Goal: Contribute content: Add original content to the website for others to see

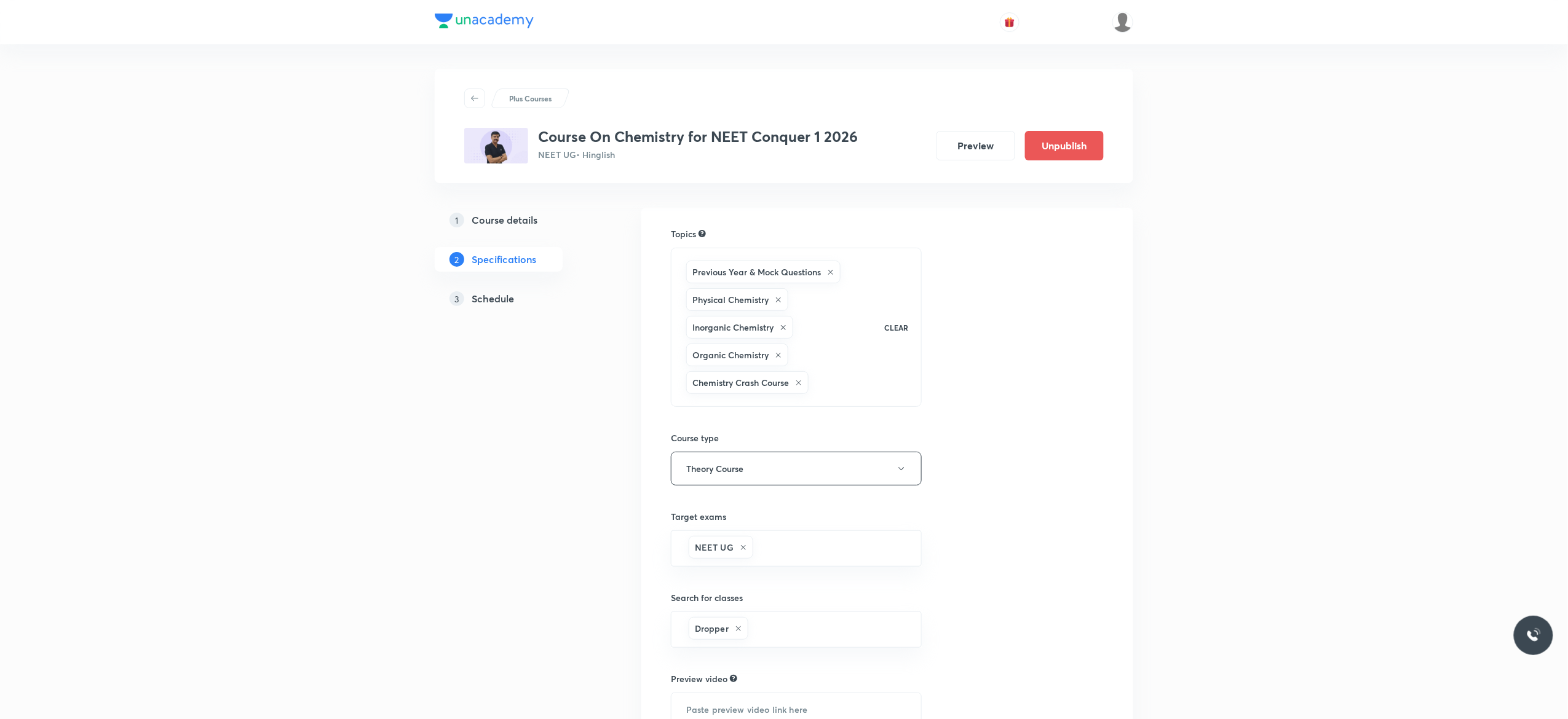
click at [493, 296] on h5 "Schedule" at bounding box center [493, 299] width 43 height 15
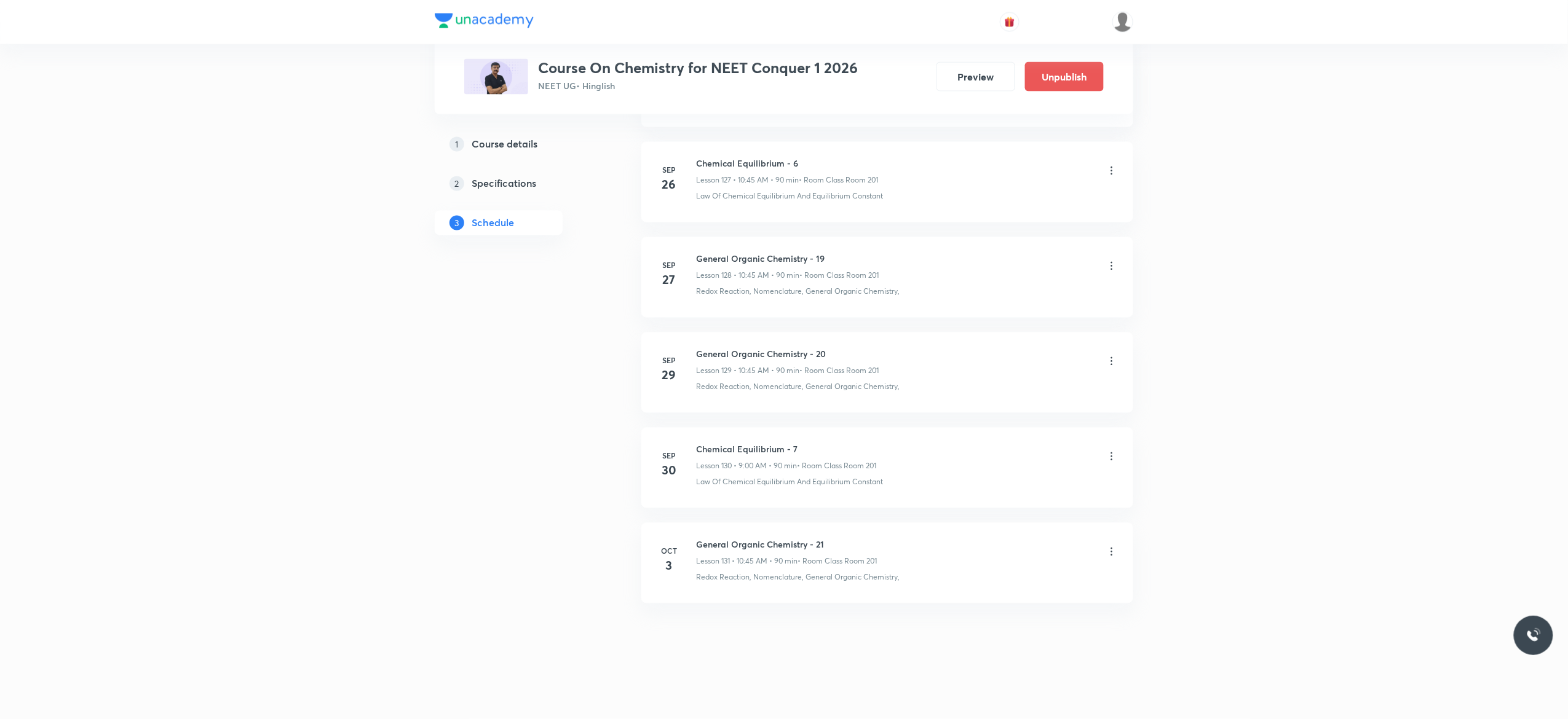
scroll to position [12880, 0]
drag, startPoint x: 805, startPoint y: 442, endPoint x: 696, endPoint y: 435, distance: 109.2
click at [696, 435] on li "Sep 30 Chemical Equilibrium - 7 Lesson 130 • 9:00 AM • 90 min • Room Class Room…" at bounding box center [887, 468] width 492 height 81
copy h6 "Chemical Equilibrium - 7"
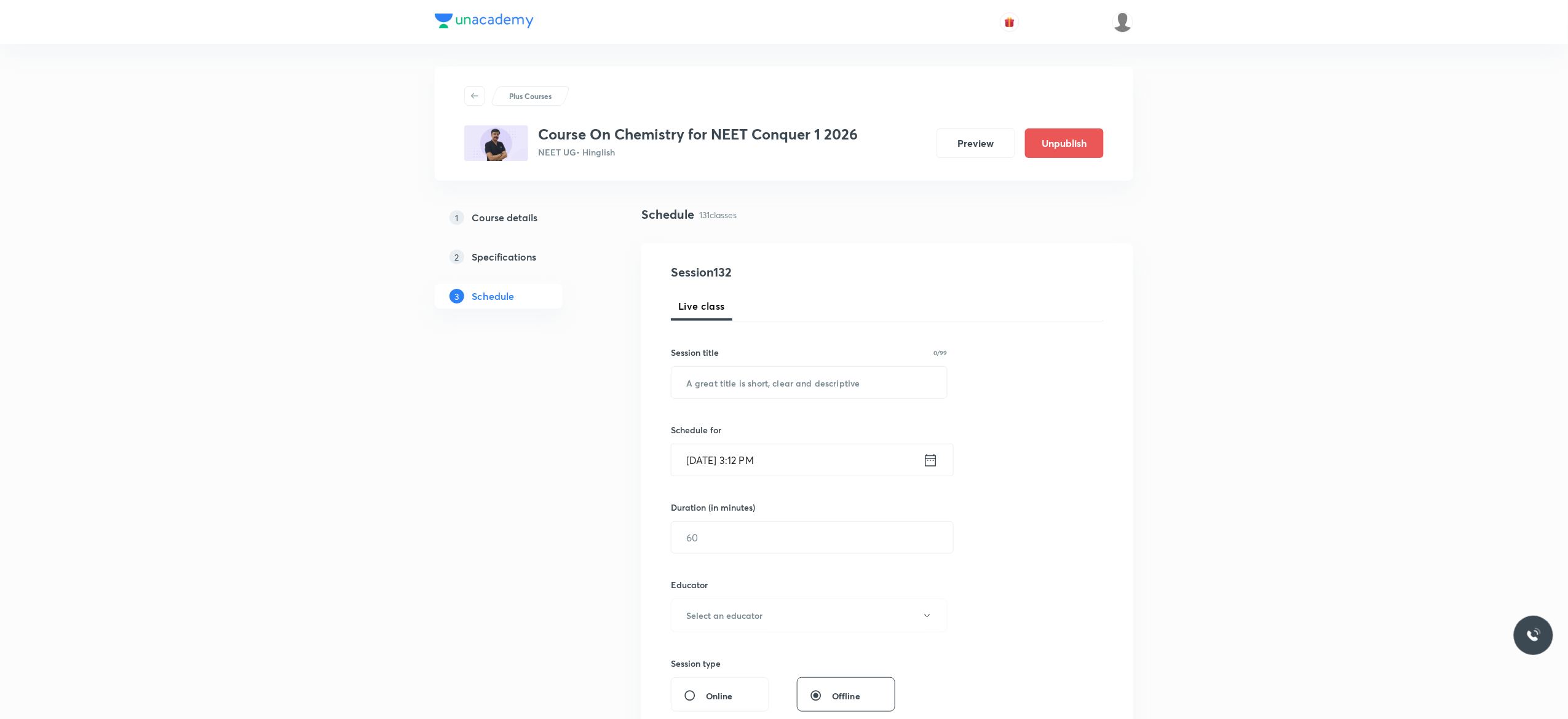
scroll to position [0, 0]
click at [772, 390] on input "text" at bounding box center [809, 385] width 275 height 31
paste input "Chemical Equilibrium - 7"
type input "Chemical Equilibrium - 8"
click at [932, 466] on icon at bounding box center [930, 462] width 16 height 17
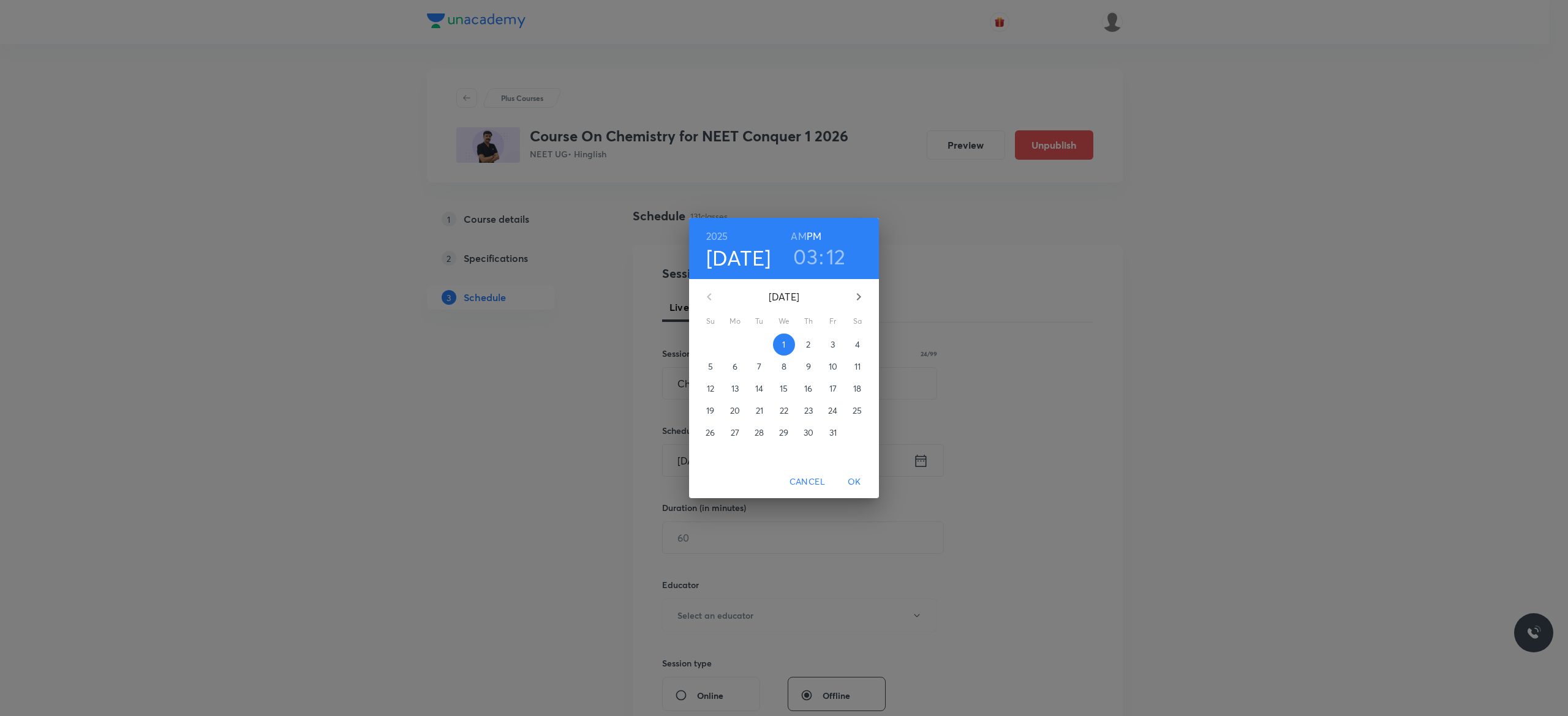
click at [856, 344] on p "4" at bounding box center [857, 345] width 5 height 12
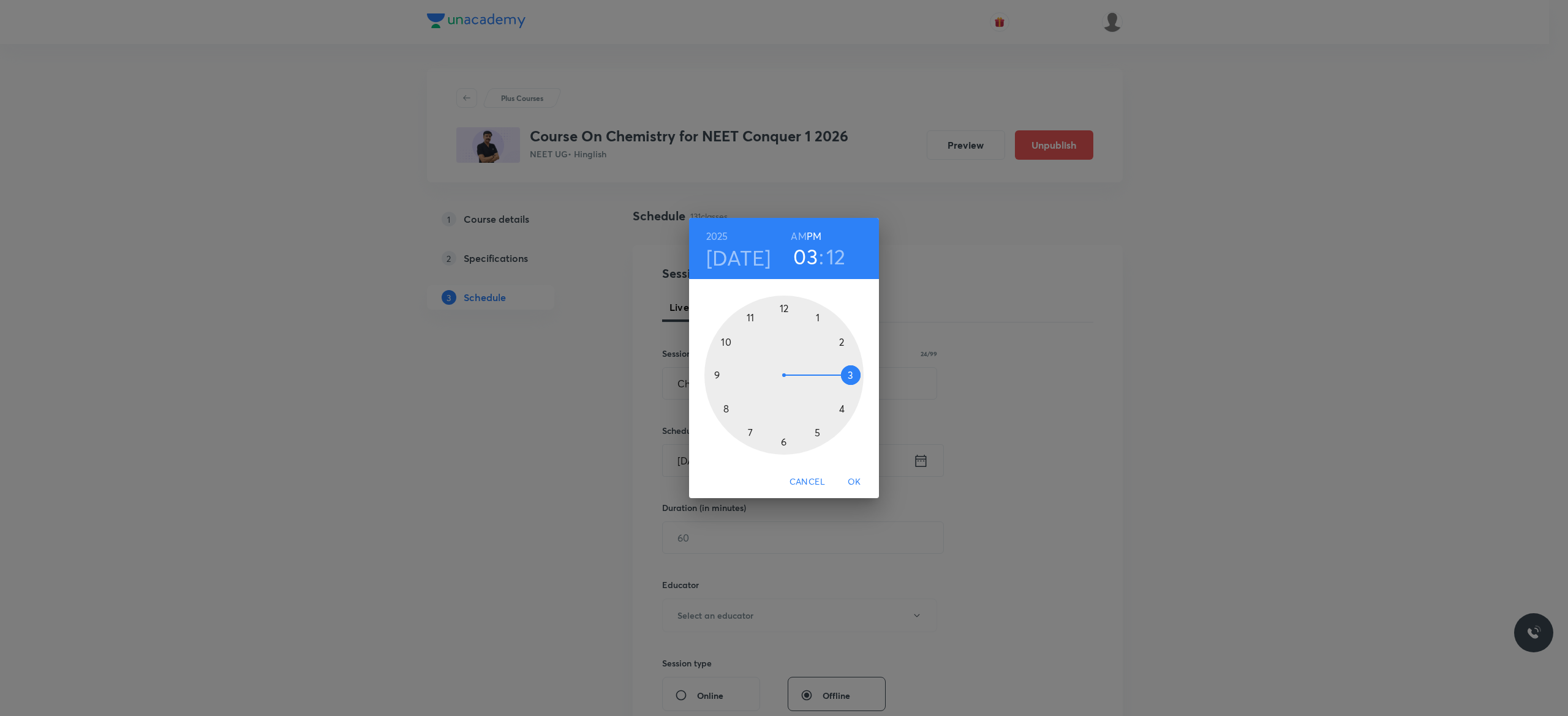
click at [800, 235] on h6 "AM" at bounding box center [798, 236] width 16 height 17
click at [714, 376] on div at bounding box center [784, 375] width 159 height 159
click at [784, 308] on div at bounding box center [784, 375] width 159 height 159
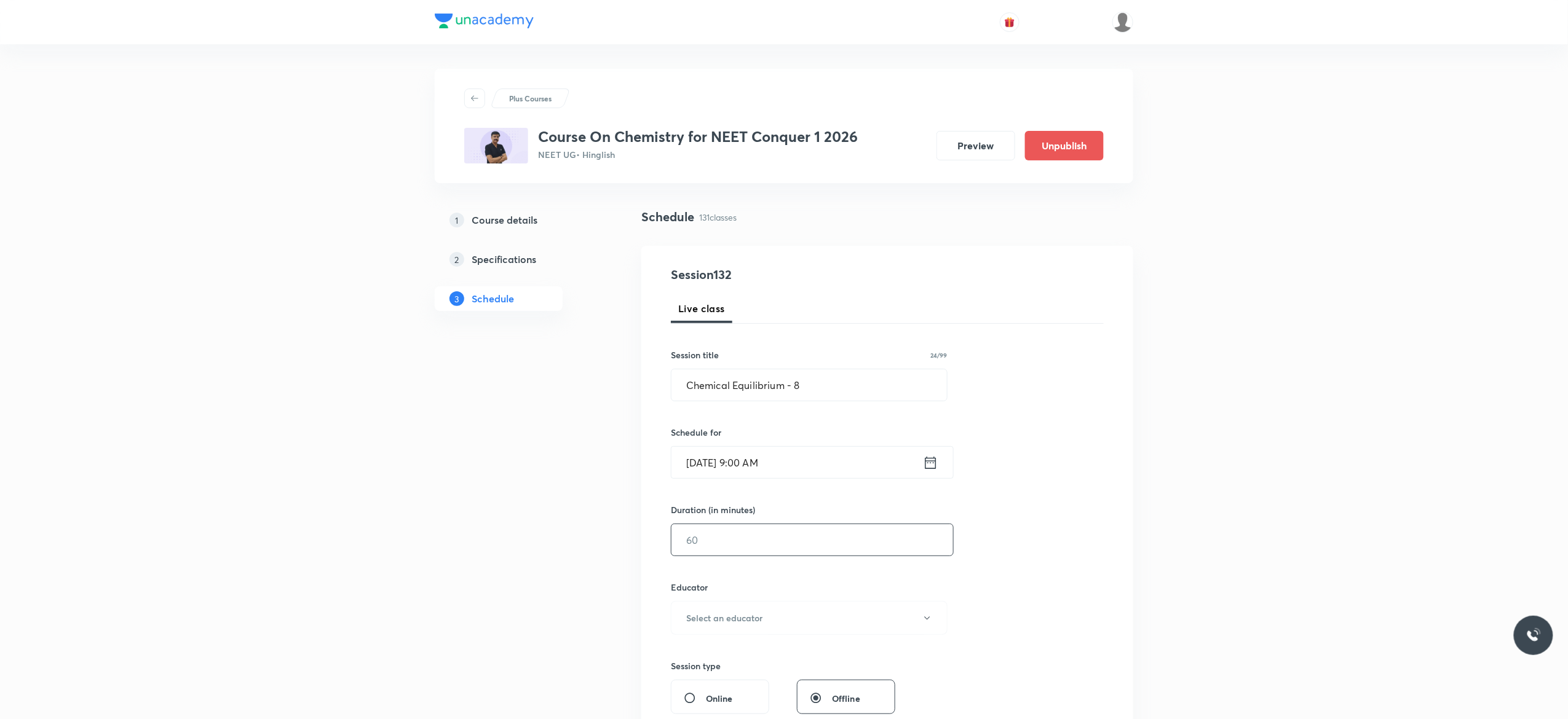
click at [698, 542] on input "text" at bounding box center [811, 540] width 281 height 31
type input "90"
click at [928, 621] on icon "button" at bounding box center [927, 618] width 10 height 10
click at [755, 676] on span "Kuldeep Kumar Pandey" at bounding box center [807, 682] width 269 height 13
click at [1060, 575] on div "Session 132 Live class Session title 24/99 Chemical Equilibrium - 8 ​ Schedule …" at bounding box center [887, 594] width 433 height 656
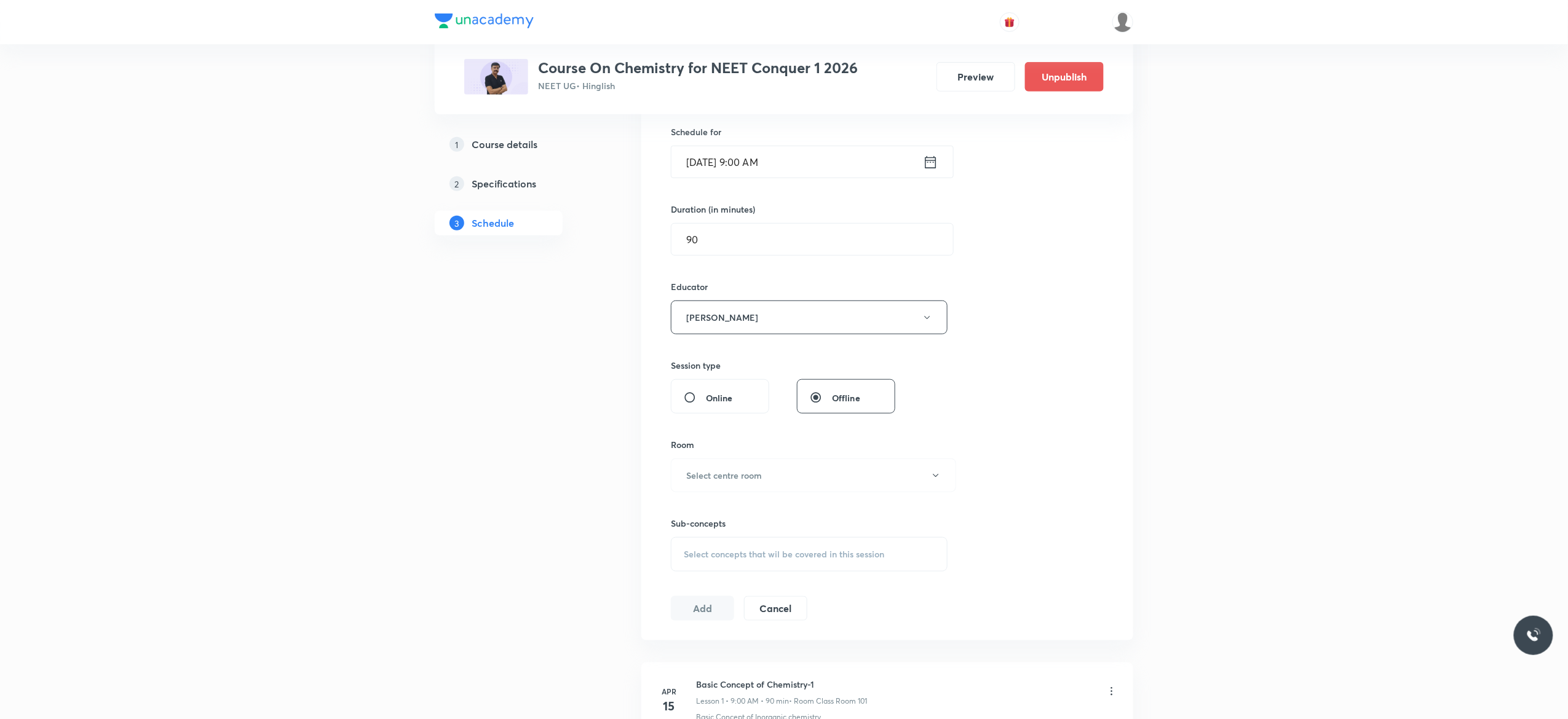
scroll to position [344, 0]
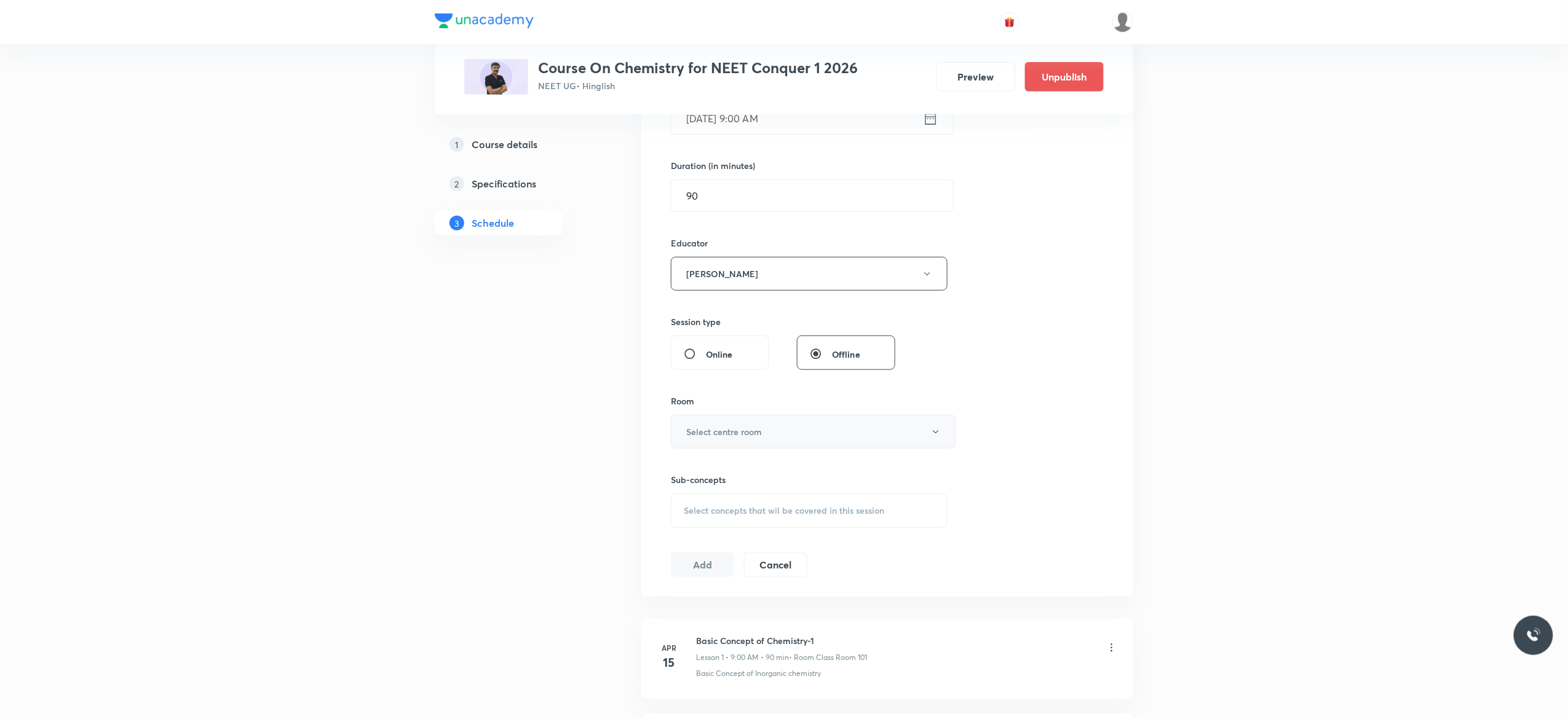
click at [936, 437] on icon "button" at bounding box center [936, 432] width 10 height 10
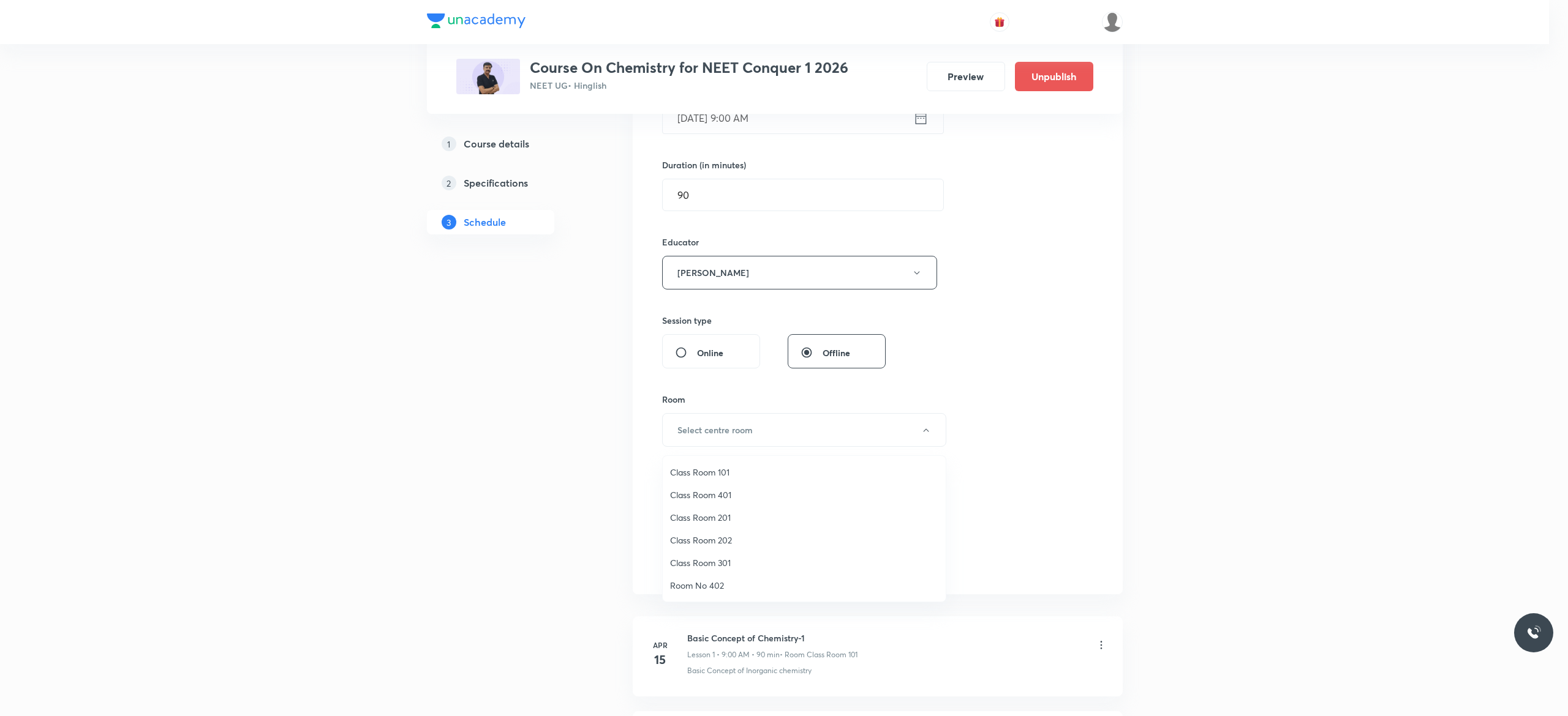
click at [725, 516] on span "Class Room 201" at bounding box center [804, 517] width 268 height 13
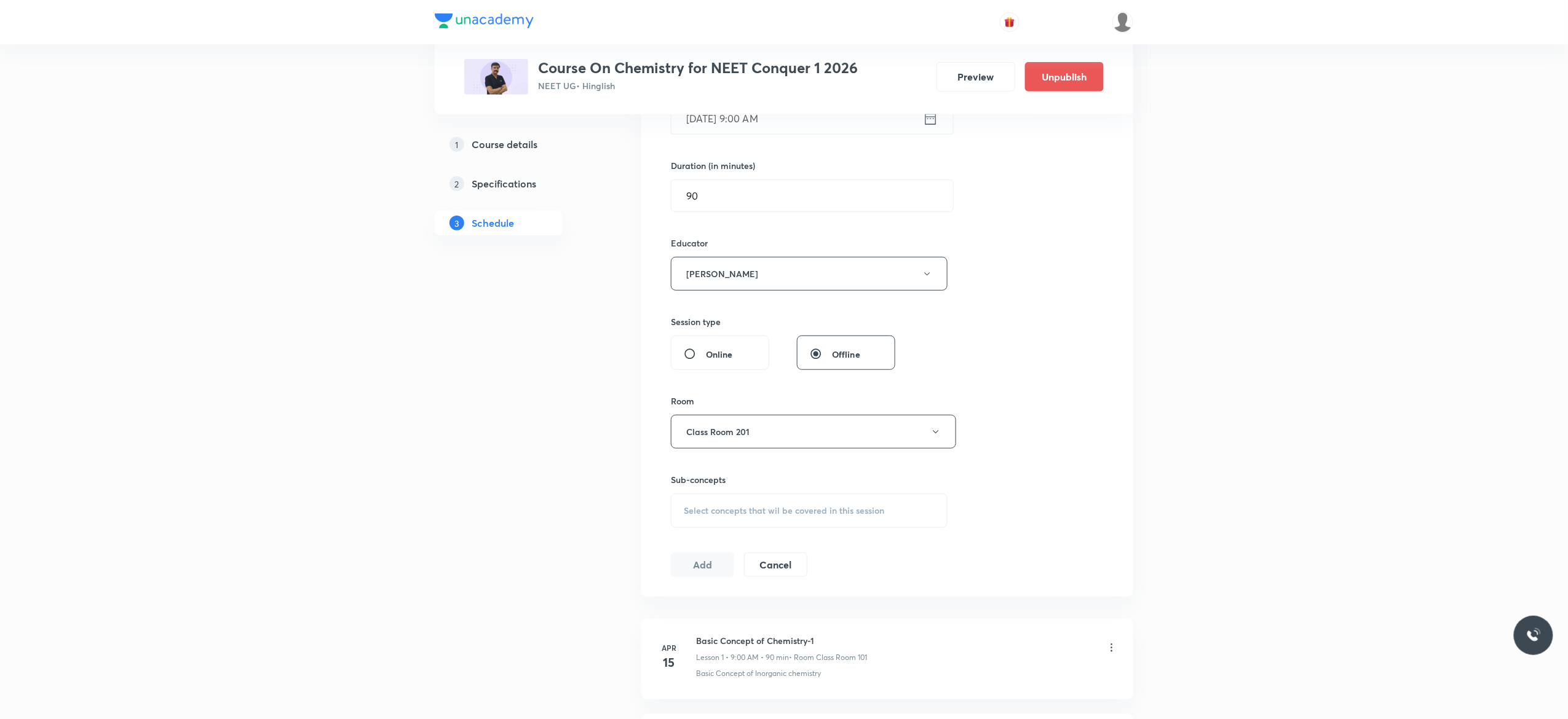
click at [693, 516] on span "Select concepts that wil be covered in this session" at bounding box center [784, 510] width 201 height 10
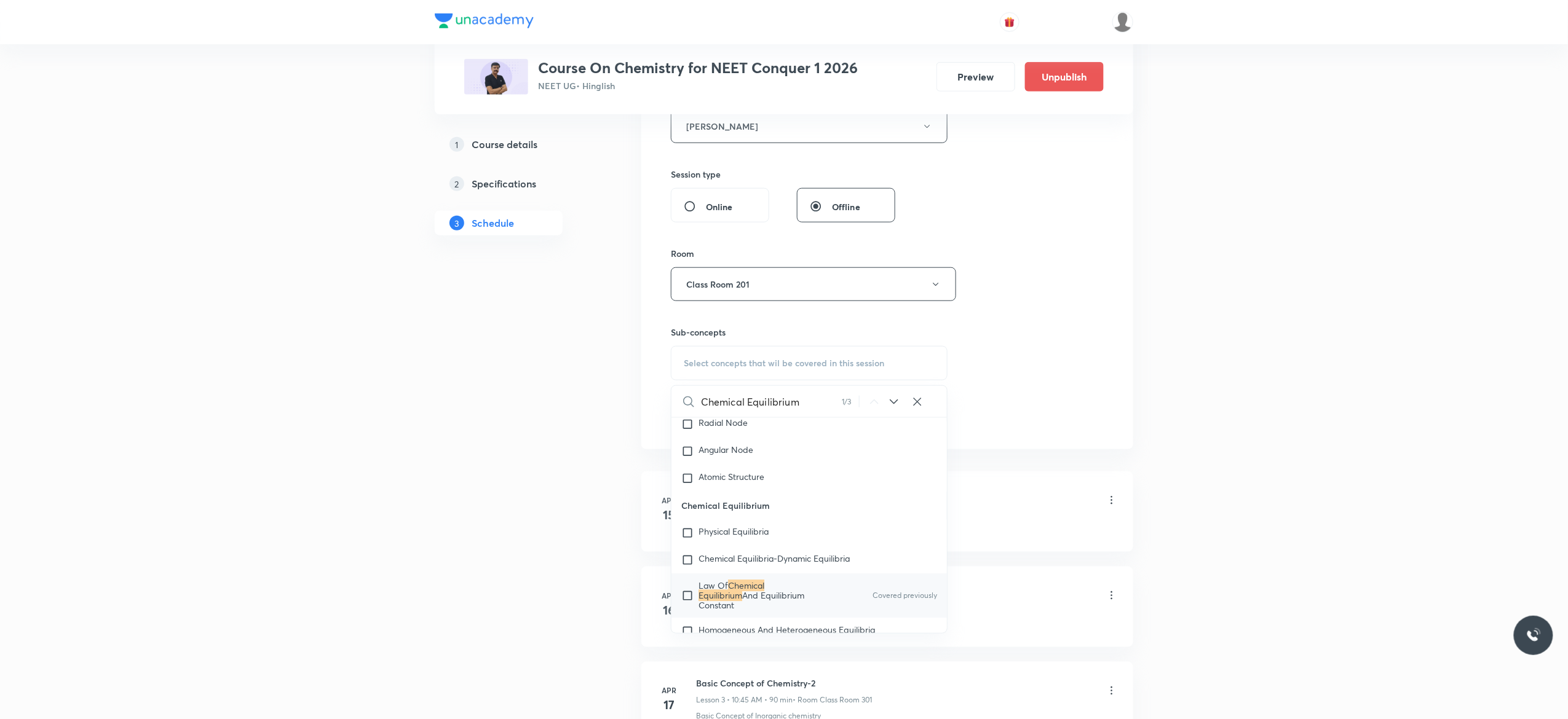
scroll to position [1977, 0]
type input "Chemical Equilibrium"
click at [687, 582] on input "checkbox" at bounding box center [689, 571] width 17 height 30
checkbox input "true"
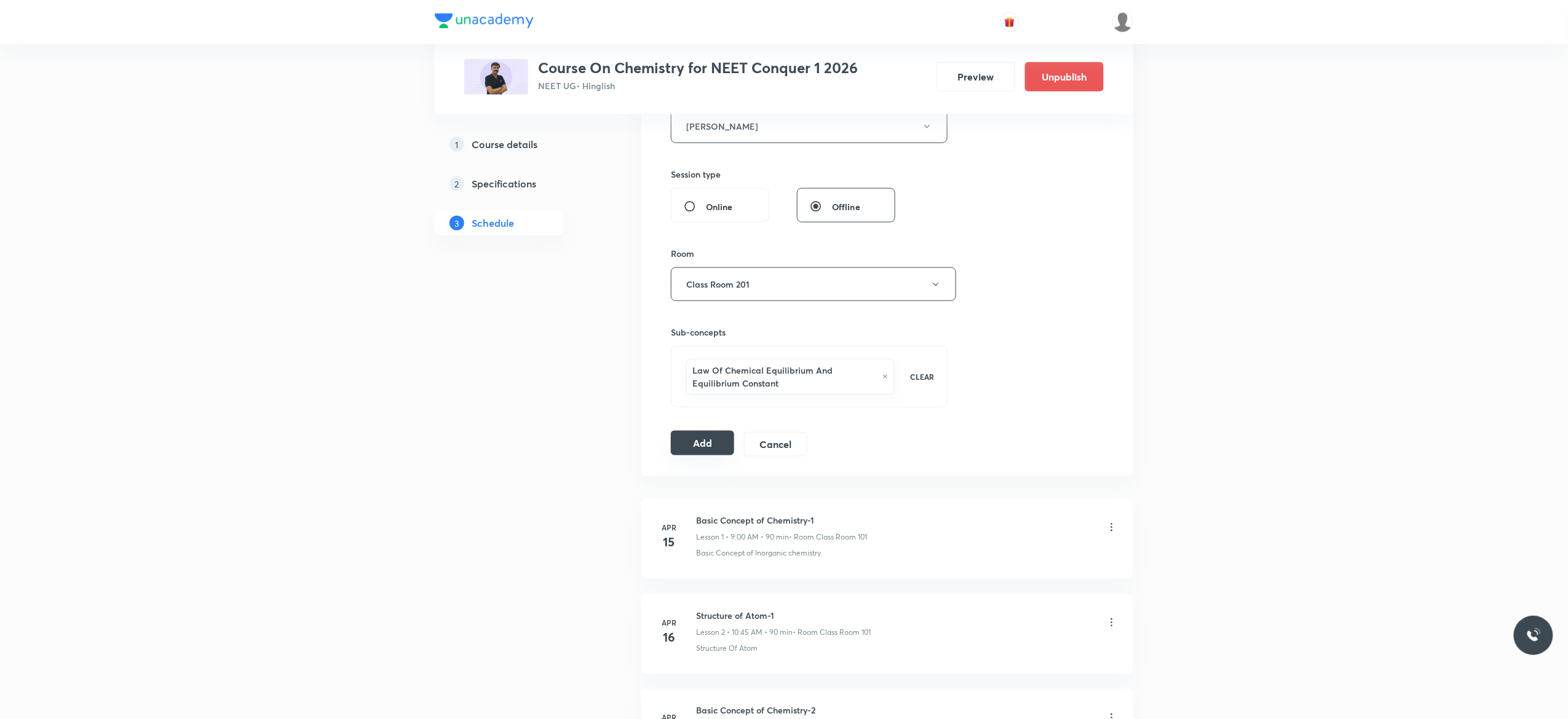
click at [699, 447] on button "Add" at bounding box center [702, 443] width 63 height 24
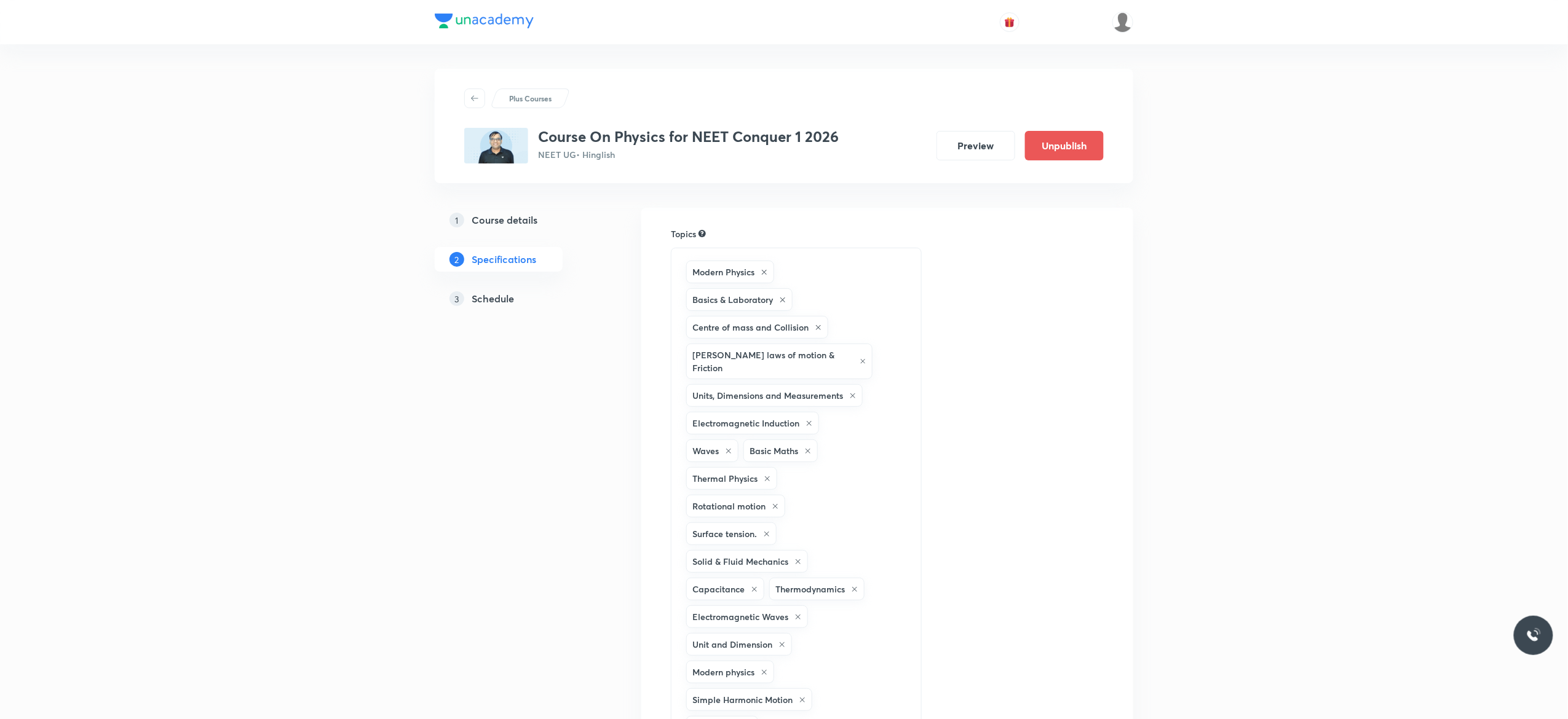
click at [498, 297] on h5 "Schedule" at bounding box center [493, 299] width 43 height 15
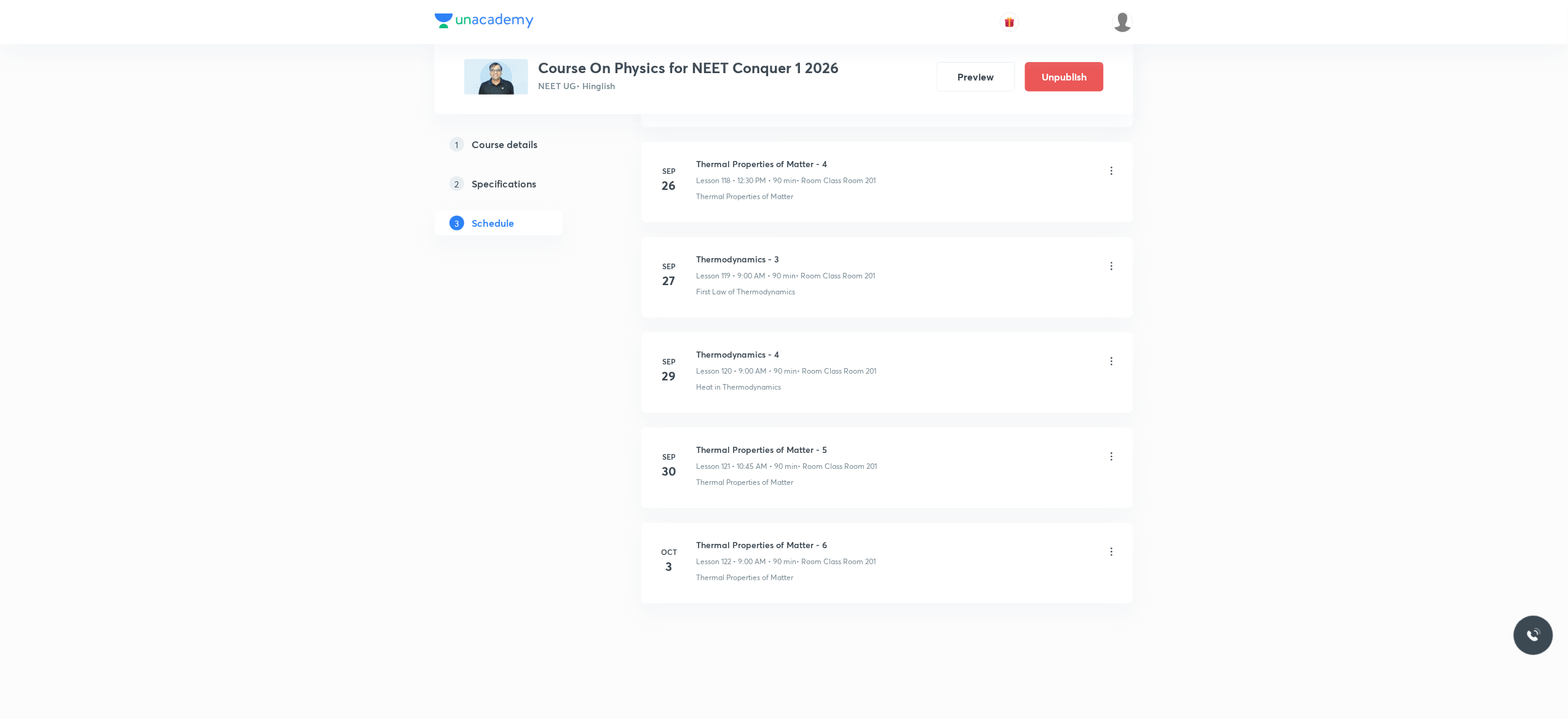
scroll to position [12018, 0]
drag, startPoint x: 790, startPoint y: 346, endPoint x: 696, endPoint y: 343, distance: 94.0
click at [696, 343] on li "Sep 29 Thermodynamics - 4 Lesson 120 • 9:00 AM • 90 min • Room Class Room 201 H…" at bounding box center [887, 373] width 492 height 81
copy h6 "Thermodynamics - 4"
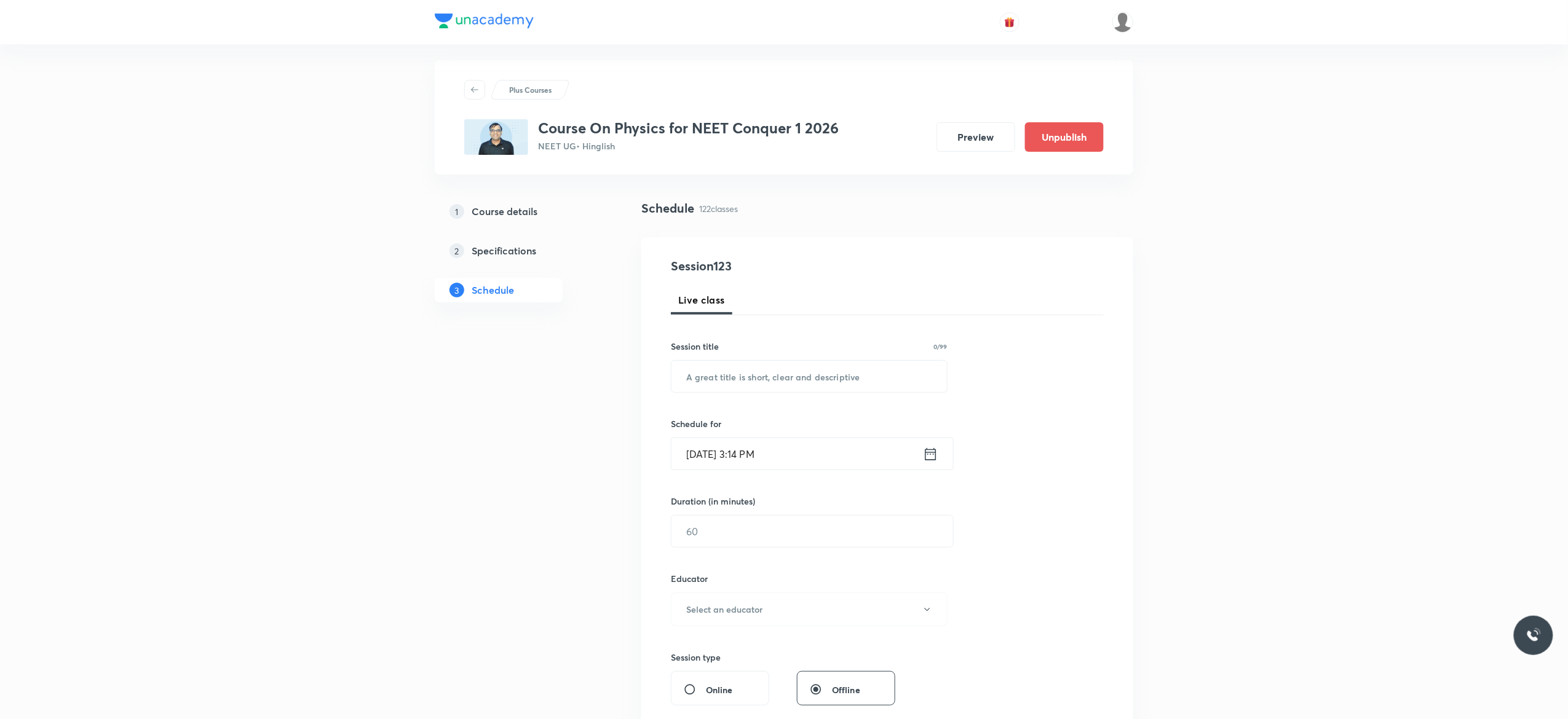
scroll to position [0, 0]
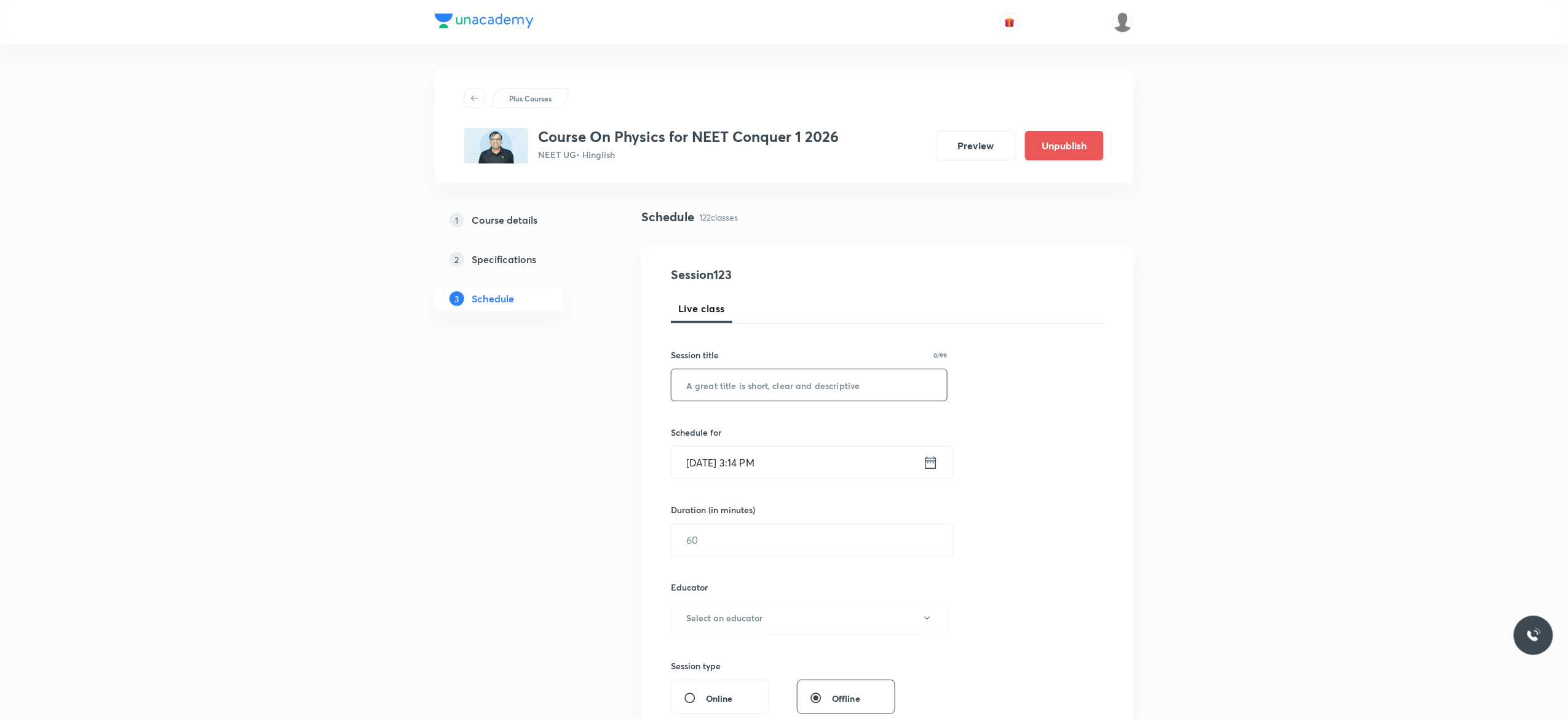
click at [770, 384] on input "text" at bounding box center [809, 385] width 275 height 31
paste input "Thermodynamics - 4"
type input "Thermodynamics - 5"
click at [933, 466] on icon at bounding box center [930, 462] width 16 height 17
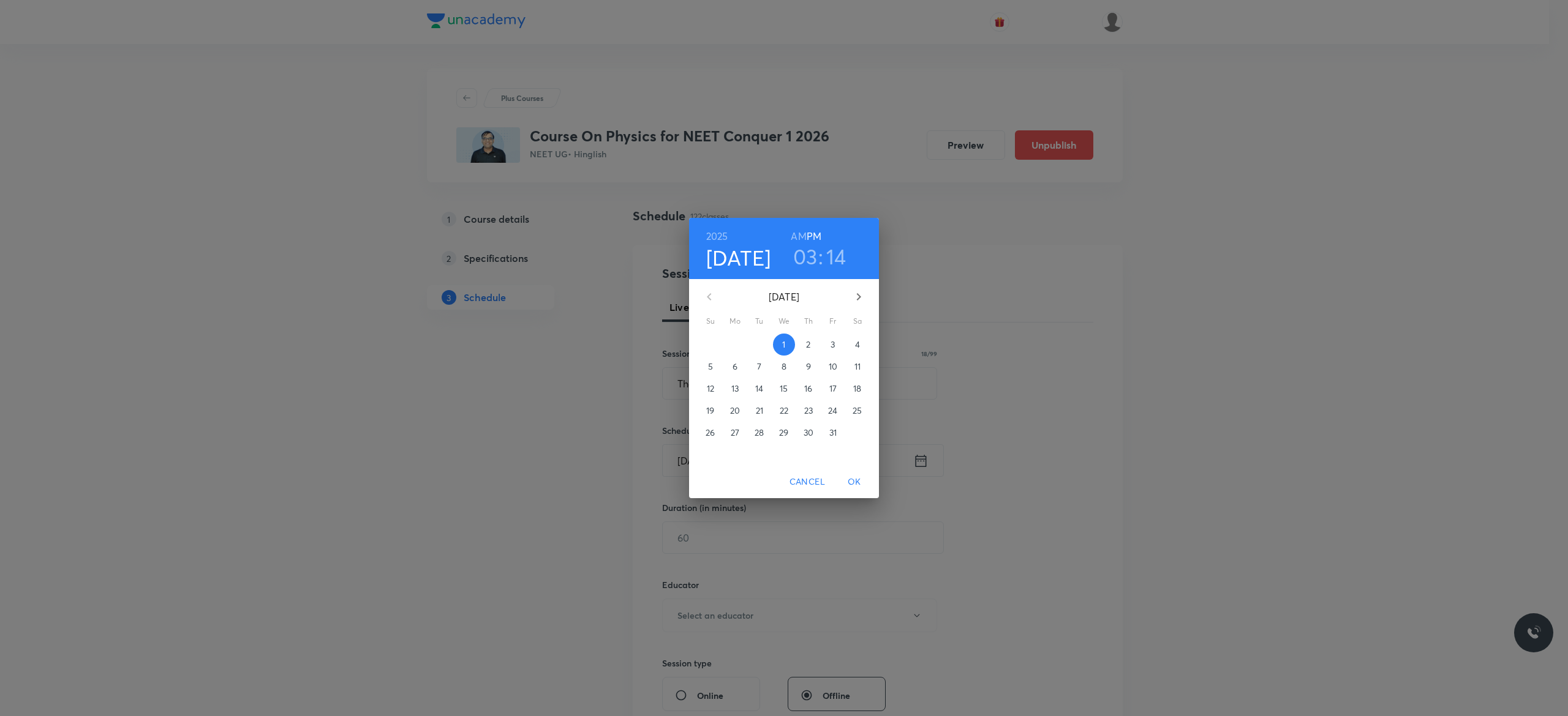
click at [858, 341] on p "4" at bounding box center [857, 345] width 5 height 12
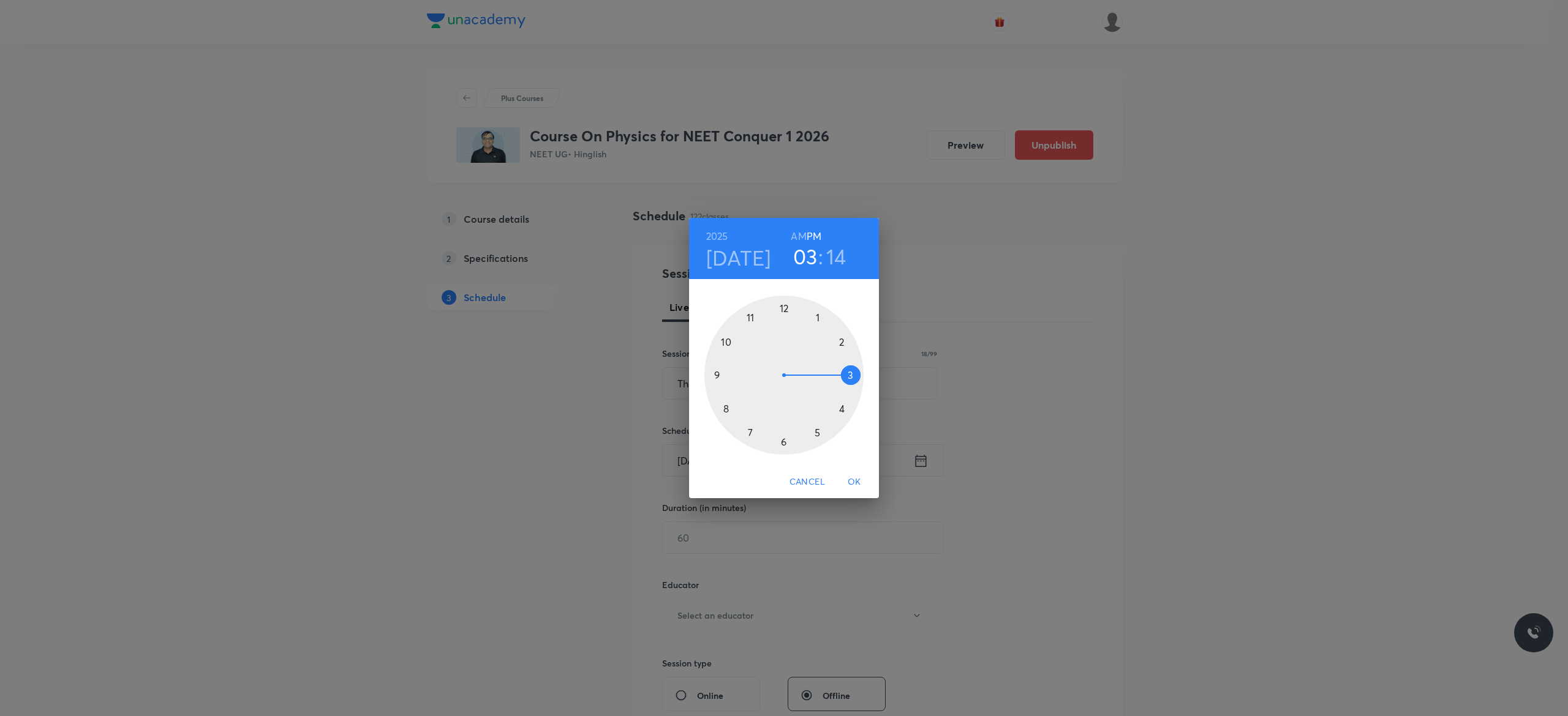
click at [793, 232] on h6 "AM" at bounding box center [798, 236] width 16 height 17
click at [725, 339] on div at bounding box center [784, 375] width 159 height 159
click at [715, 374] on div at bounding box center [784, 375] width 159 height 159
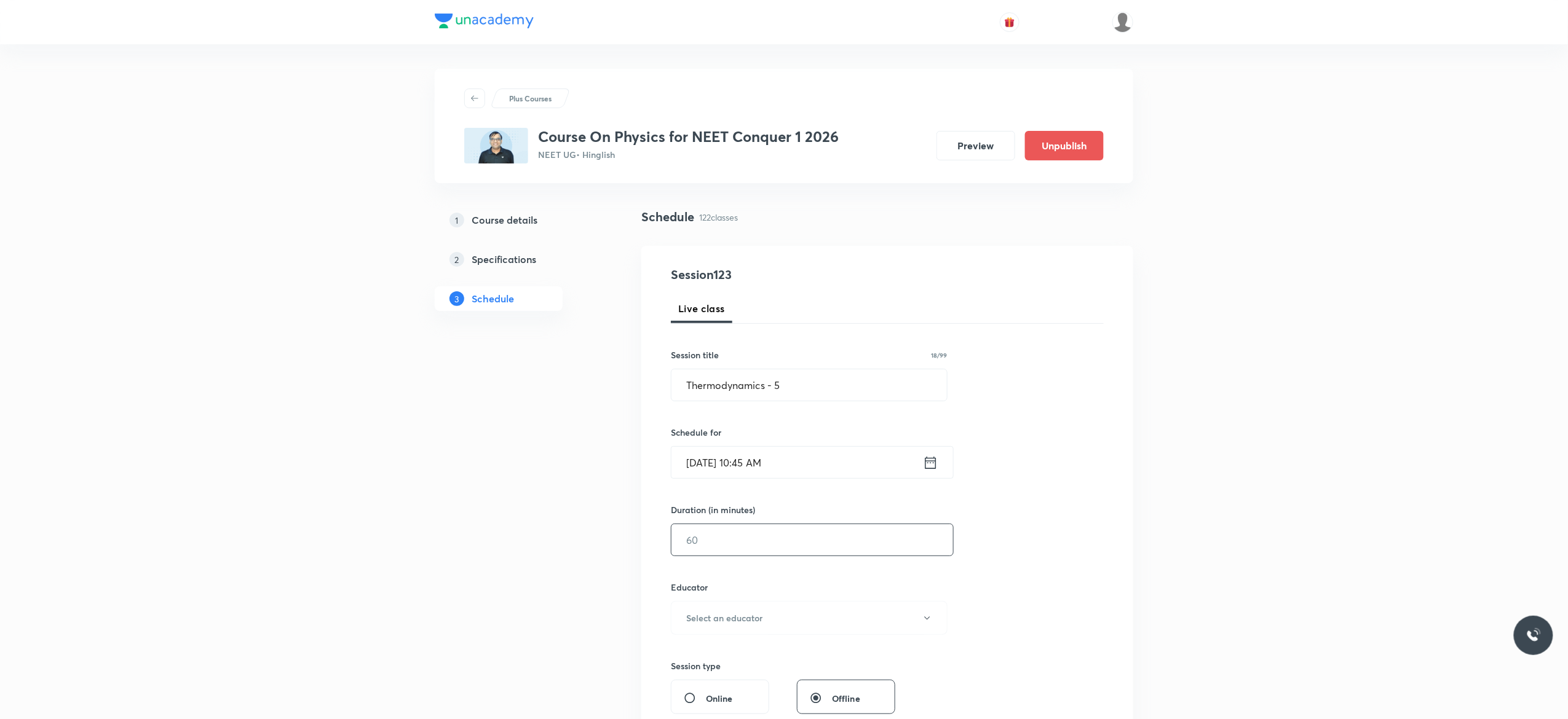
click at [729, 543] on input "text" at bounding box center [811, 540] width 281 height 31
type input "90"
click at [931, 623] on icon "button" at bounding box center [927, 618] width 10 height 10
click at [761, 682] on span "Abhishek Kumar Divoliya" at bounding box center [807, 682] width 269 height 13
click at [1058, 574] on div "Session 123 Live class Session title 18/99 Thermodynamics - 5 ​ Schedule for Oc…" at bounding box center [887, 594] width 433 height 656
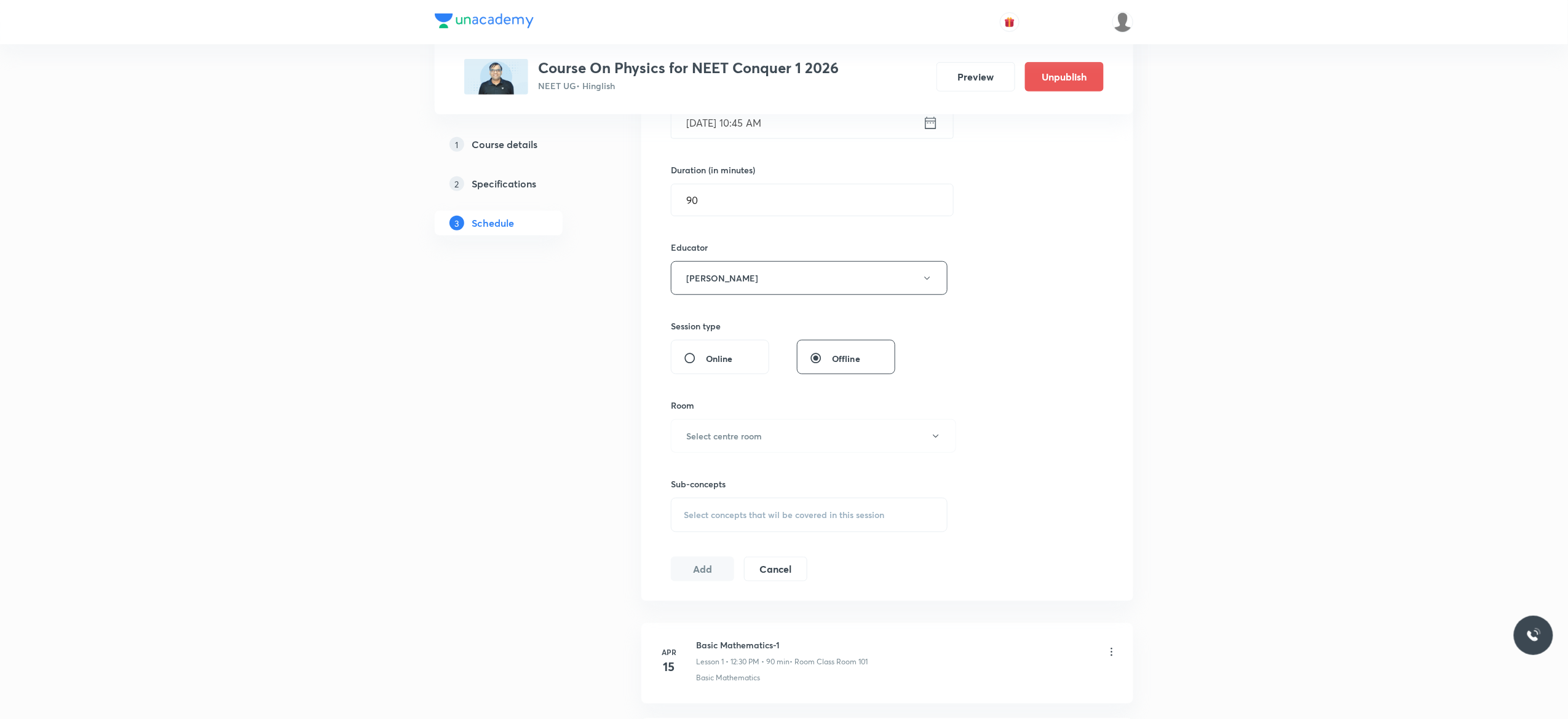
scroll to position [443, 0]
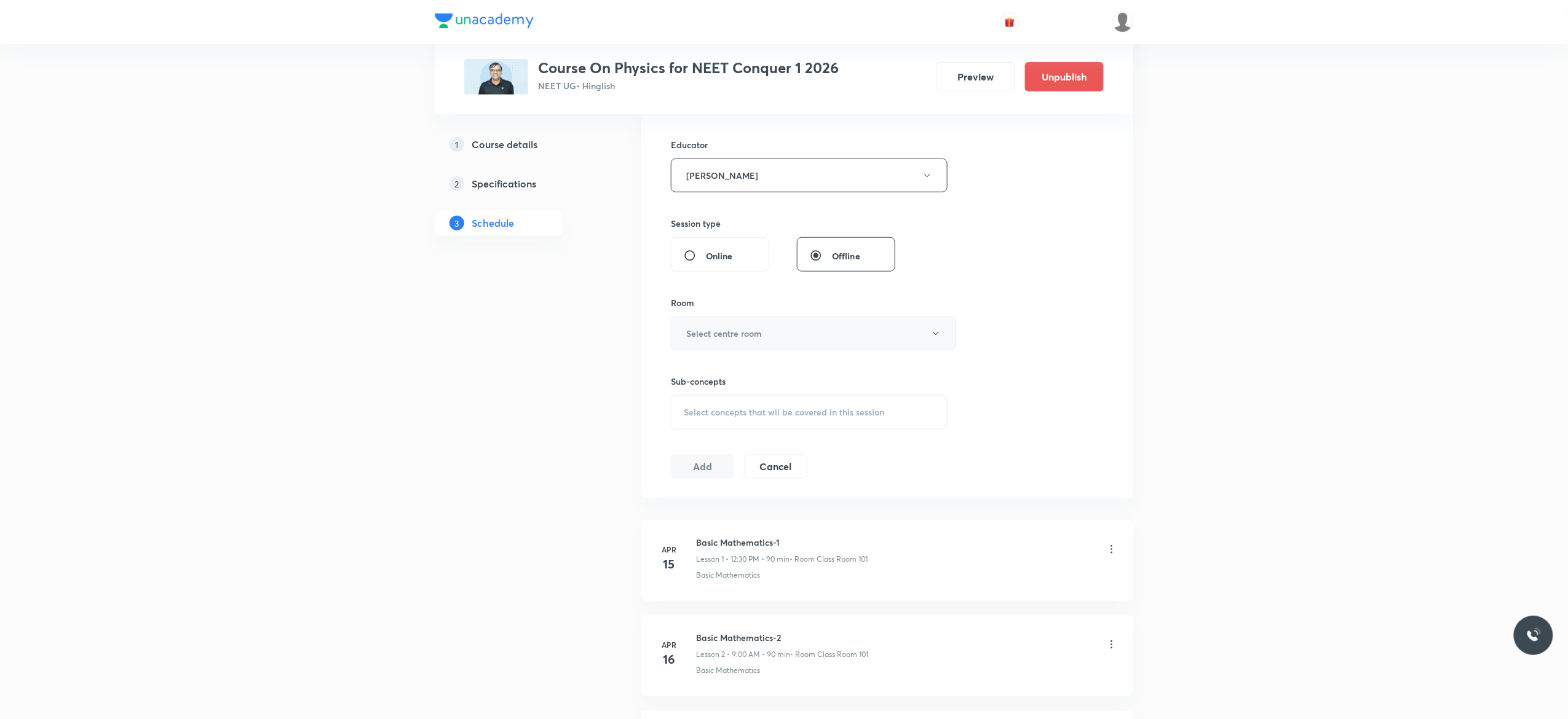
click at [936, 339] on icon "button" at bounding box center [936, 333] width 10 height 10
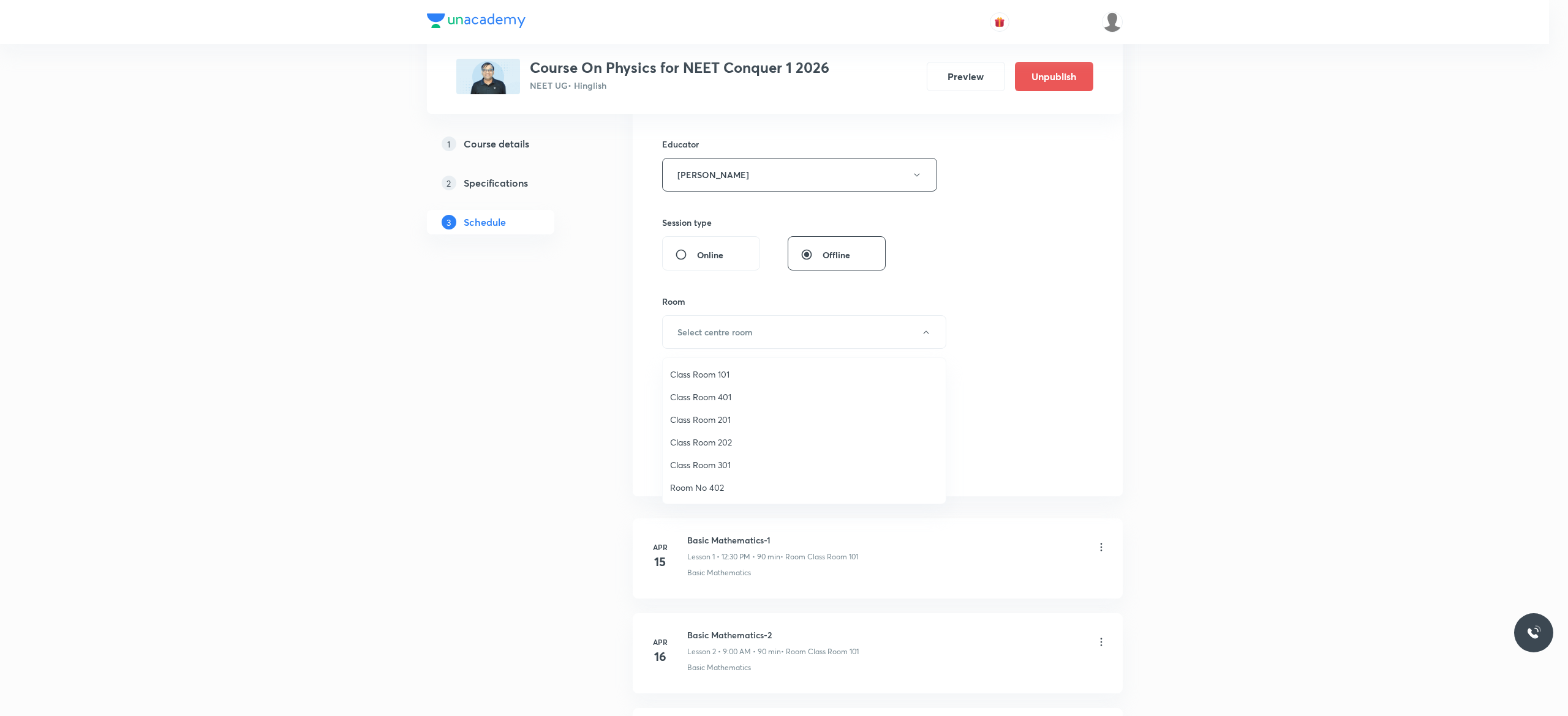
click at [714, 416] on span "Class Room 201" at bounding box center [804, 419] width 268 height 13
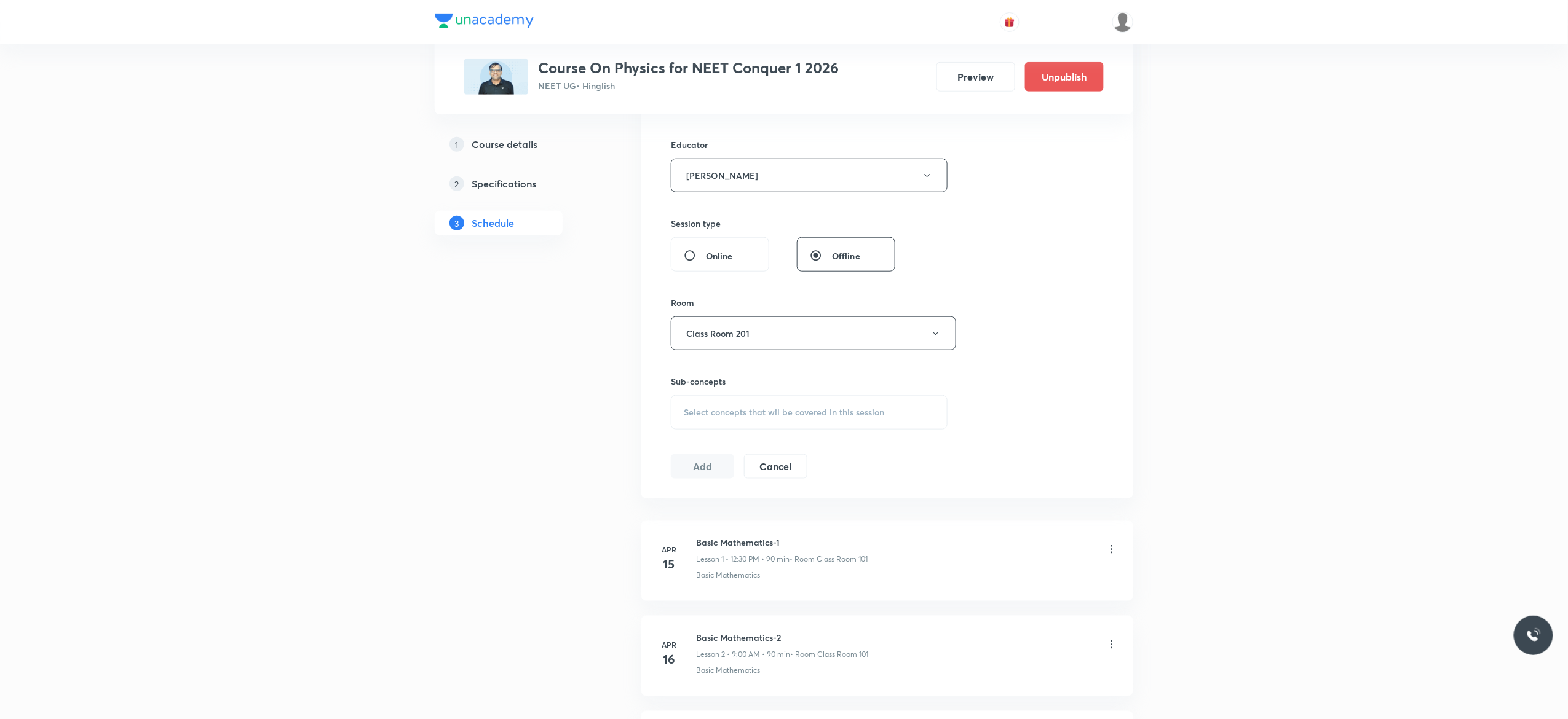
click at [699, 420] on div "Select concepts that wil be covered in this session" at bounding box center [809, 412] width 277 height 35
type input "Thermodynamics"
click at [689, 583] on input "checkbox" at bounding box center [689, 577] width 17 height 12
checkbox input "true"
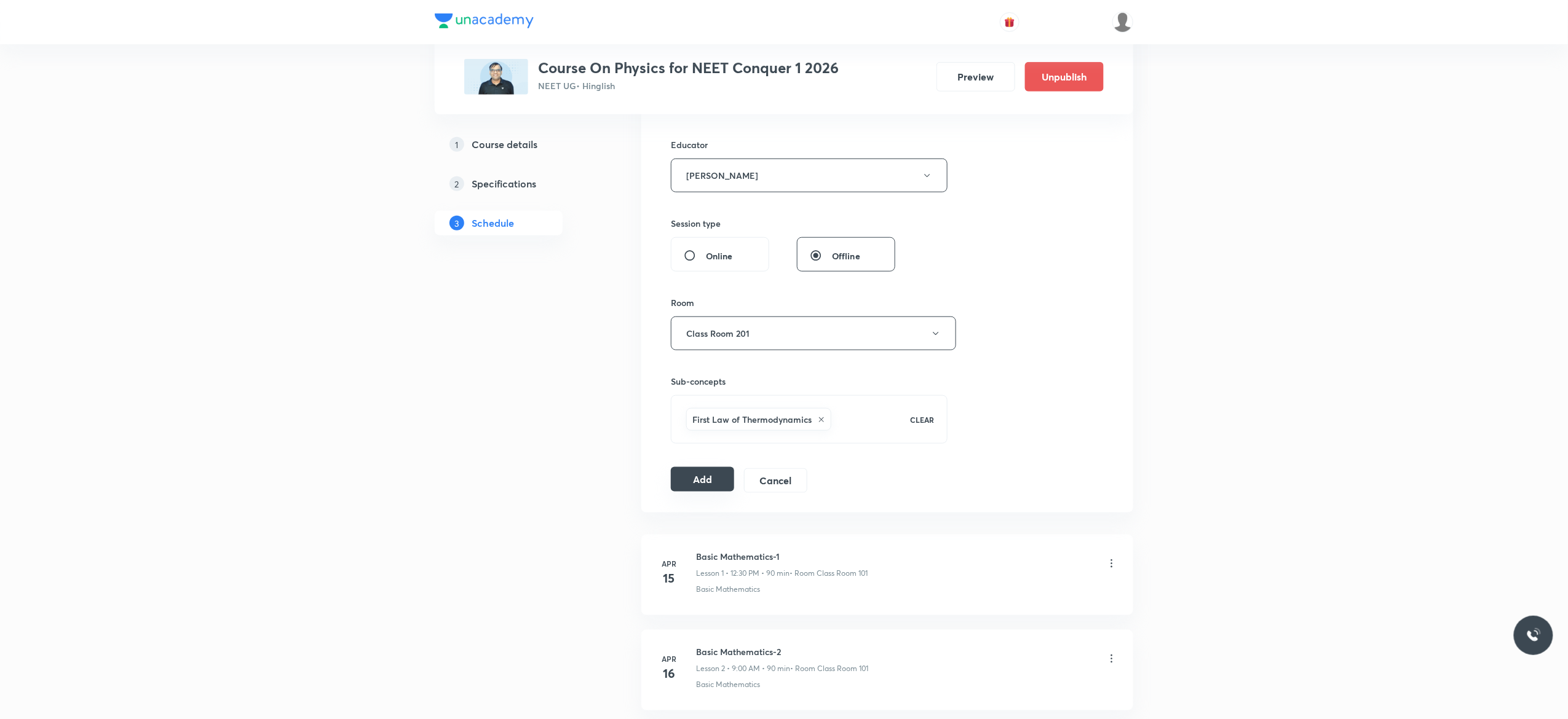
click at [699, 485] on button "Add" at bounding box center [702, 479] width 63 height 24
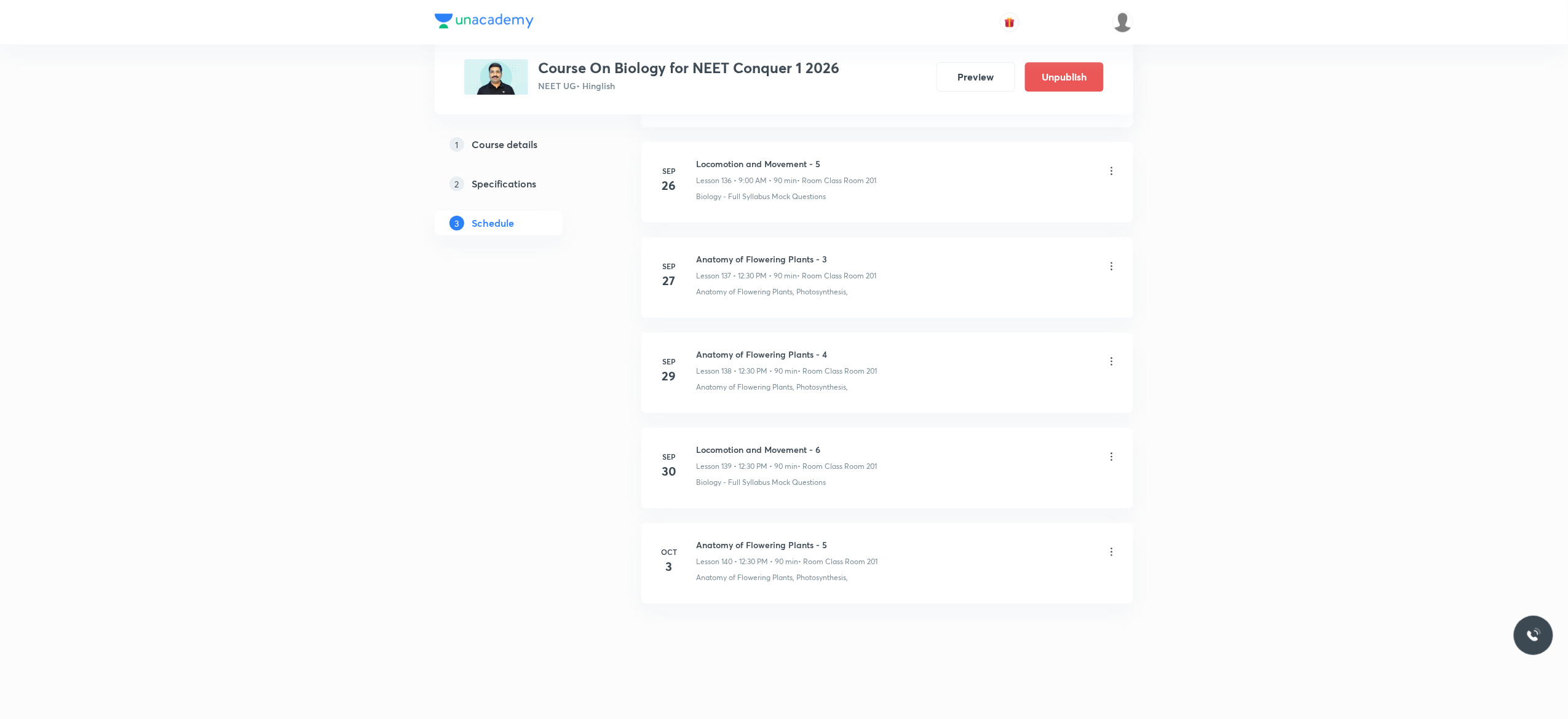
scroll to position [13740, 0]
drag, startPoint x: 826, startPoint y: 444, endPoint x: 696, endPoint y: 444, distance: 130.0
click at [696, 444] on h6 "Locomotion and Movement - 6" at bounding box center [786, 449] width 181 height 13
copy h6 "Locomotion and Movement - 6"
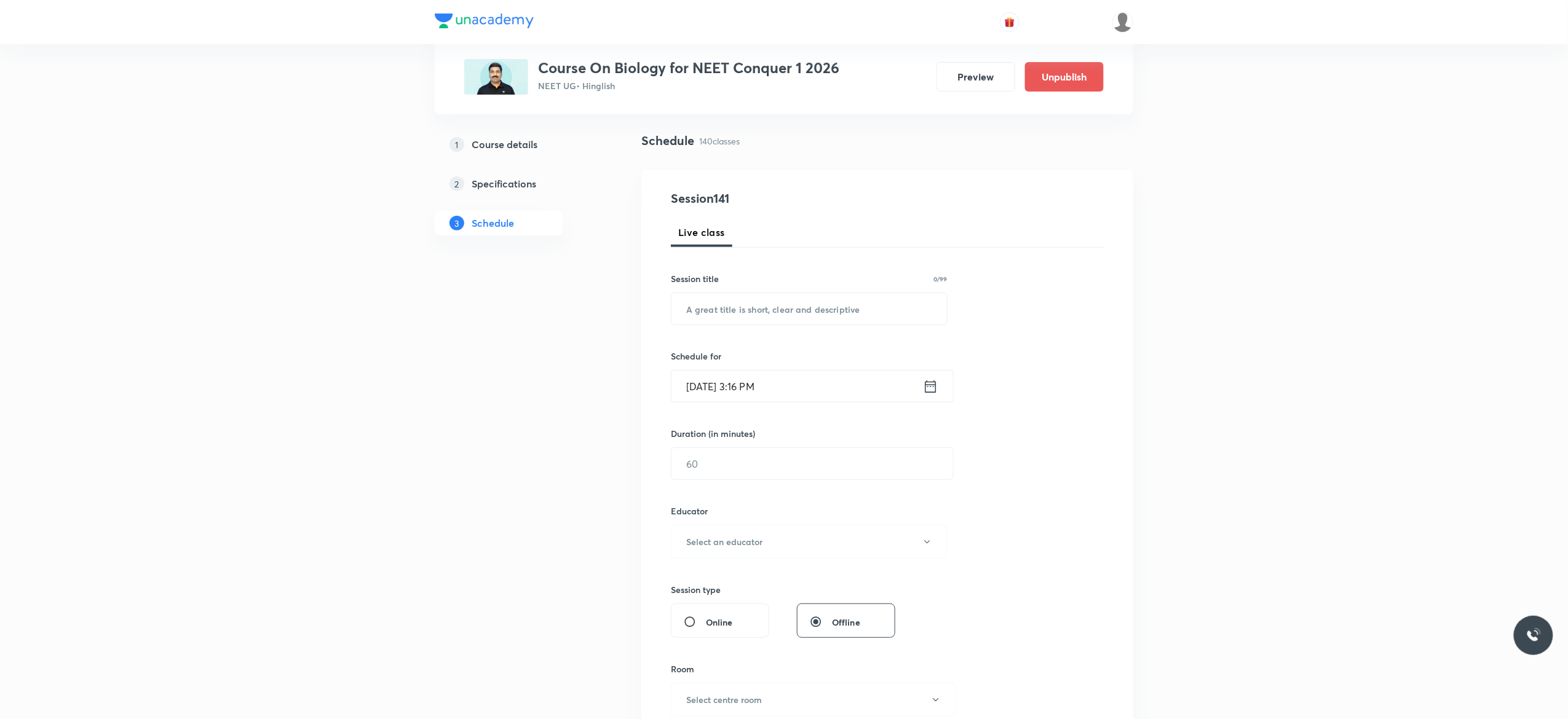
scroll to position [0, 0]
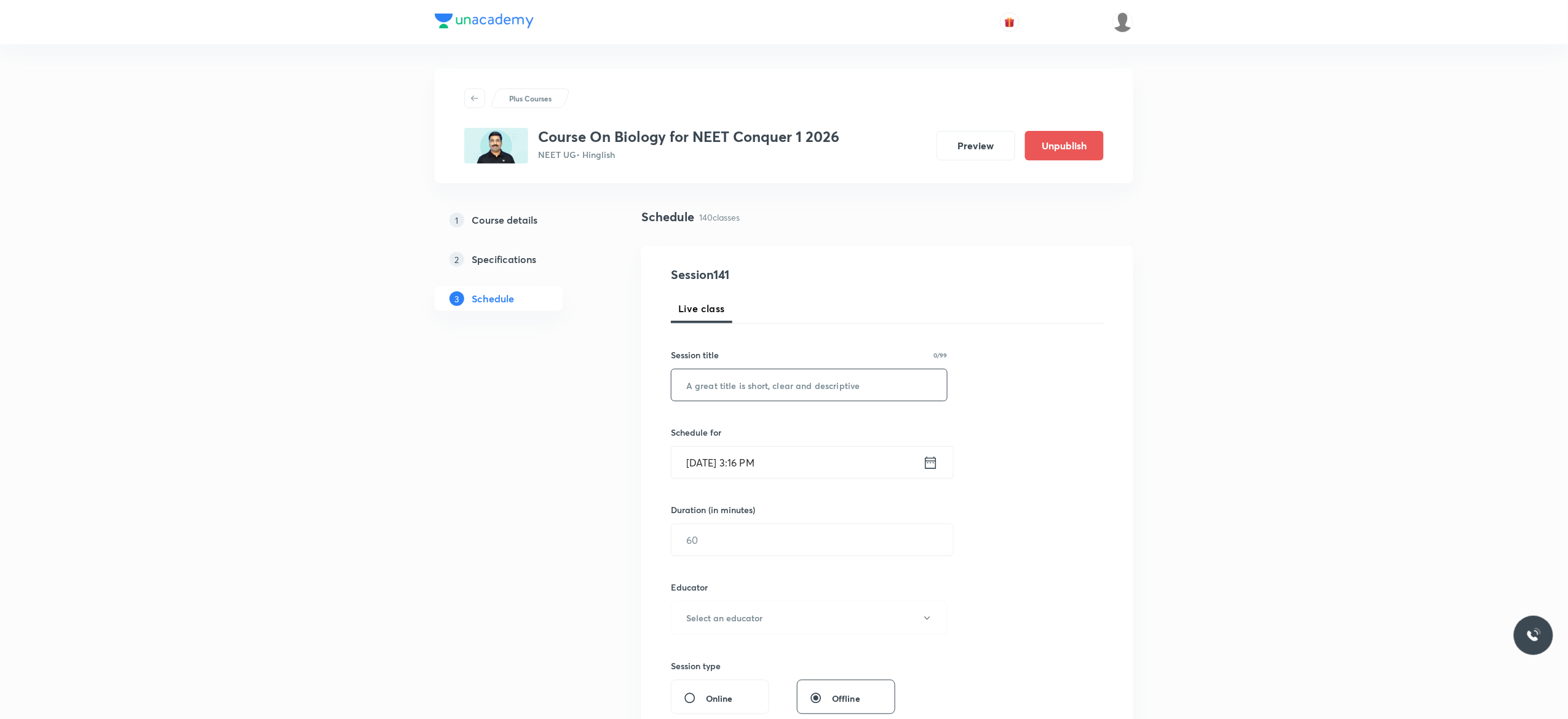
click at [792, 381] on input "text" at bounding box center [809, 385] width 275 height 31
paste input "Locomotion and Movement - 6"
type input "Locomotion and Movement - 7"
click at [933, 466] on icon at bounding box center [930, 462] width 16 height 17
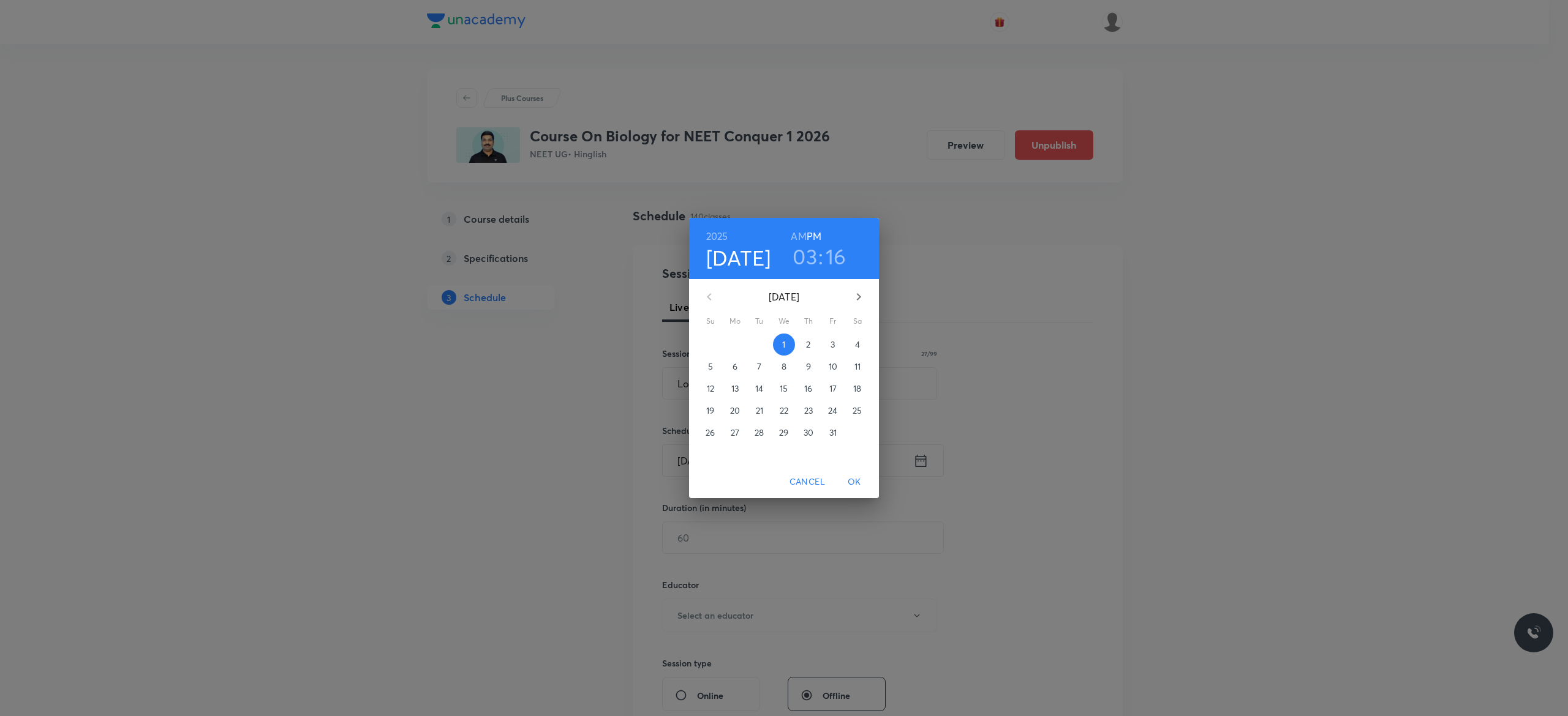
click at [858, 341] on p "4" at bounding box center [857, 345] width 5 height 12
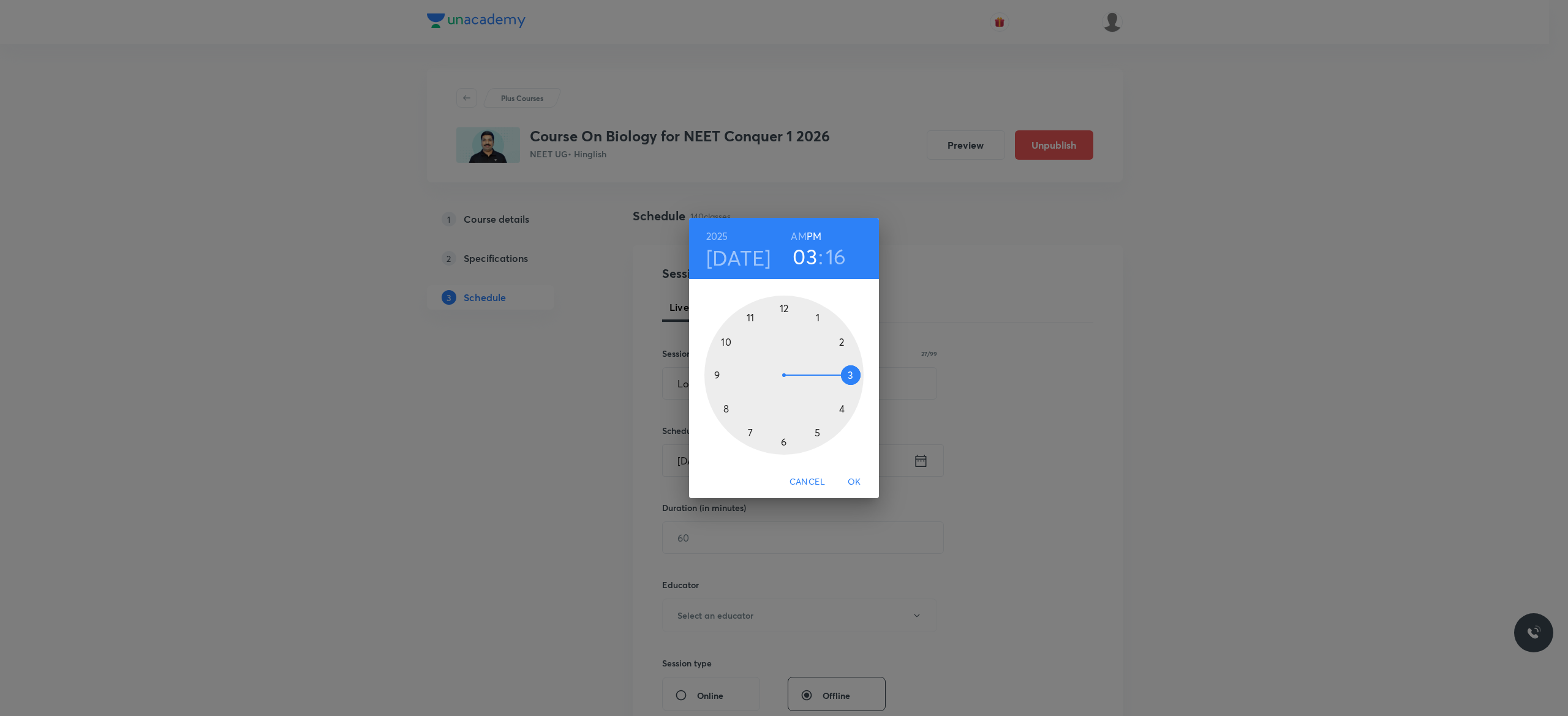
click at [797, 233] on h6 "AM" at bounding box center [798, 236] width 16 height 17
click at [814, 235] on h6 "PM" at bounding box center [814, 236] width 15 height 17
click at [783, 310] on div at bounding box center [784, 375] width 159 height 159
click at [785, 441] on div at bounding box center [784, 375] width 159 height 159
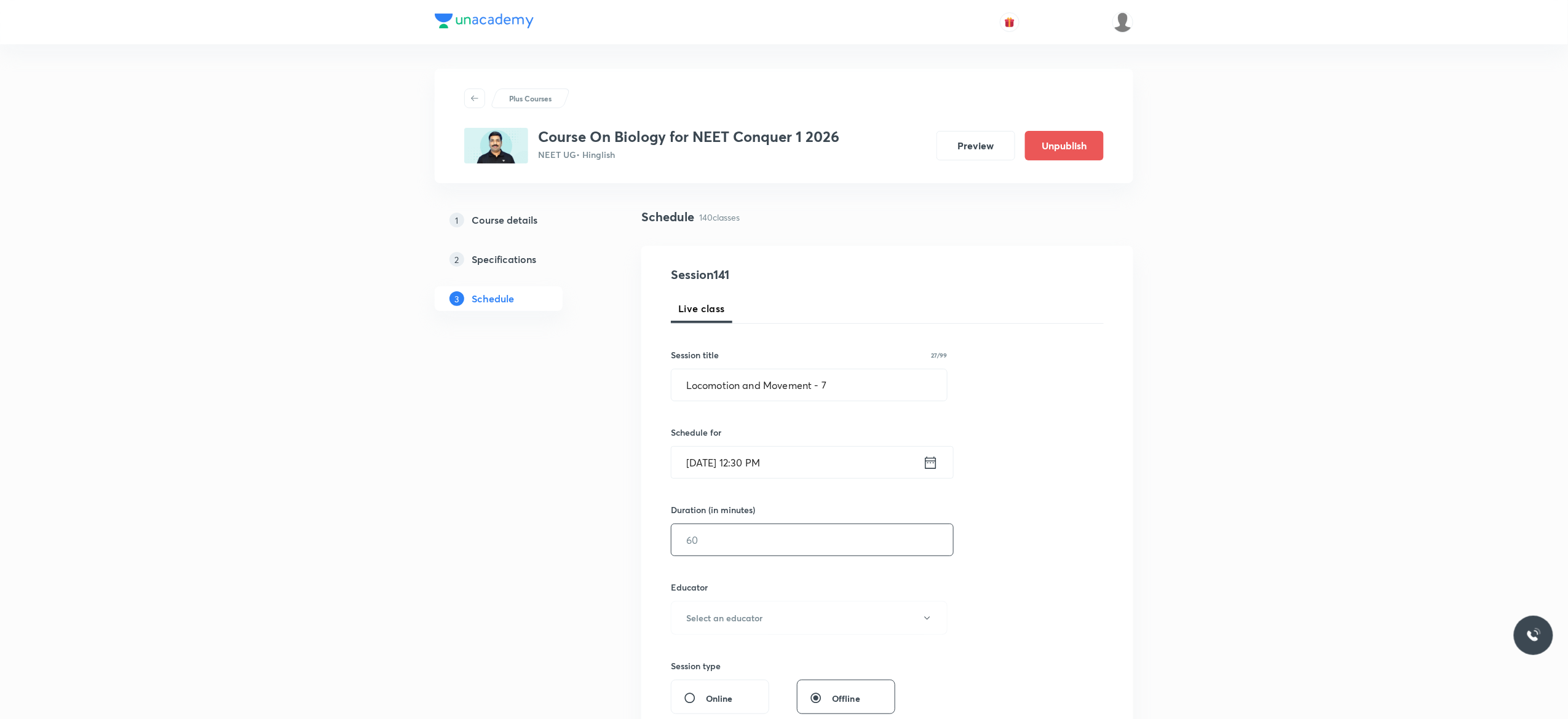
click at [754, 540] on input "text" at bounding box center [811, 540] width 281 height 31
type input "90"
click at [931, 621] on icon "button" at bounding box center [927, 618] width 10 height 10
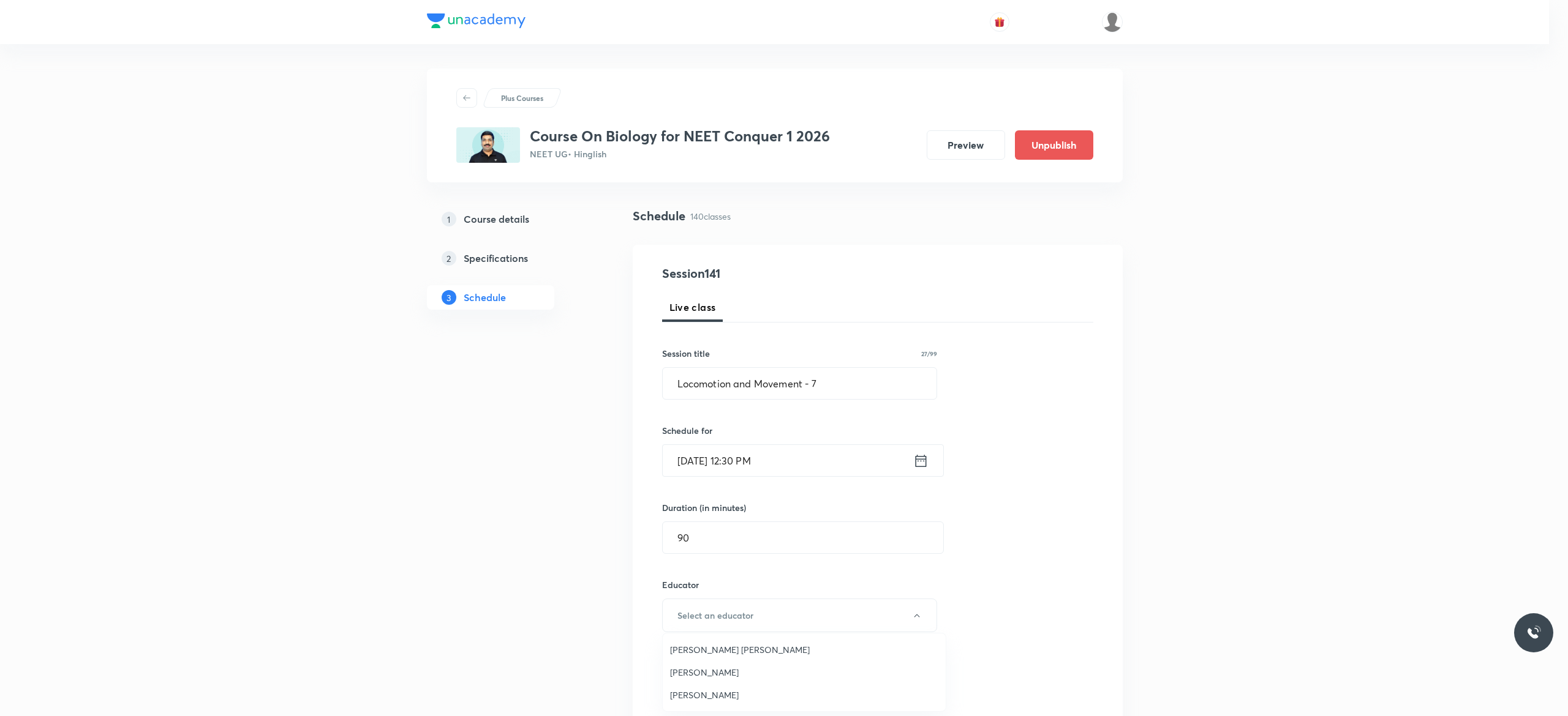
click at [742, 673] on span "Pradeep Kumar Tripathi" at bounding box center [804, 672] width 268 height 13
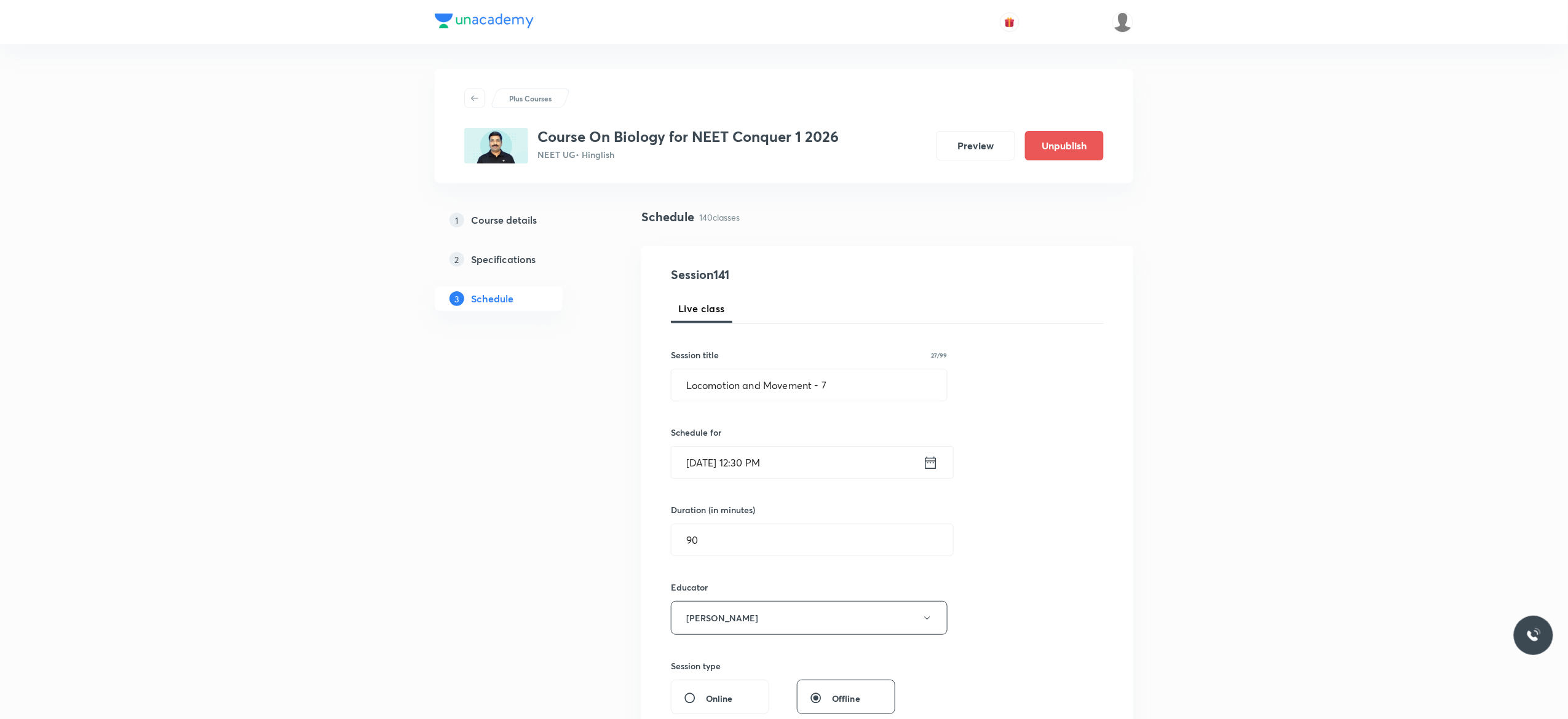
click at [984, 631] on div "Session 141 Live class Session title 27/99 Locomotion and Movement - 7 ​ Schedu…" at bounding box center [887, 594] width 433 height 656
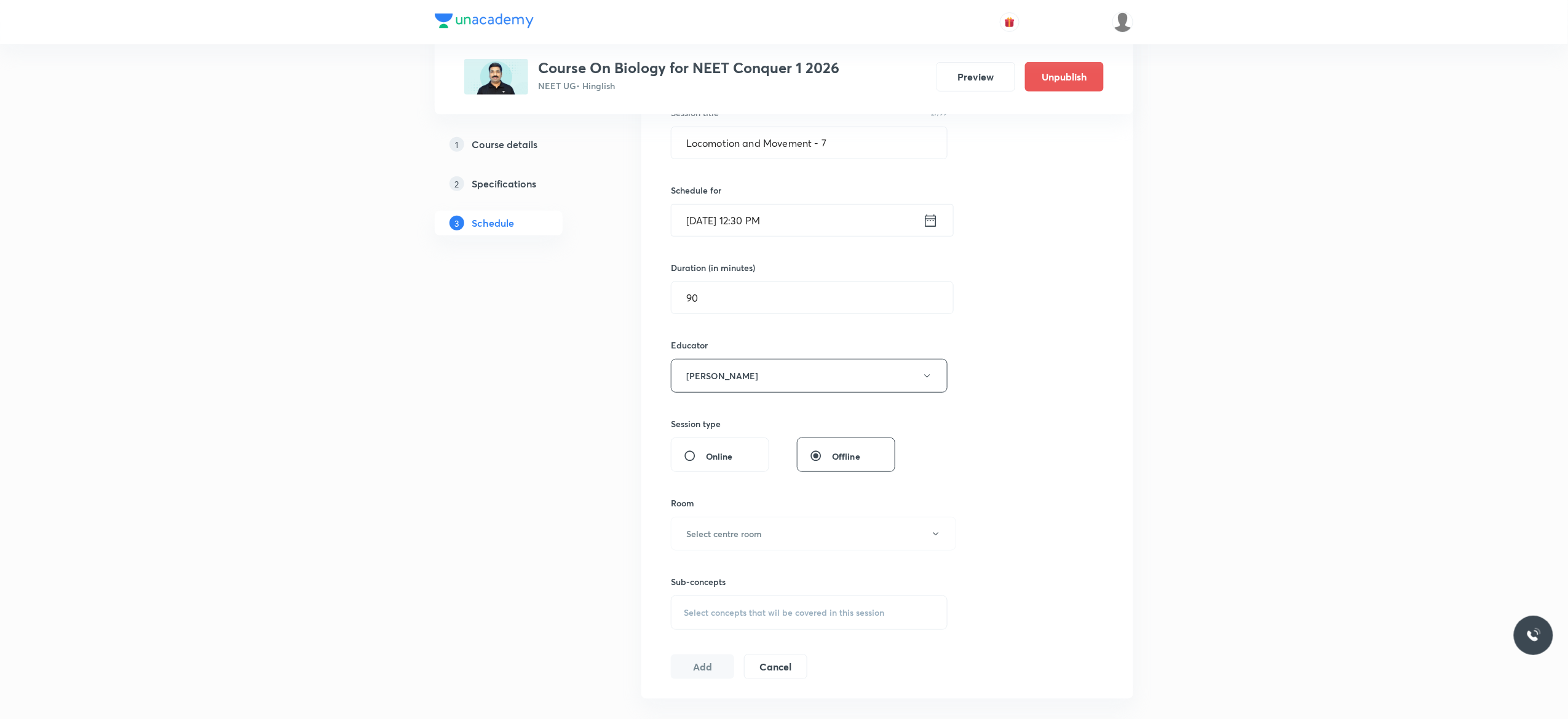
scroll to position [246, 0]
click at [936, 532] on icon "button" at bounding box center [936, 530] width 10 height 10
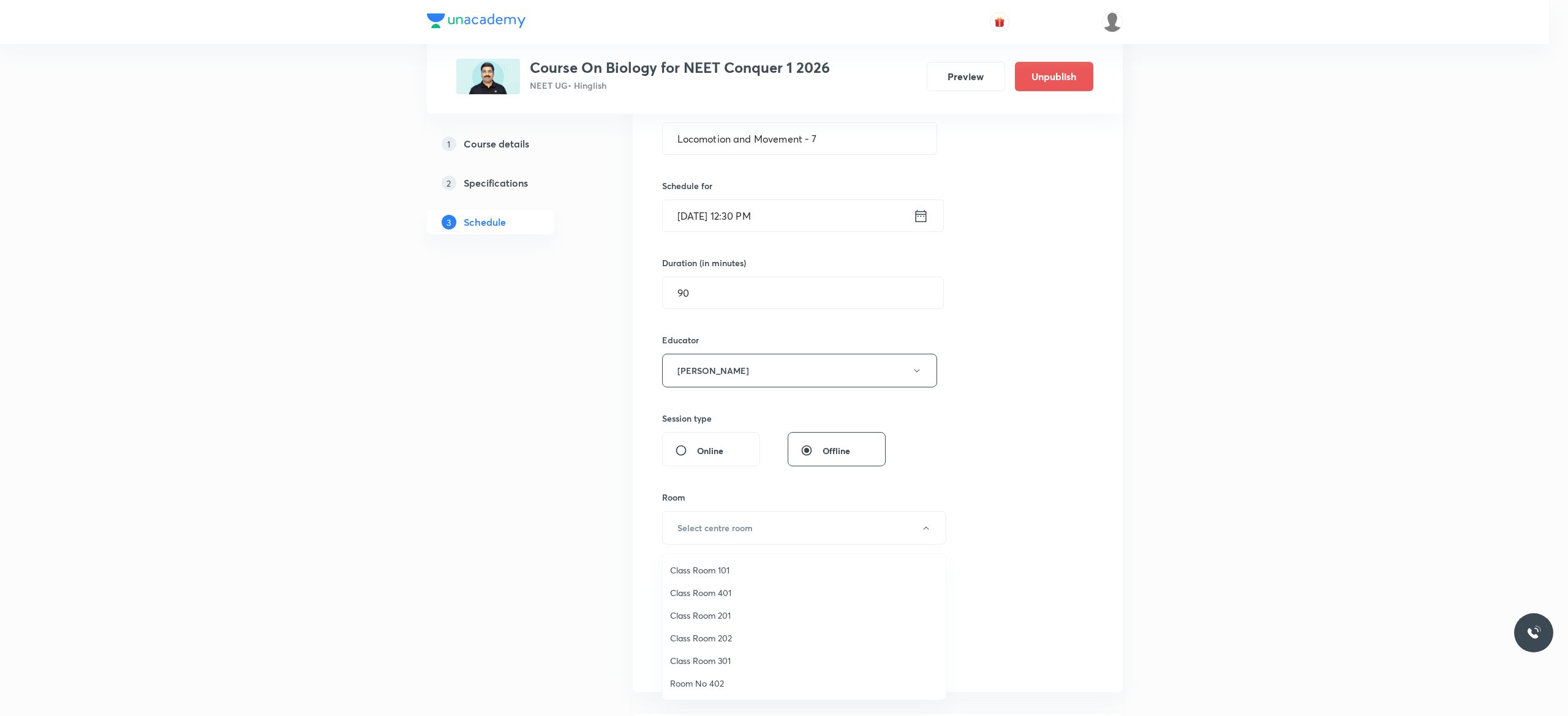
click at [701, 615] on span "Class Room 201" at bounding box center [804, 615] width 268 height 13
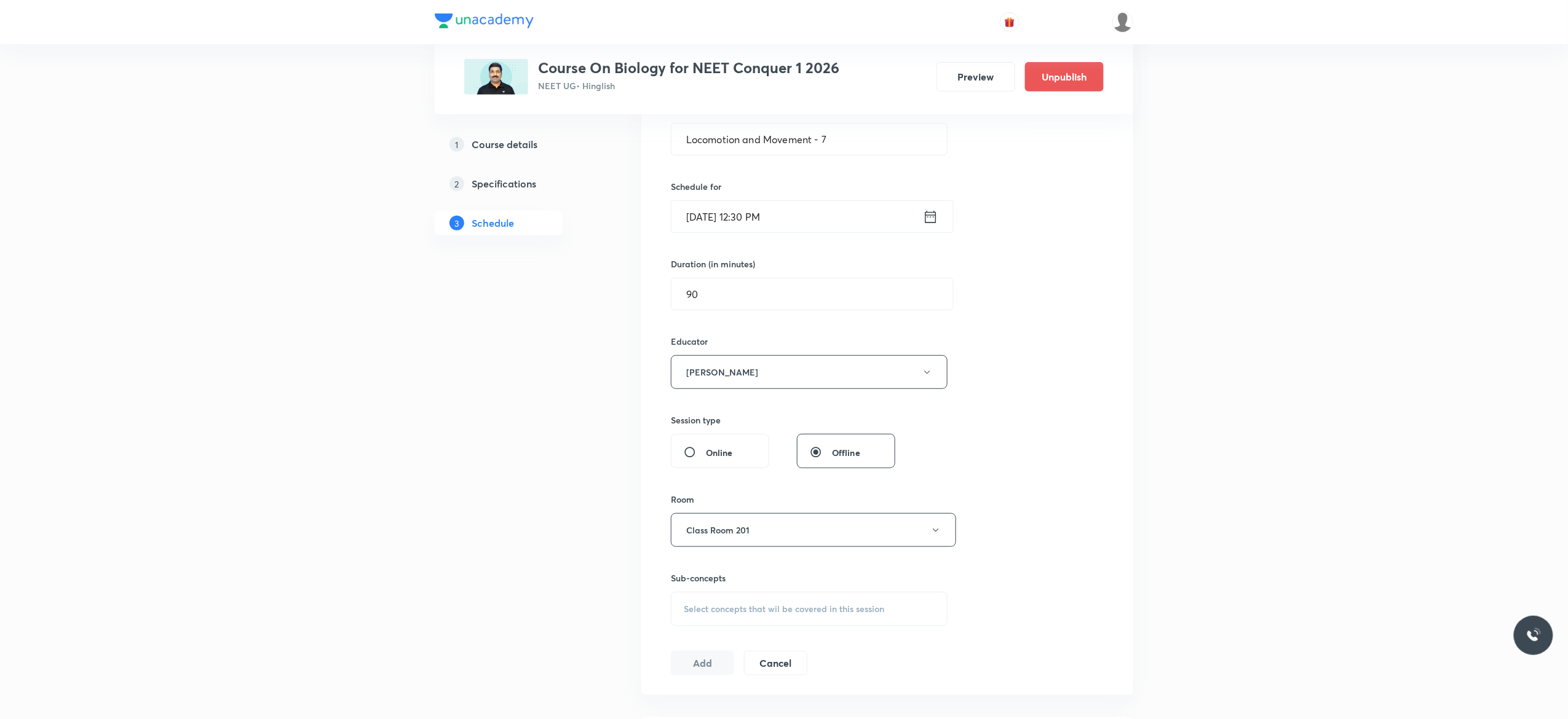
click at [702, 619] on div "Select concepts that wil be covered in this session" at bounding box center [809, 609] width 277 height 35
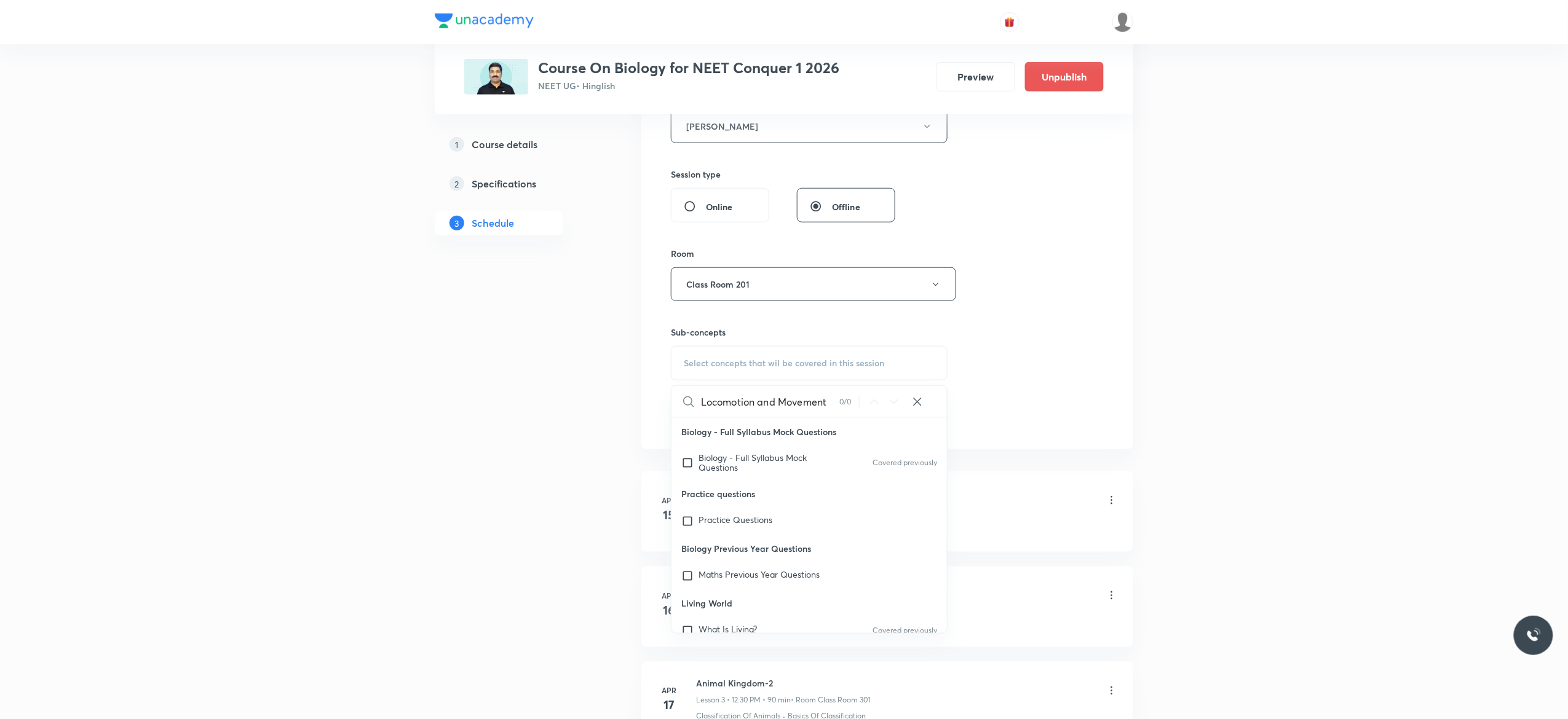
scroll to position [0, 0]
type input "Locomotion and Movement"
click at [687, 466] on input "checkbox" at bounding box center [689, 462] width 17 height 20
checkbox input "true"
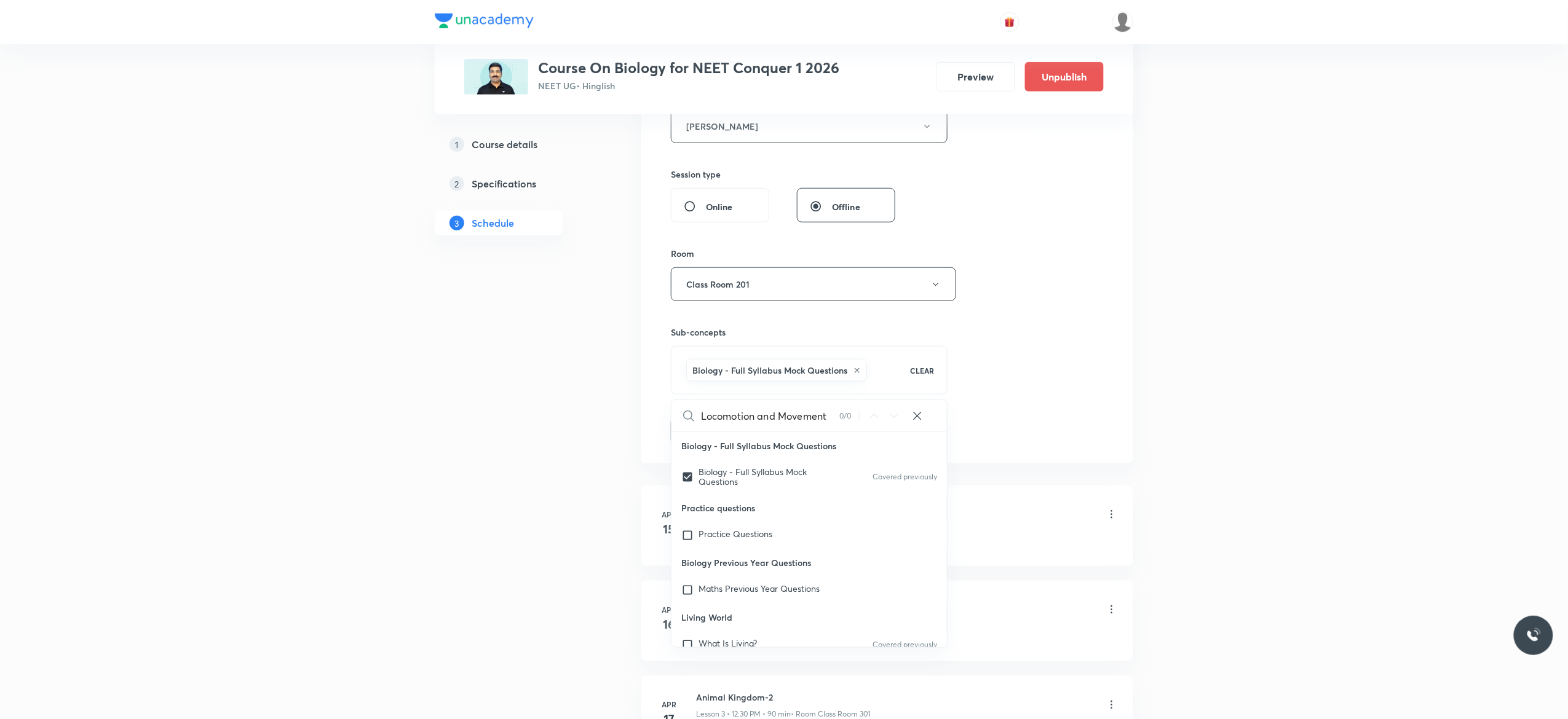
click at [699, 434] on button "Add" at bounding box center [702, 430] width 63 height 24
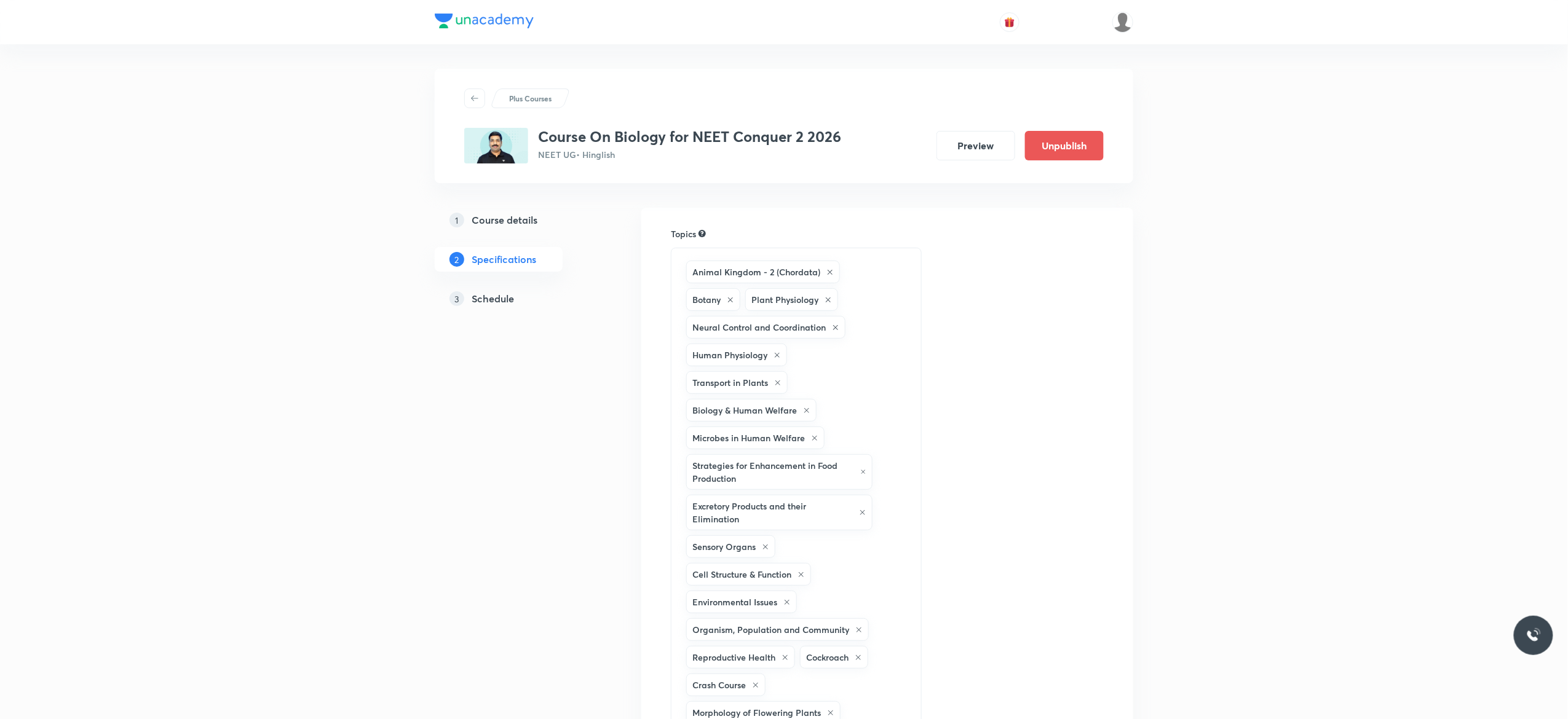
click at [502, 305] on h5 "Schedule" at bounding box center [493, 299] width 43 height 15
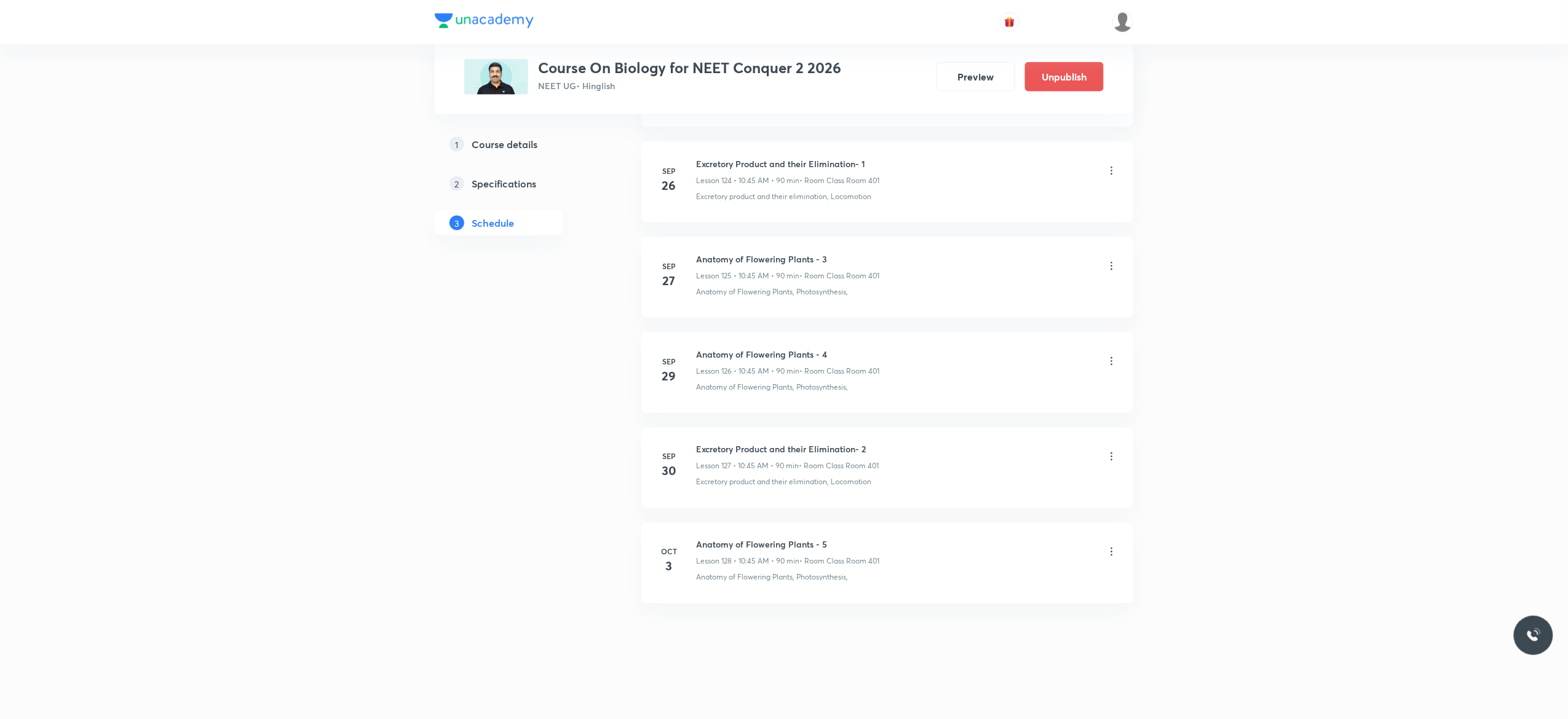
scroll to position [12592, 0]
drag, startPoint x: 873, startPoint y: 442, endPoint x: 697, endPoint y: 445, distance: 176.0
click at [697, 445] on li "[DATE] Excretory Product and their Elimination- 2 Lesson 127 • 10:45 AM • 90 mi…" at bounding box center [887, 468] width 492 height 81
copy h6 "Excretory Product and their Elimination- 2"
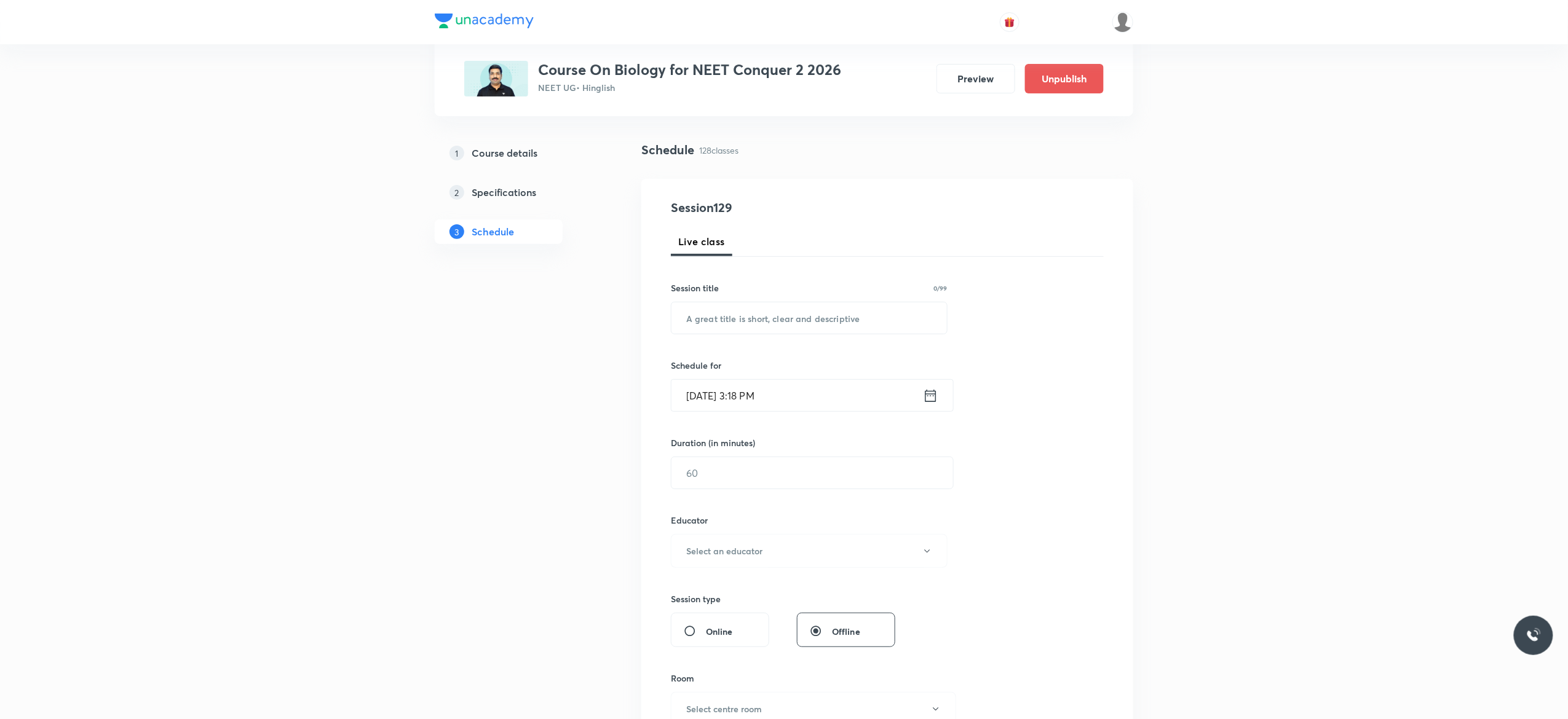
scroll to position [0, 0]
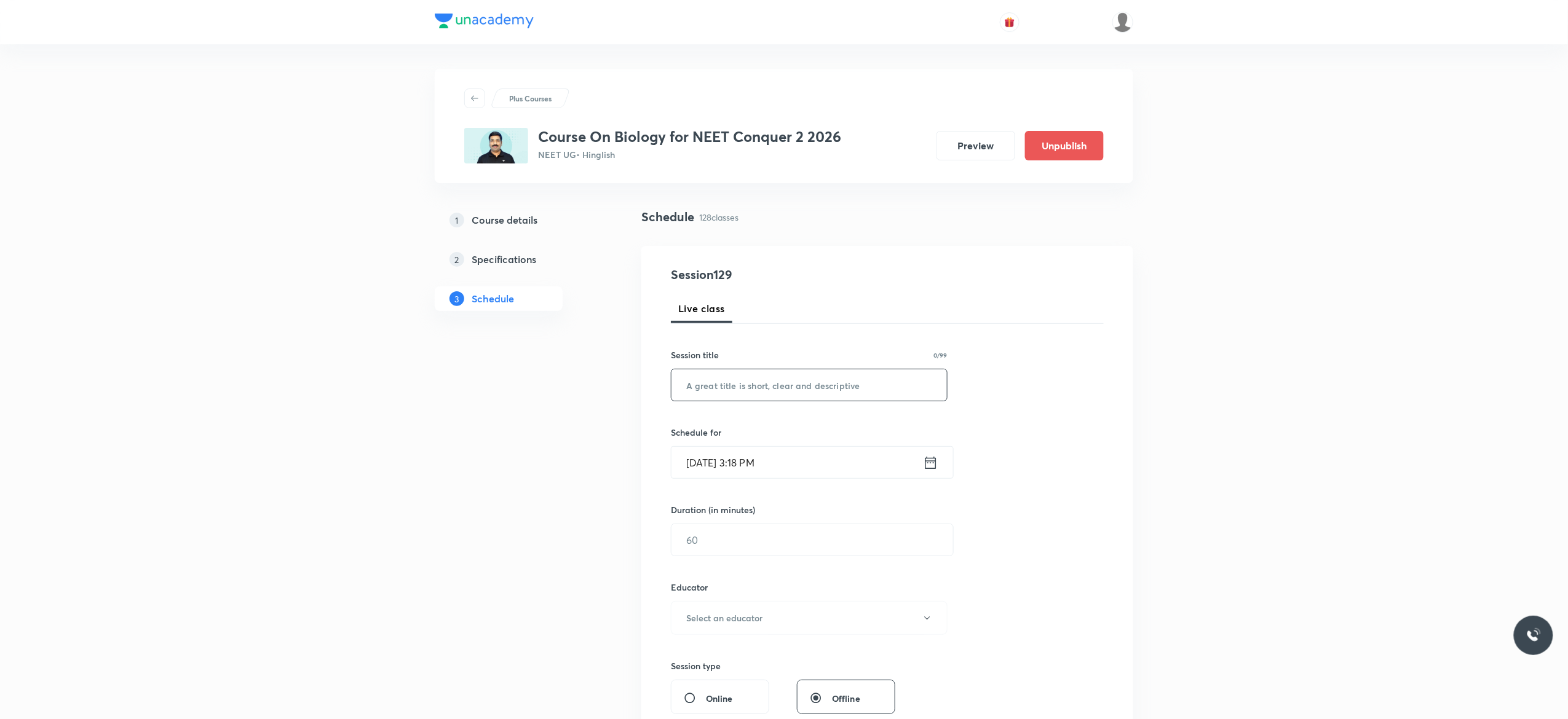
click at [781, 385] on input "text" at bounding box center [809, 385] width 275 height 31
paste input "Excretory Product and their Elimination- 2"
type input "Excretory Product and their Elimination- 3"
click at [929, 466] on icon at bounding box center [930, 462] width 16 height 17
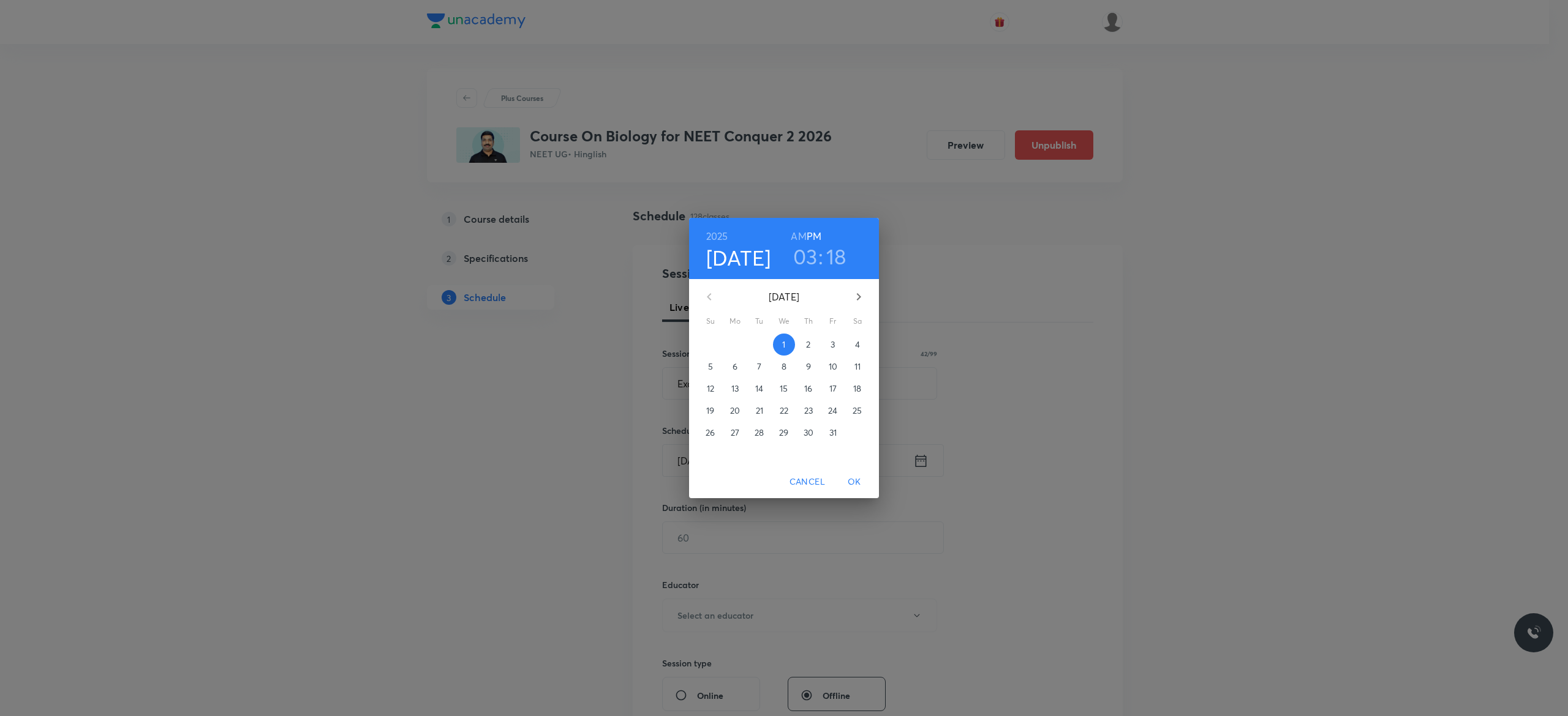
click at [858, 345] on p "4" at bounding box center [857, 345] width 5 height 12
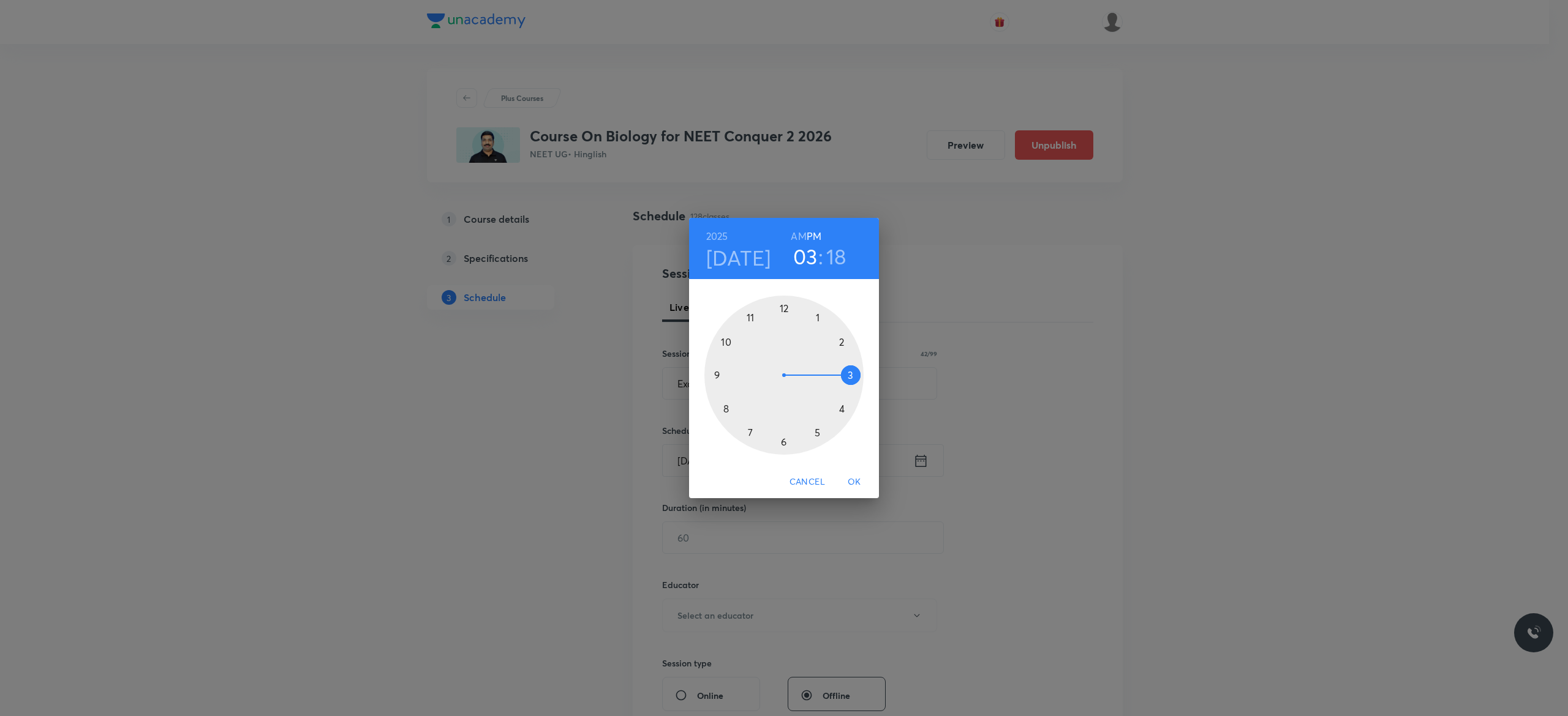
click at [800, 234] on h6 "AM" at bounding box center [798, 236] width 16 height 17
click at [716, 373] on div at bounding box center [784, 375] width 159 height 159
click at [784, 306] on div at bounding box center [784, 375] width 159 height 159
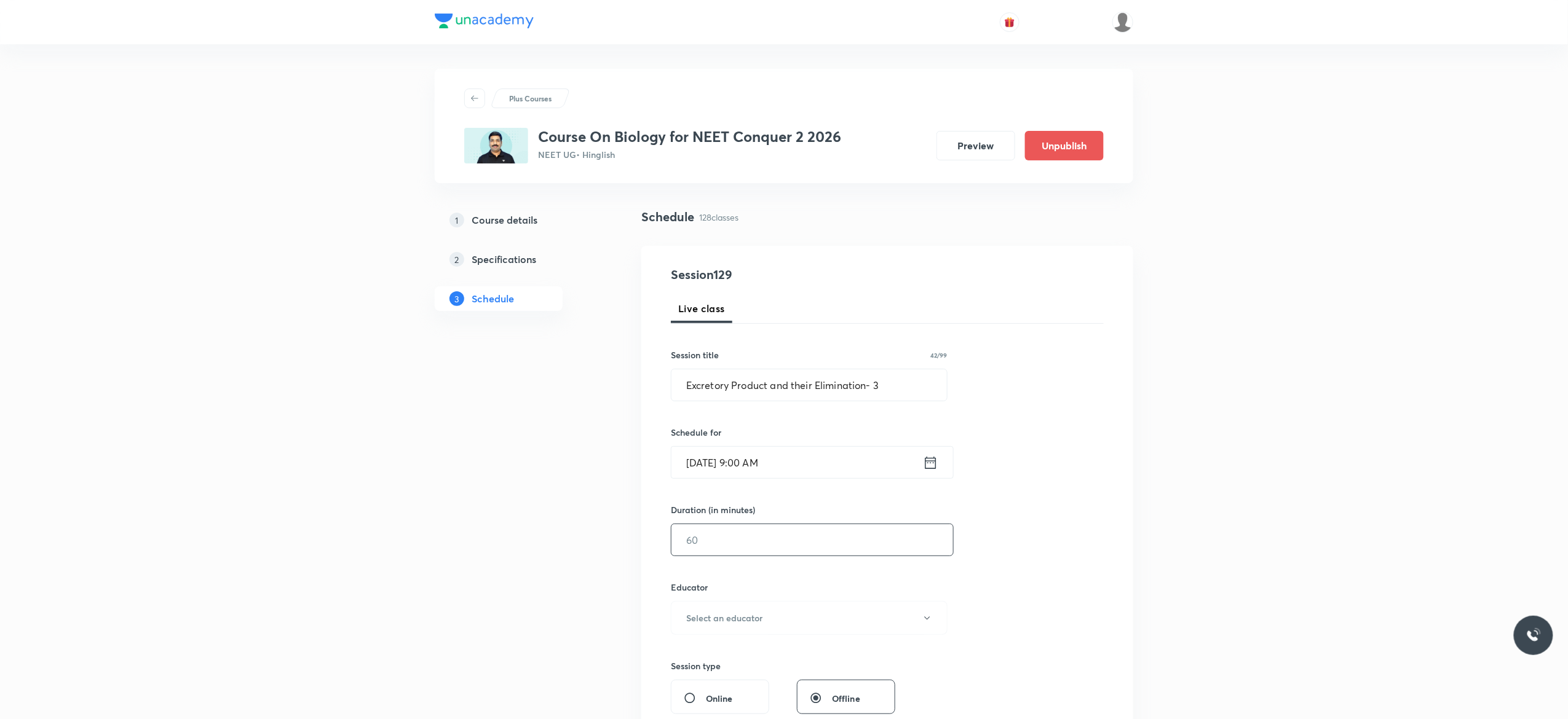
click at [760, 538] on input "text" at bounding box center [811, 540] width 281 height 31
type input "90"
click at [928, 619] on icon "button" at bounding box center [927, 618] width 10 height 10
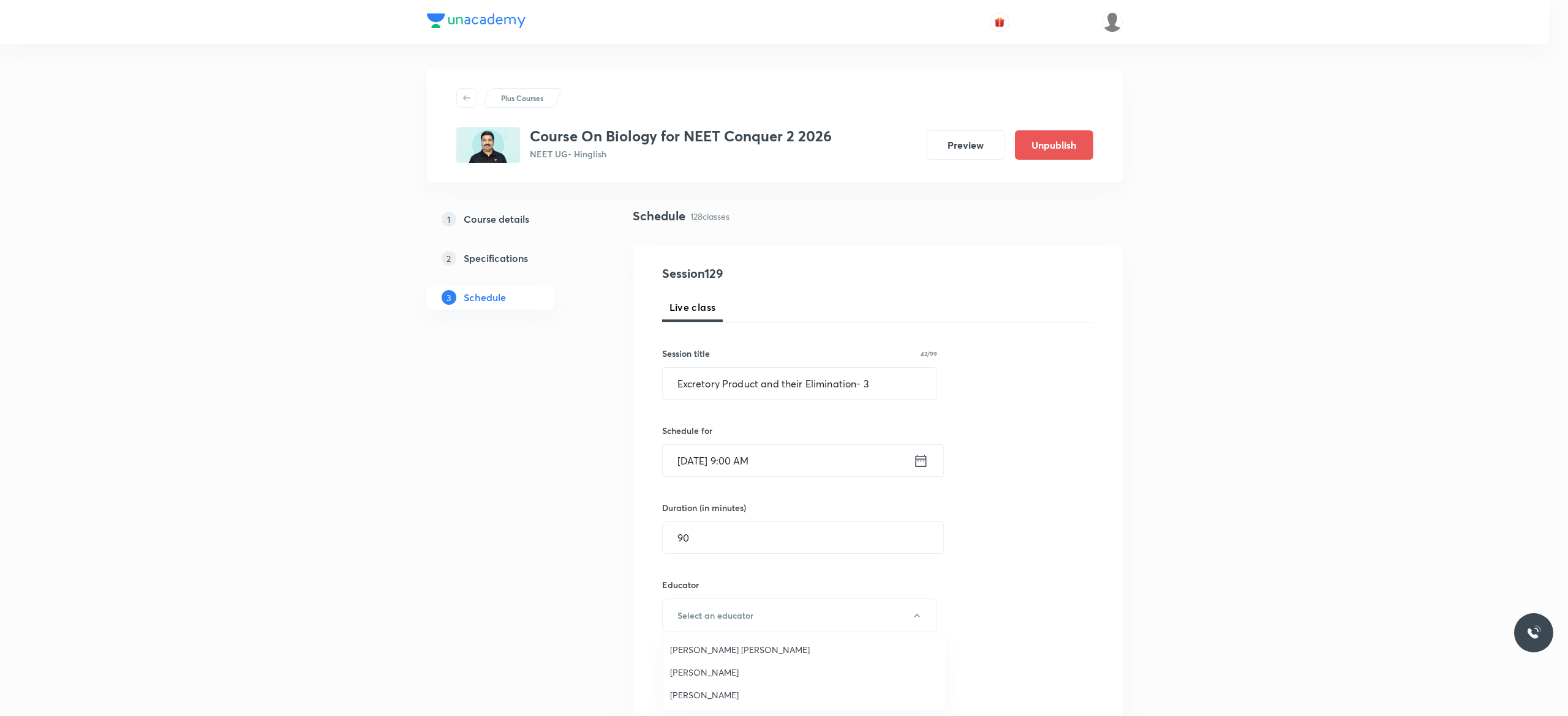
click at [760, 673] on span "[PERSON_NAME]" at bounding box center [804, 672] width 268 height 13
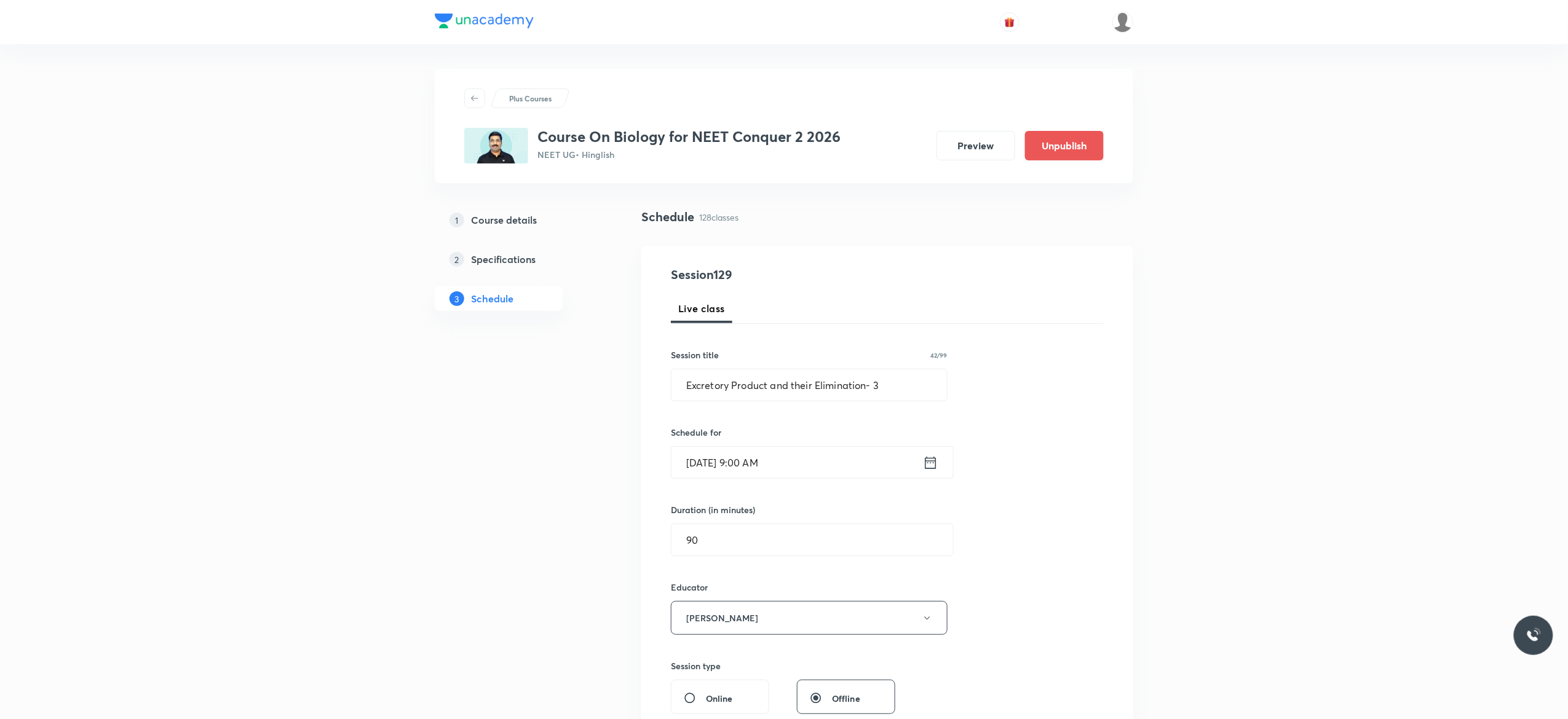
click at [1035, 579] on div "Session 129 Live class Session title 42/99 Excretory Product and their Eliminat…" at bounding box center [887, 594] width 433 height 656
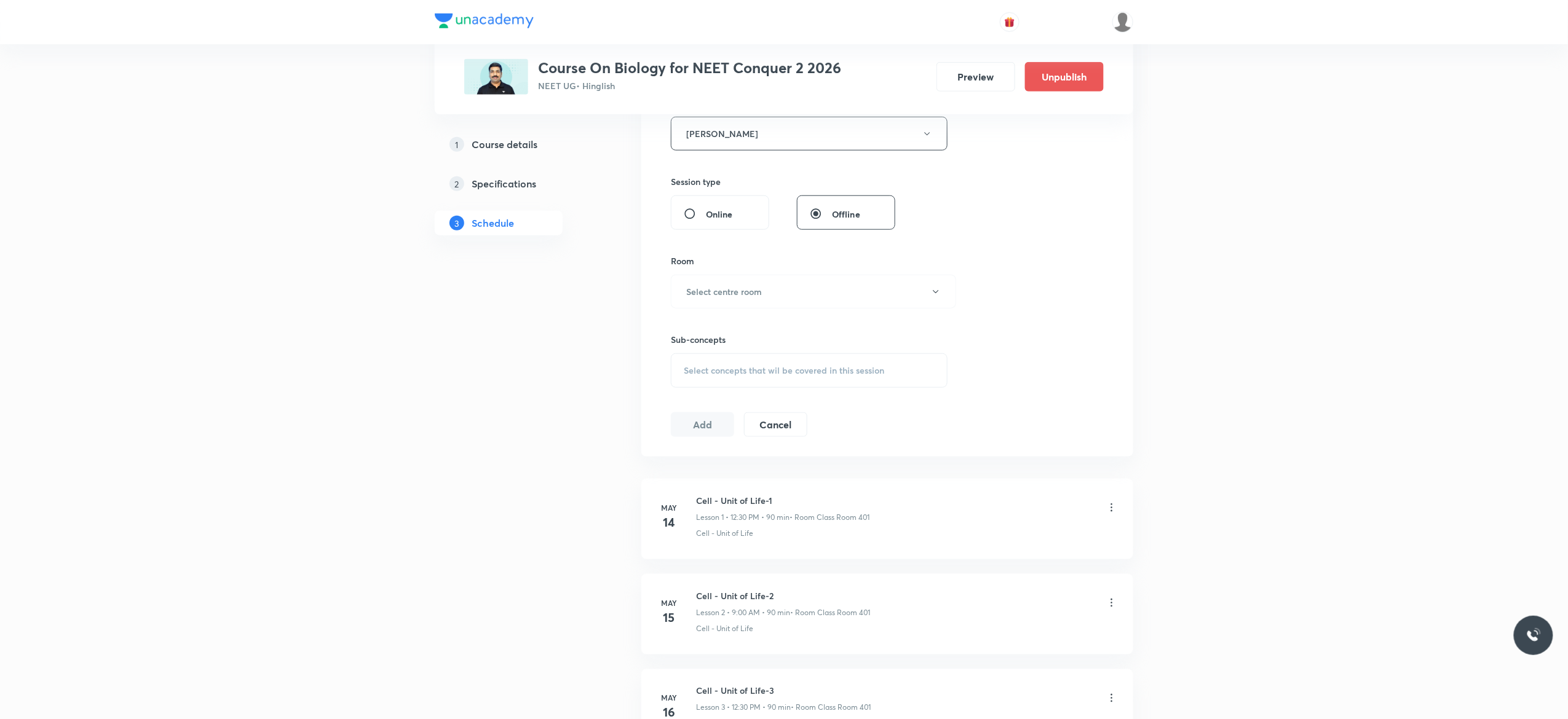
scroll to position [492, 0]
click at [937, 284] on icon "button" at bounding box center [936, 285] width 10 height 10
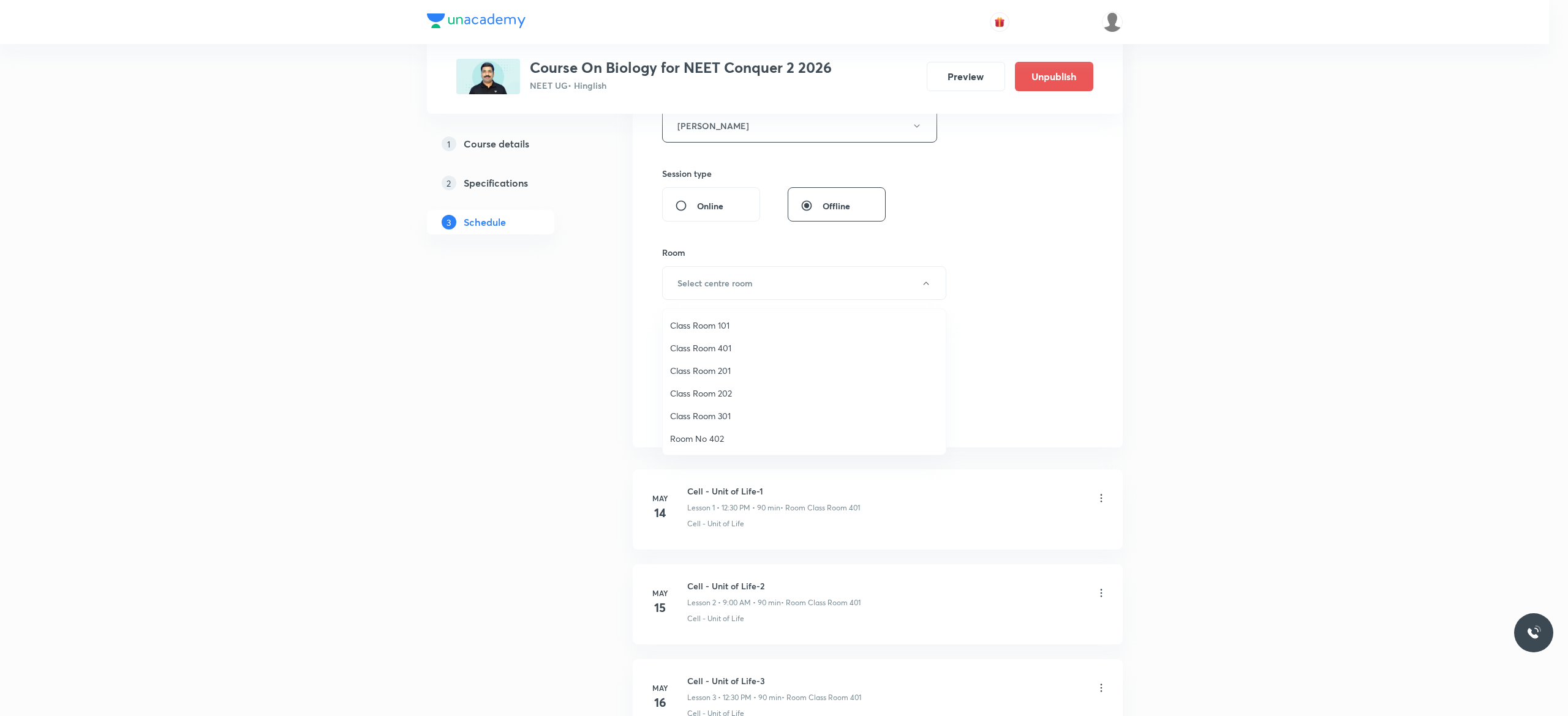
click at [718, 345] on span "Class Room 401" at bounding box center [804, 348] width 268 height 13
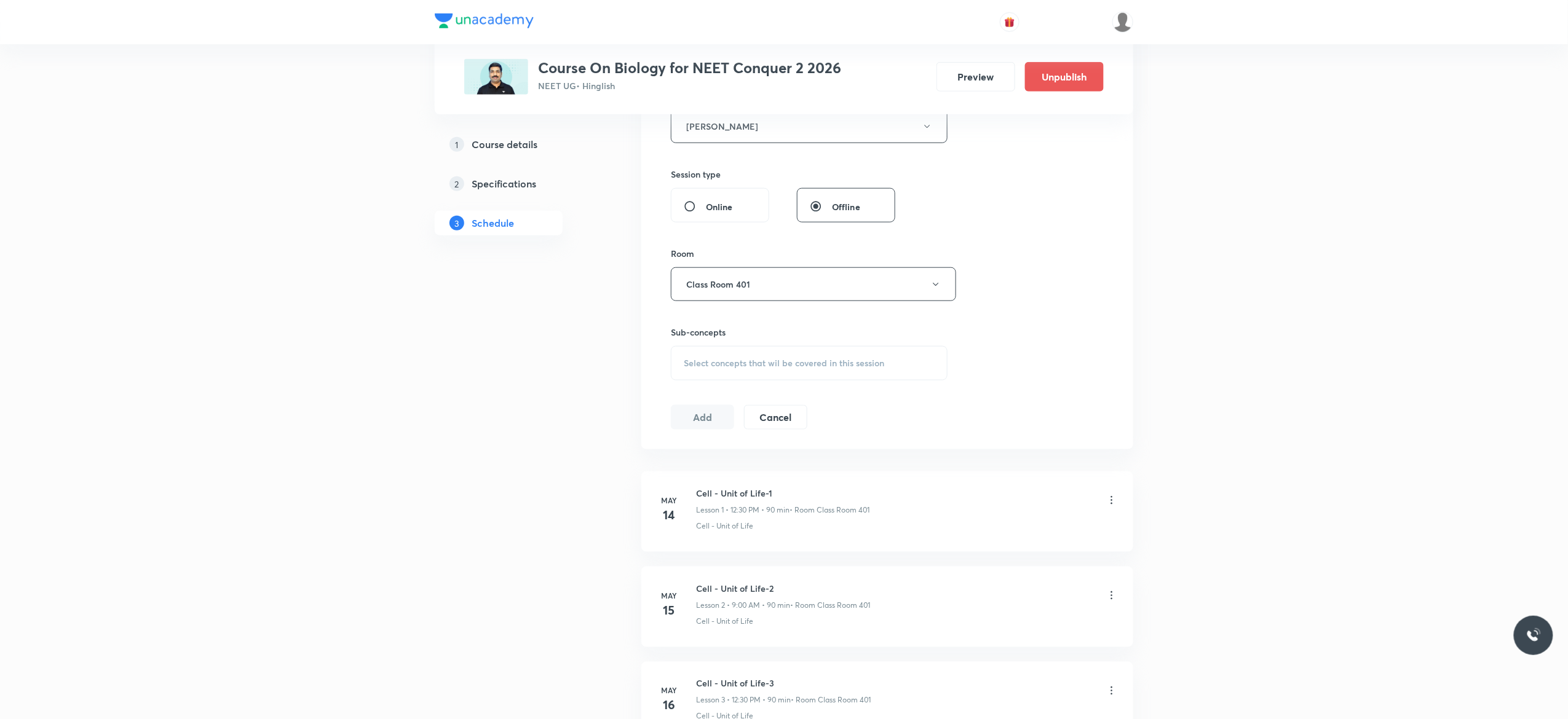
click at [693, 375] on div "Select concepts that wil be covered in this session" at bounding box center [809, 363] width 277 height 35
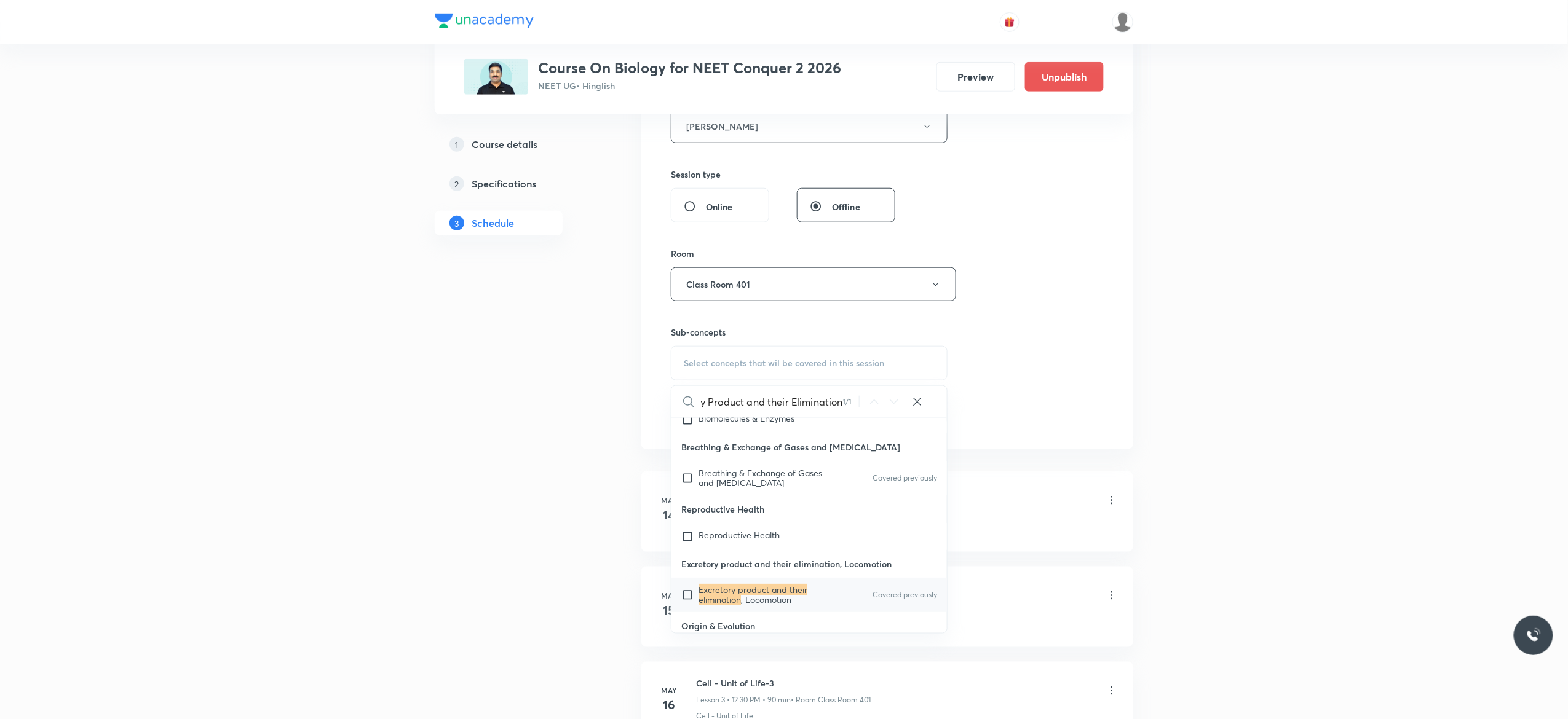
scroll to position [56602, 0]
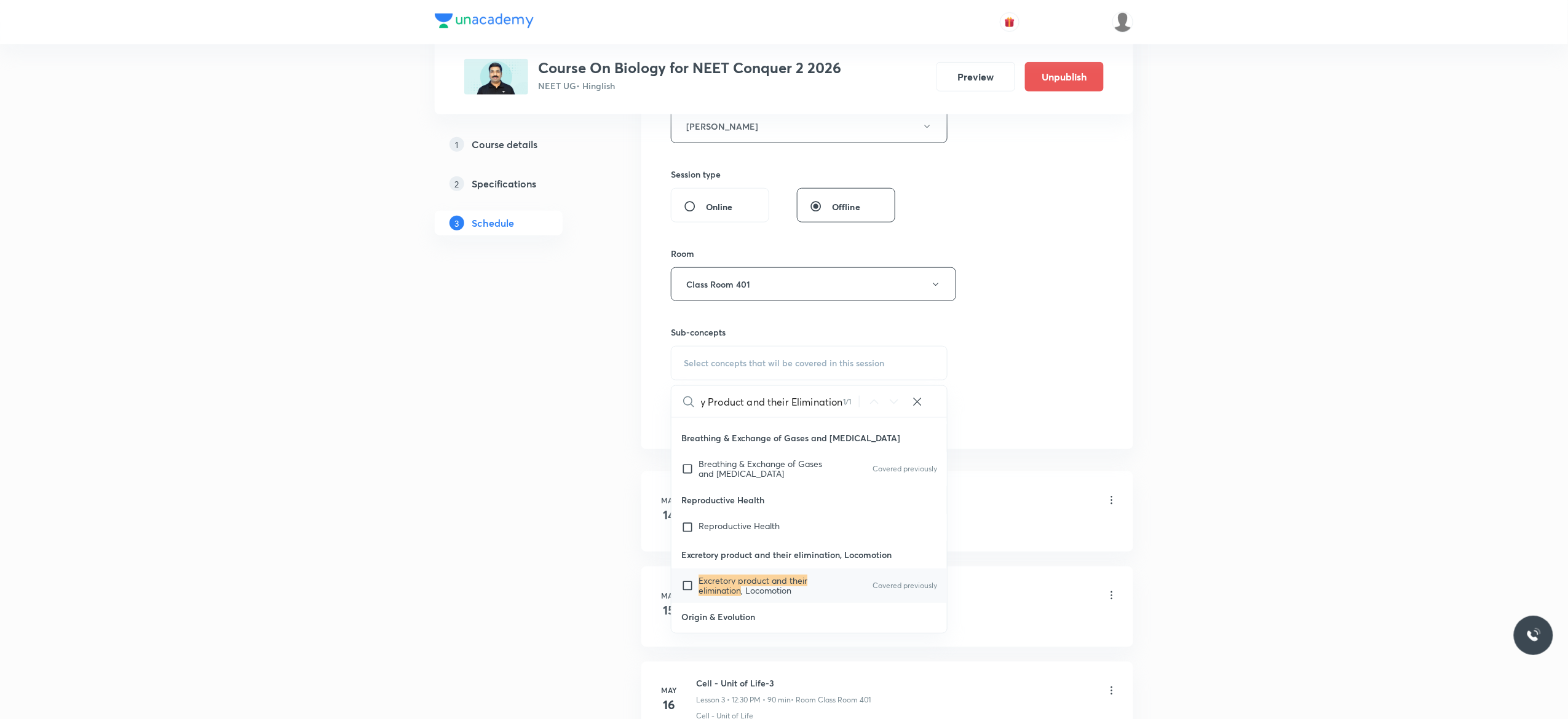
type input "Excretory Product and their Elimination"
click at [685, 582] on input "checkbox" at bounding box center [689, 586] width 17 height 20
checkbox input "true"
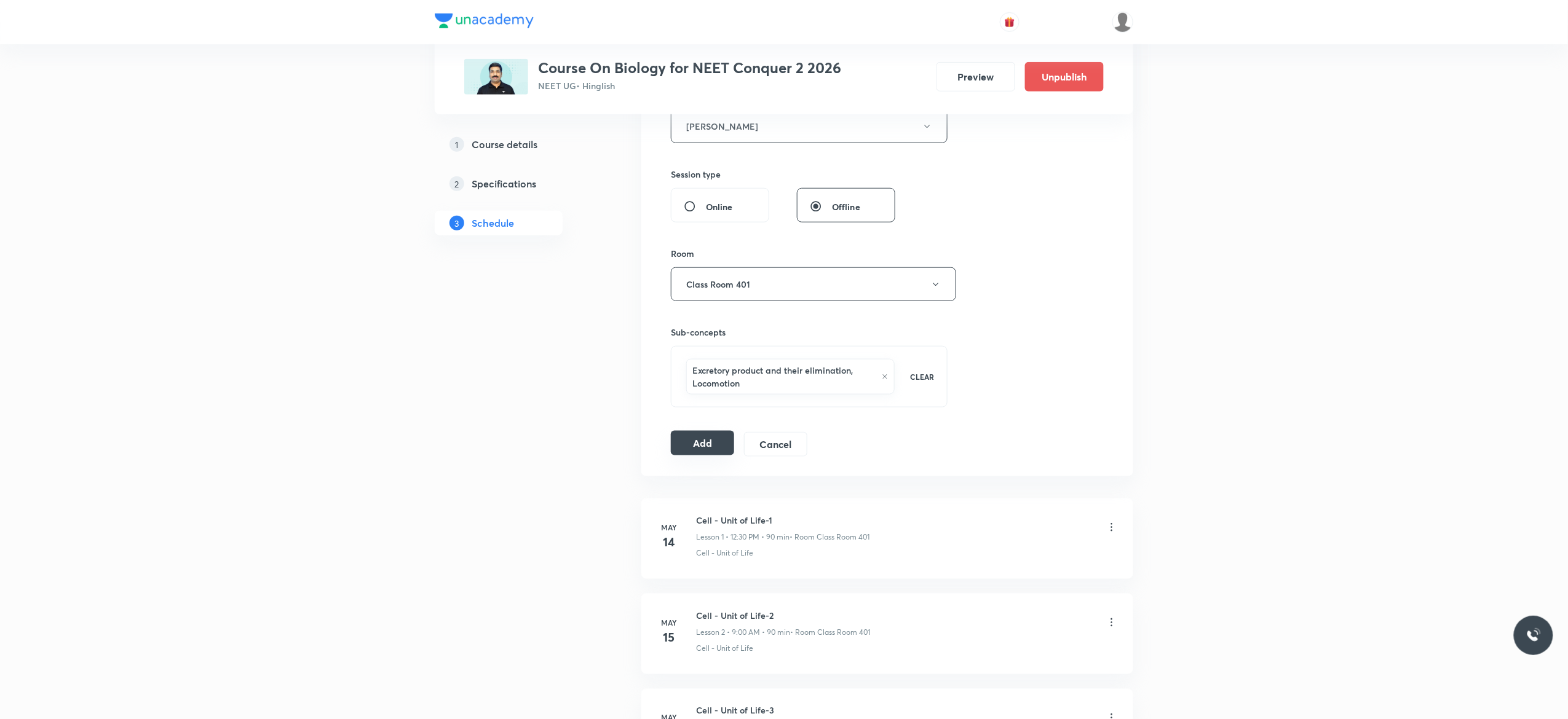
click at [695, 443] on button "Add" at bounding box center [702, 443] width 63 height 24
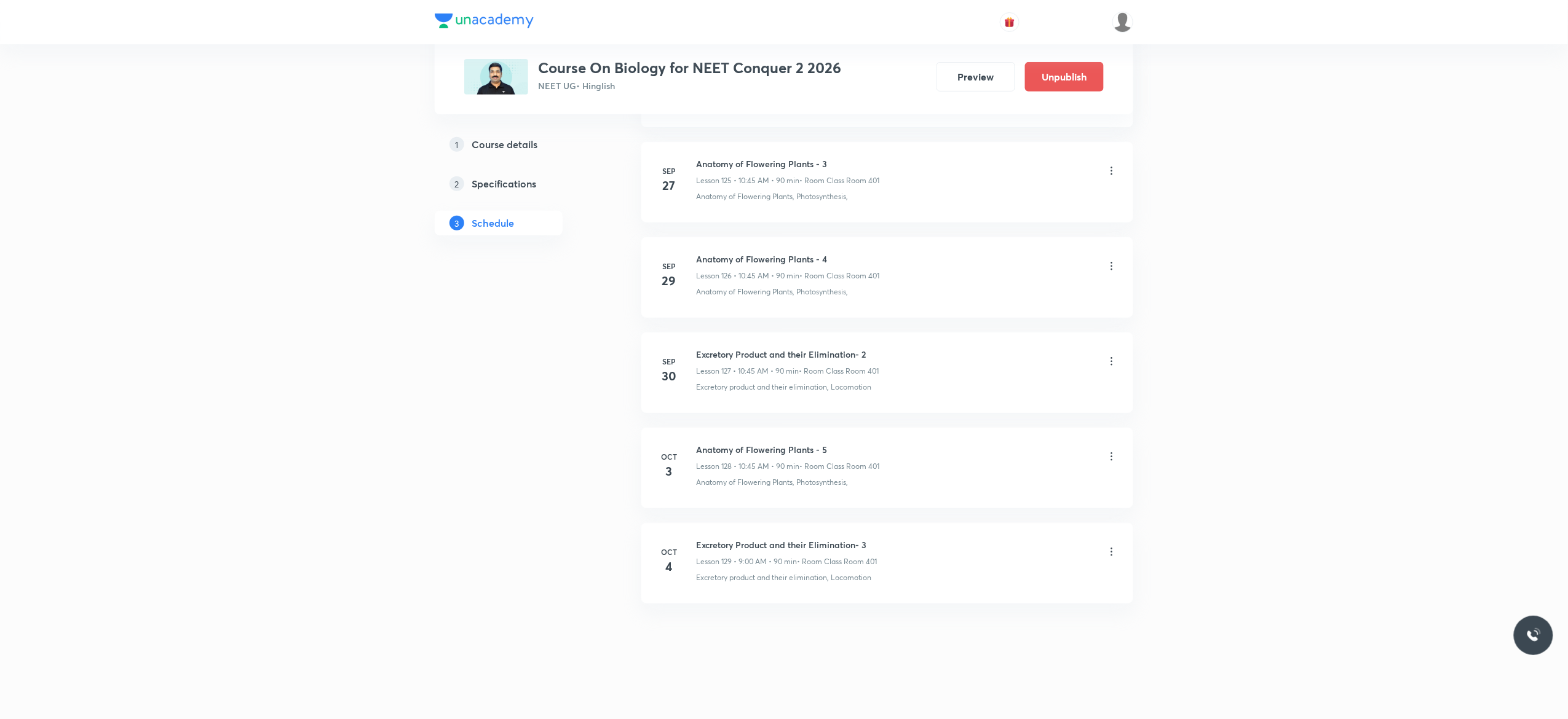
scroll to position [12042, 0]
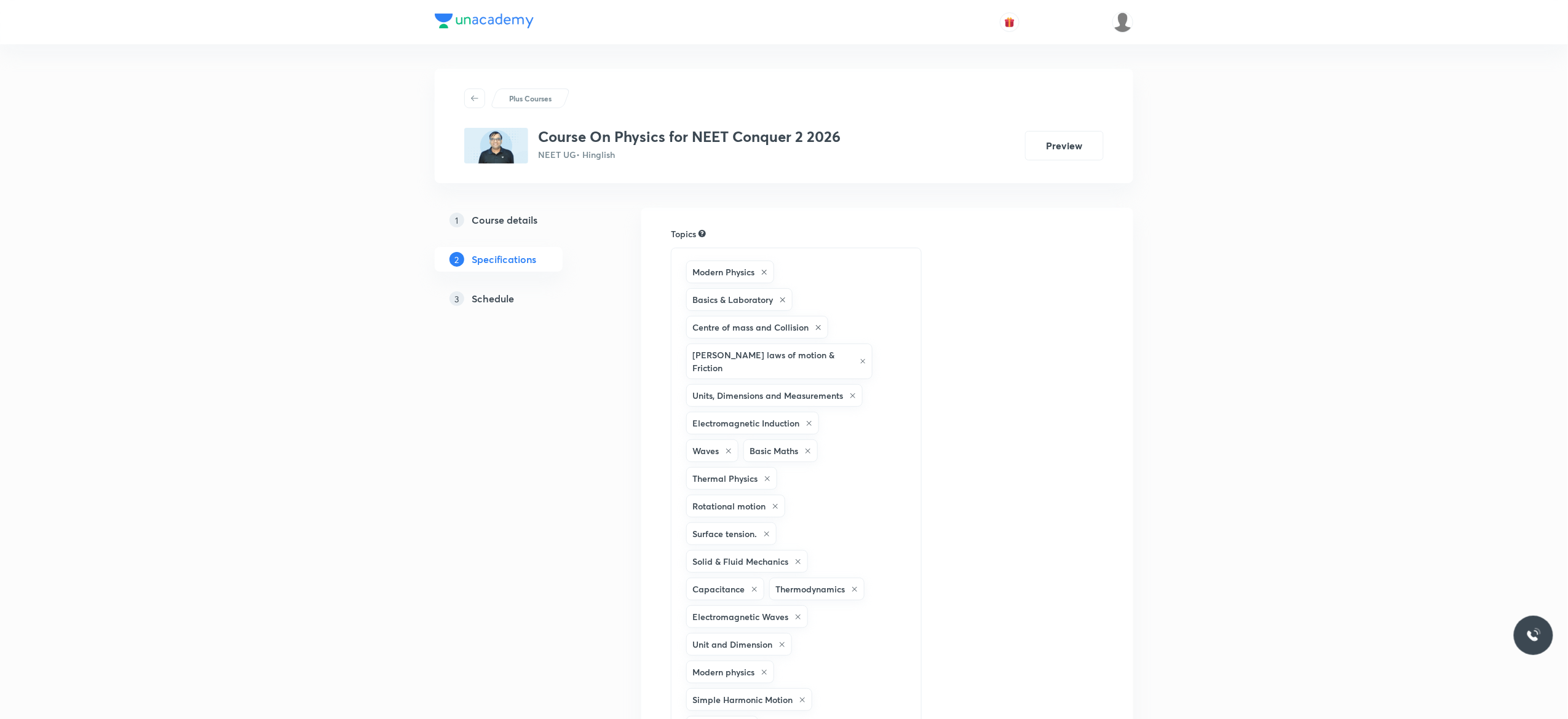
click at [493, 300] on h5 "Schedule" at bounding box center [493, 299] width 43 height 15
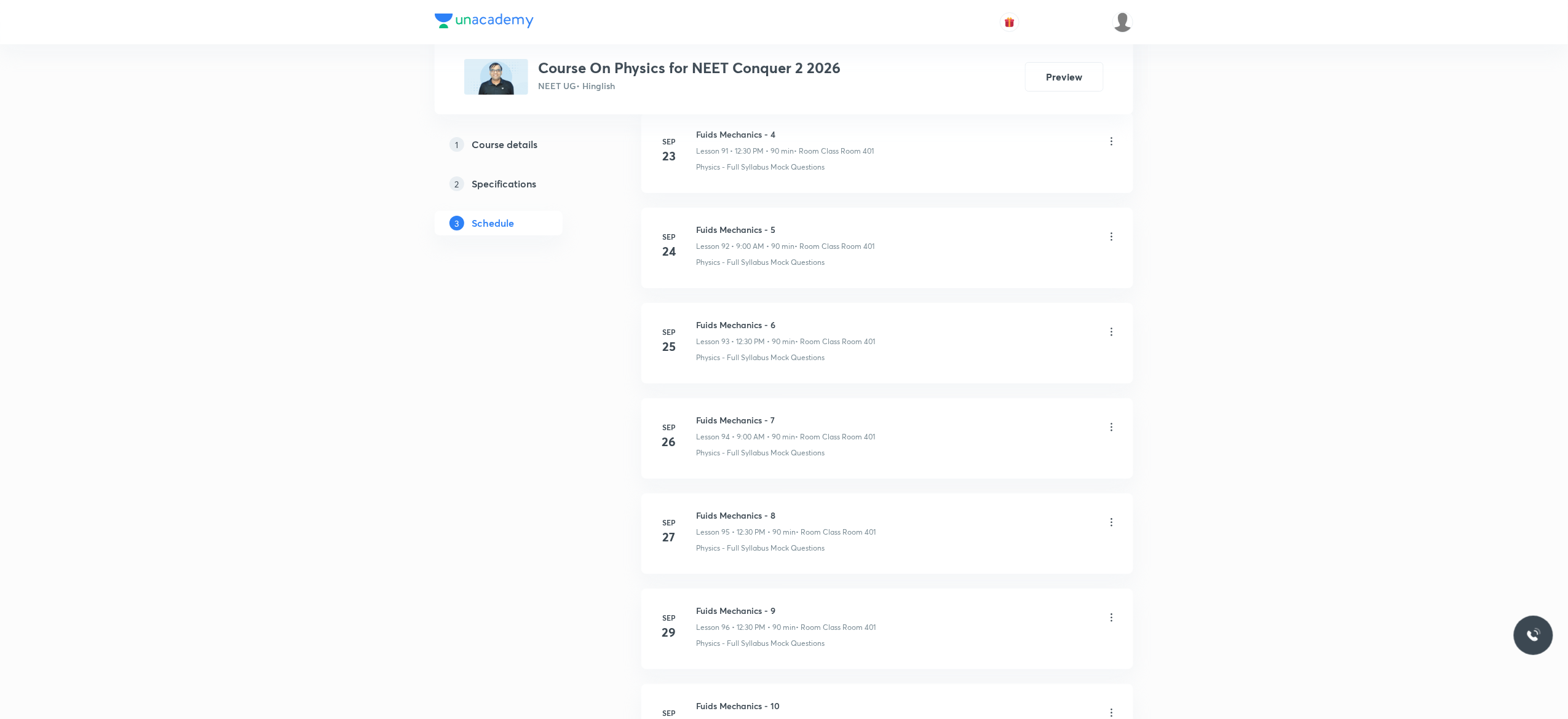
scroll to position [9627, 0]
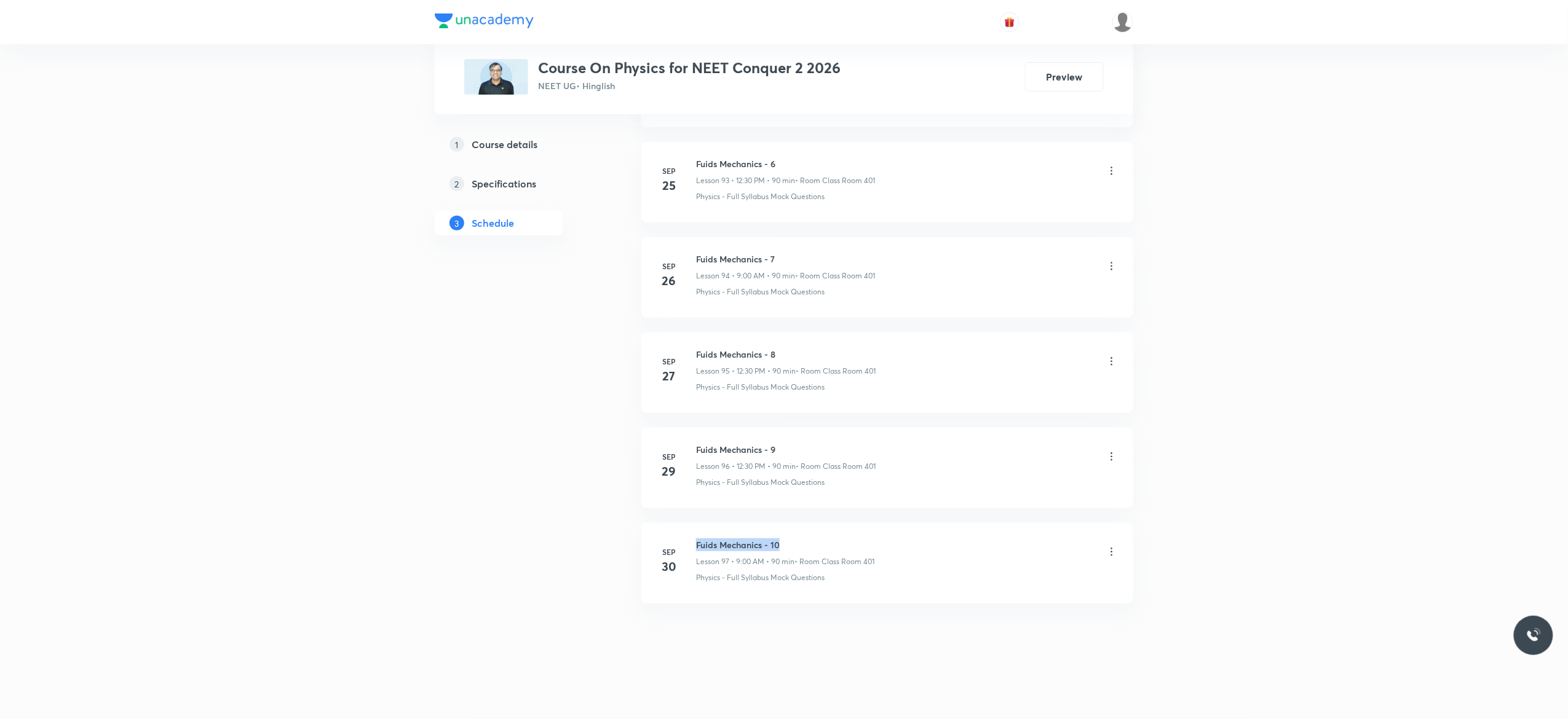
drag, startPoint x: 785, startPoint y: 535, endPoint x: 691, endPoint y: 531, distance: 94.1
click at [691, 531] on li "[DATE] Fuids Mechanics - 10 Lesson 97 • 9:00 AM • 90 min • Room Class Room 401 …" at bounding box center [887, 563] width 492 height 81
copy h6 "Fuids Mechanics - 10"
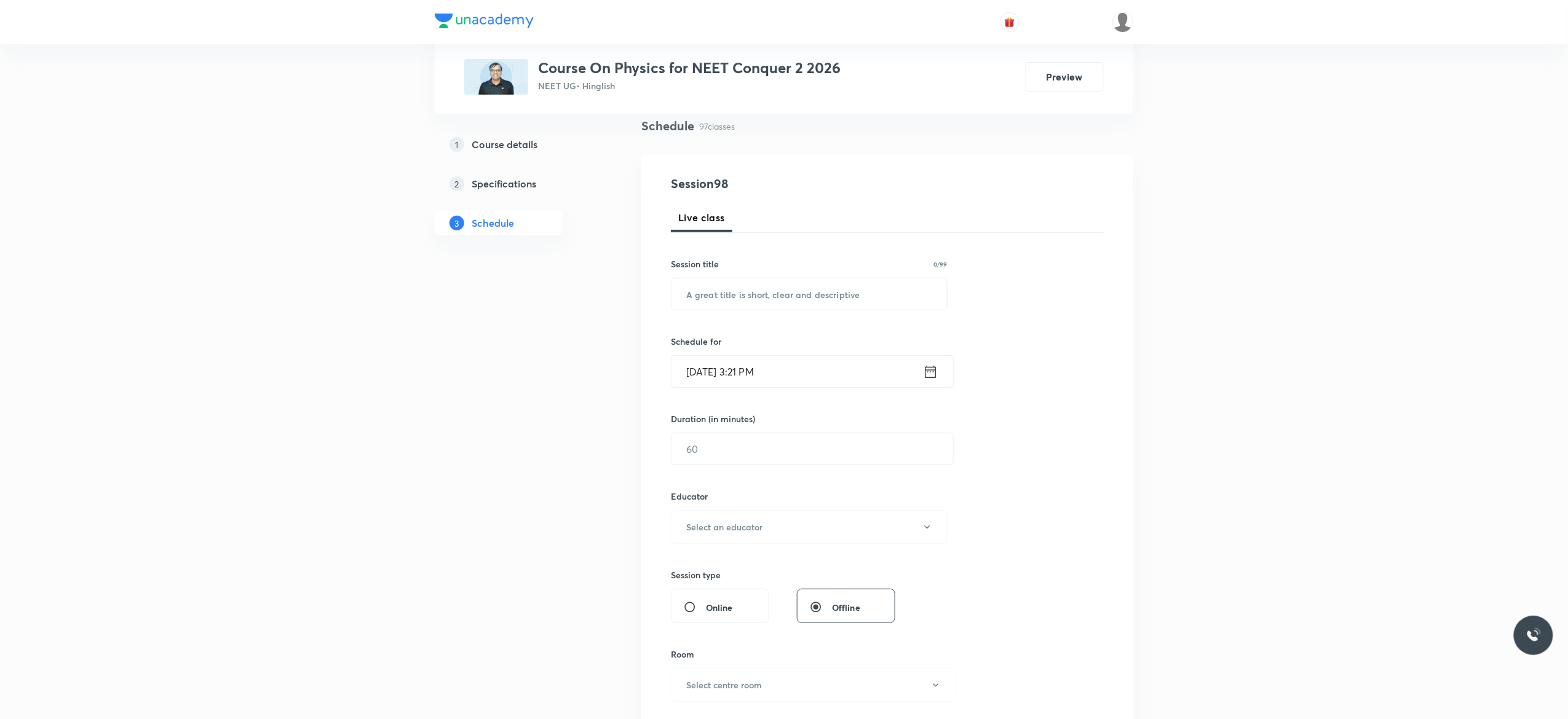
scroll to position [0, 0]
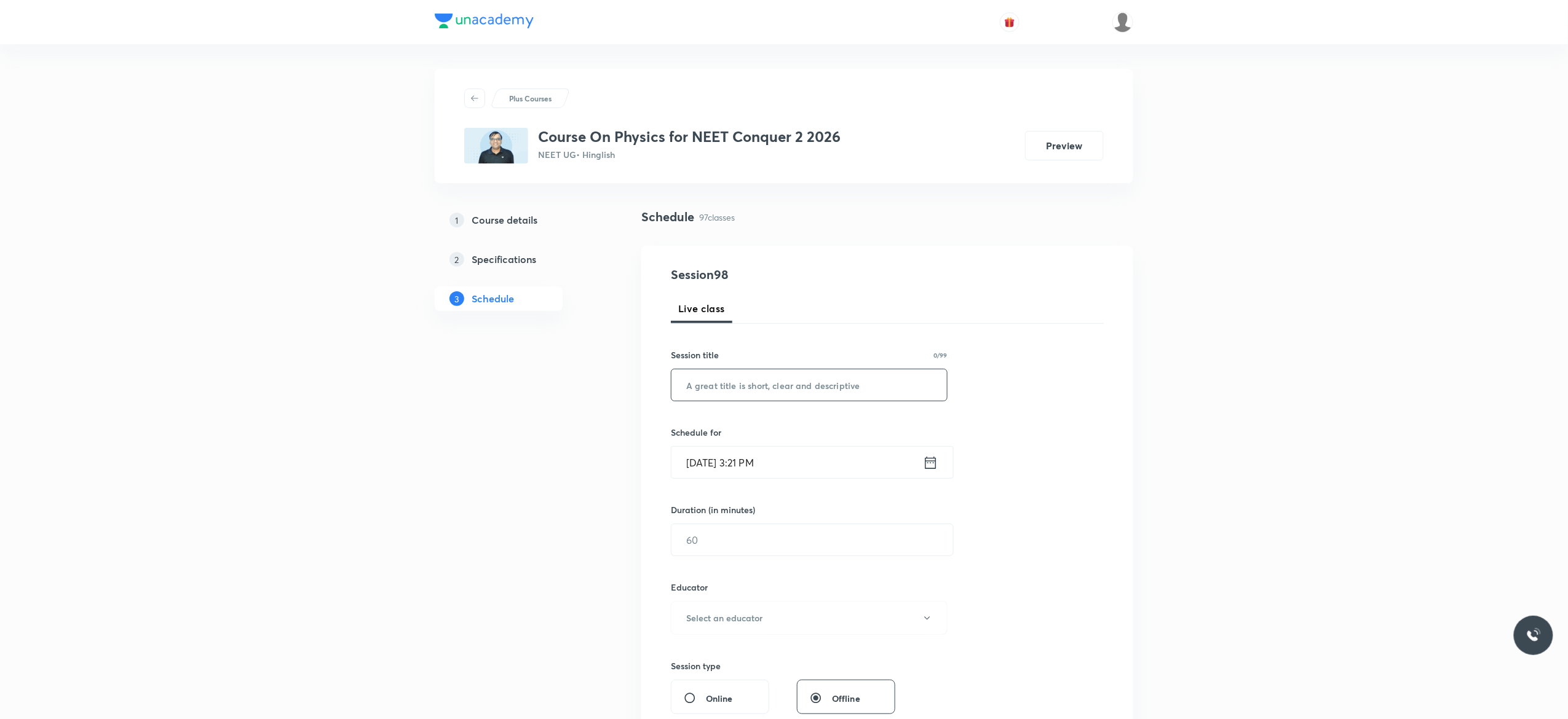
click at [776, 379] on input "text" at bounding box center [809, 385] width 275 height 31
paste input "Fuids Mechanics - 10"
type input "Fuids Mechanics - 11"
click at [931, 464] on icon at bounding box center [931, 462] width 11 height 12
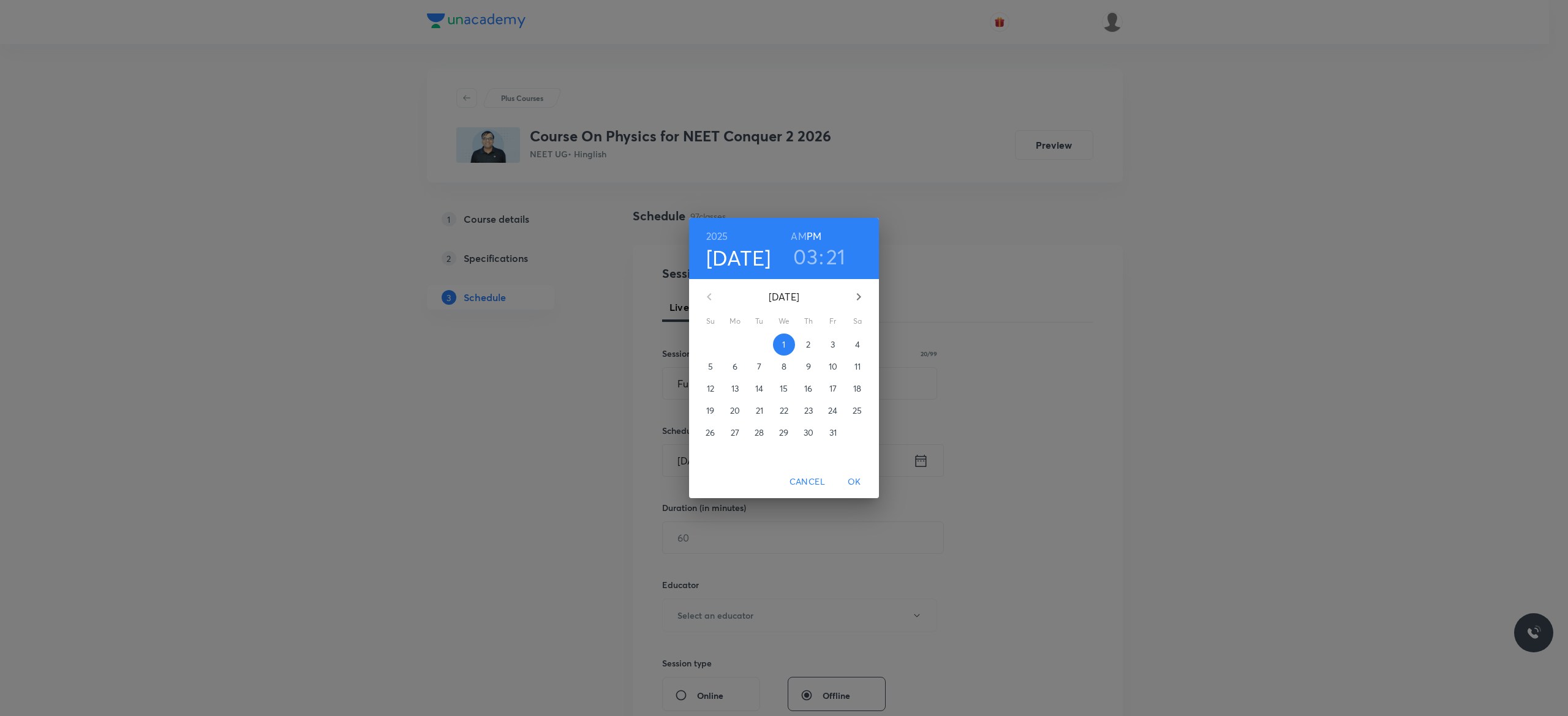
click at [860, 345] on span "4" at bounding box center [857, 345] width 22 height 12
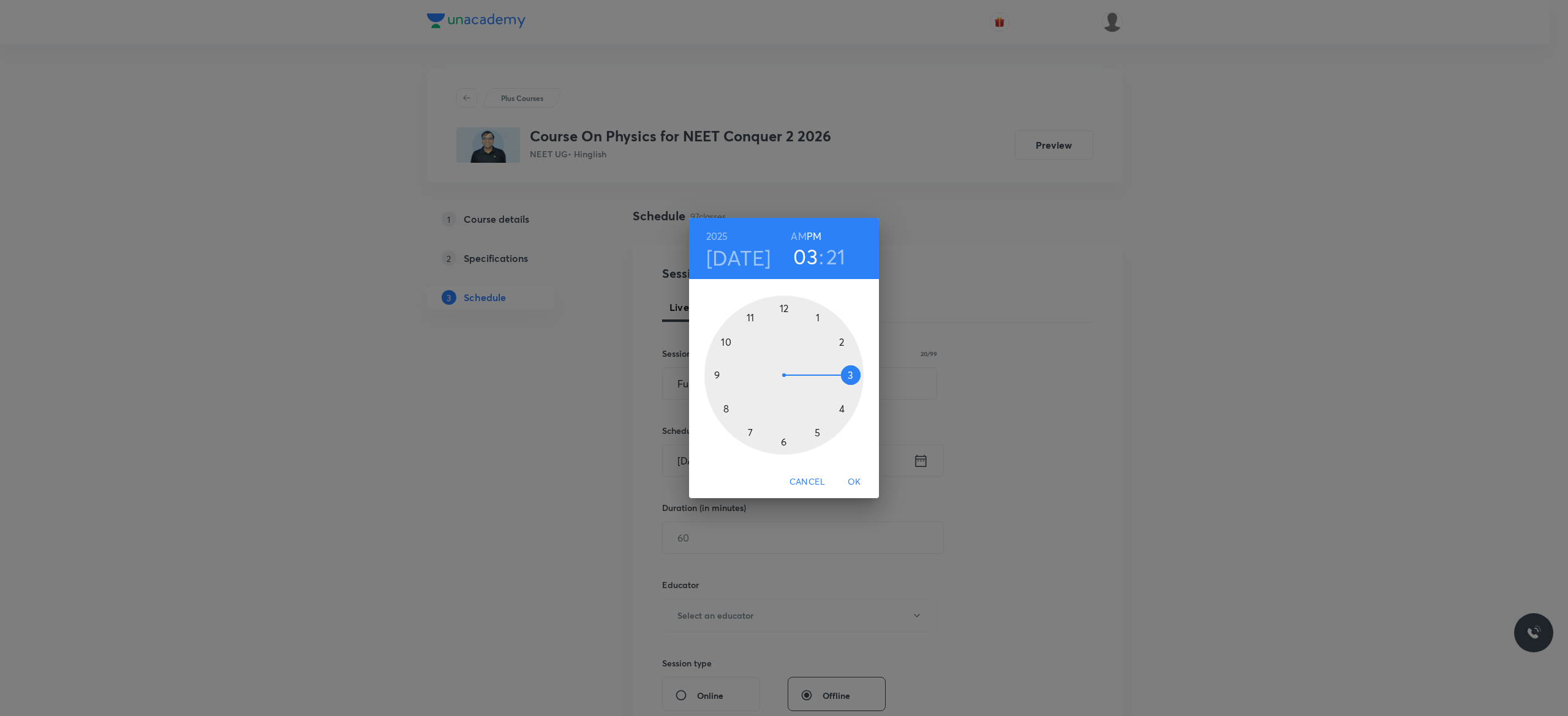
click at [798, 238] on h6 "AM" at bounding box center [798, 236] width 16 height 17
click at [727, 343] on div at bounding box center [784, 375] width 159 height 159
click at [716, 374] on div at bounding box center [784, 375] width 159 height 159
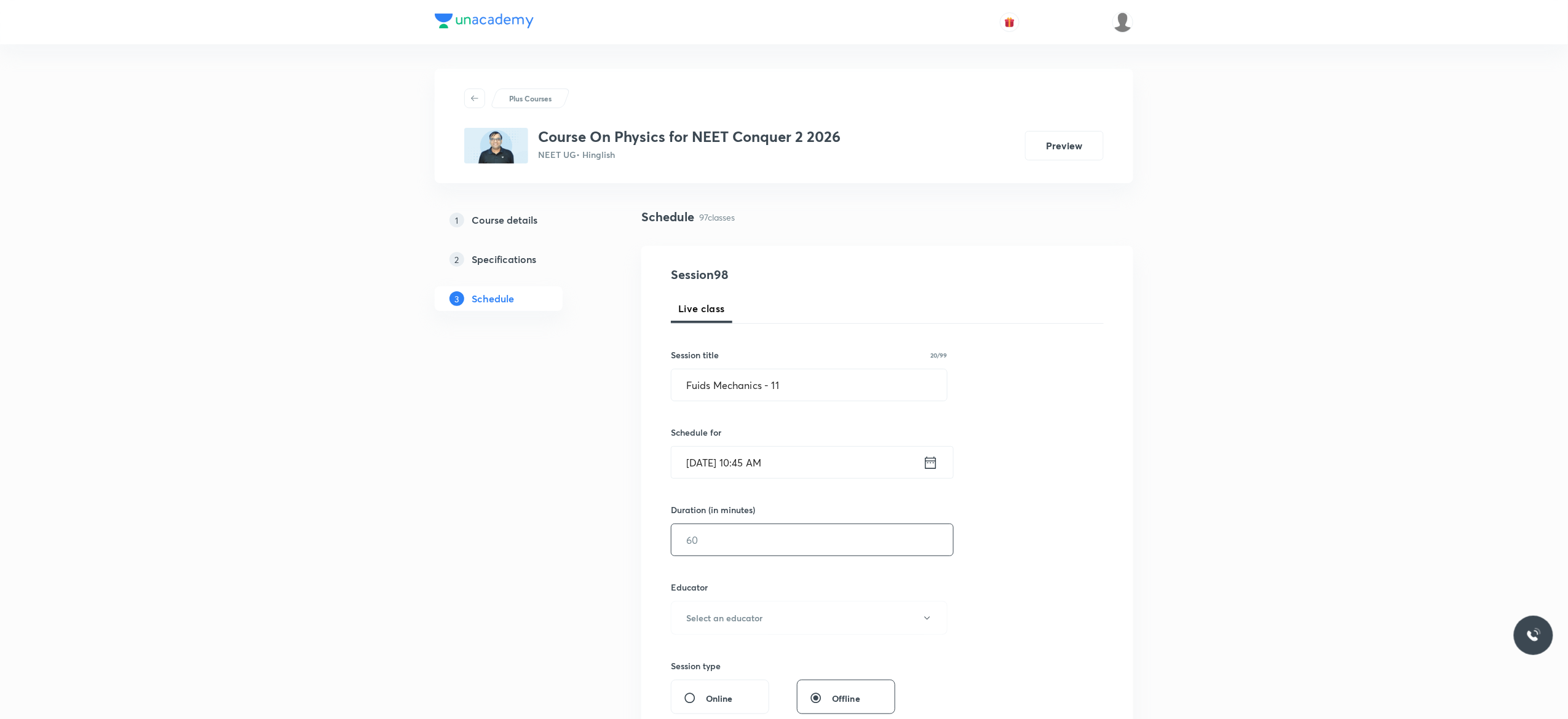
click at [734, 538] on input "text" at bounding box center [811, 540] width 281 height 31
type input "90"
click at [925, 618] on icon "button" at bounding box center [927, 618] width 10 height 10
click at [729, 657] on span "[PERSON_NAME]" at bounding box center [807, 659] width 269 height 13
click at [1038, 567] on div "Session 98 Live class Session title 20/99 Fuids Mechanics - 11 ​ Schedule for […" at bounding box center [887, 594] width 433 height 656
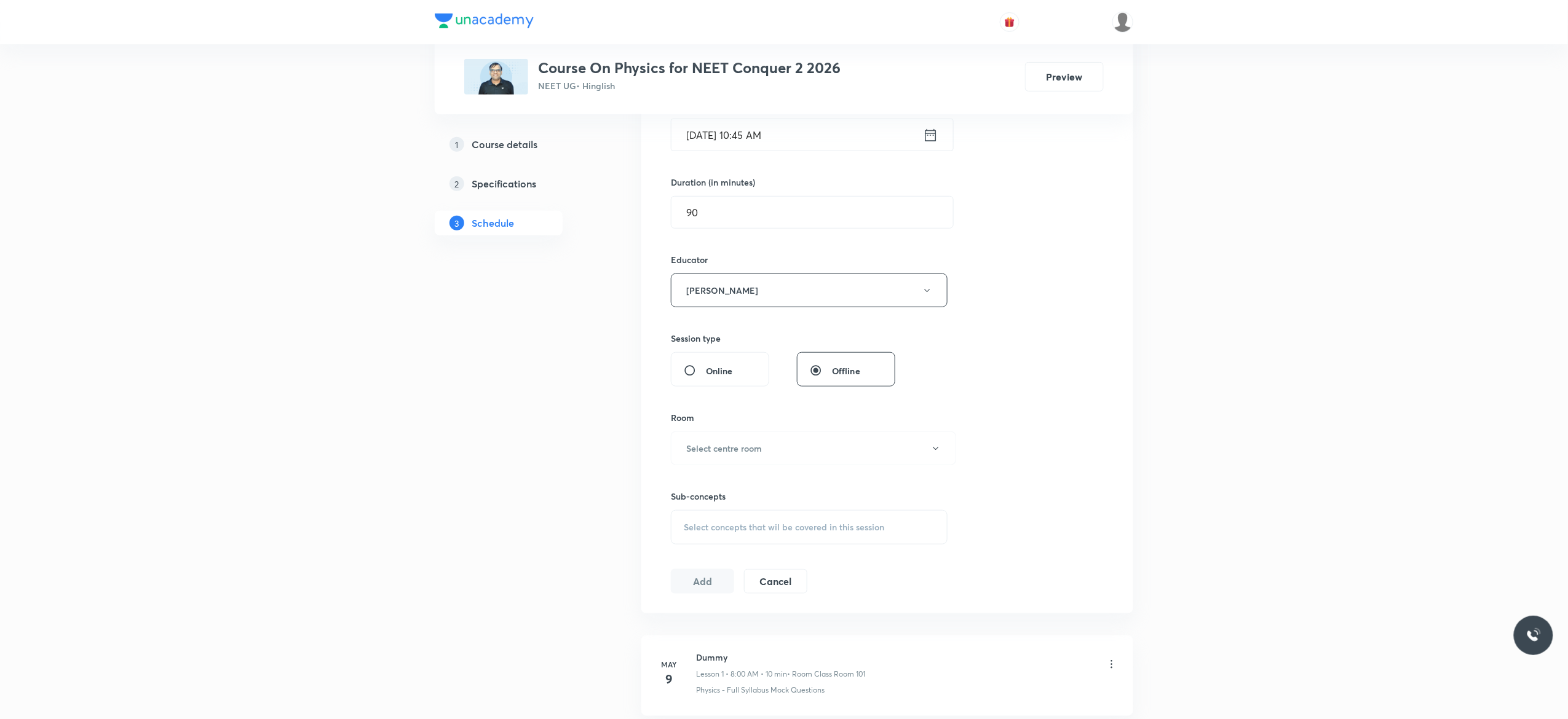
scroll to position [492, 0]
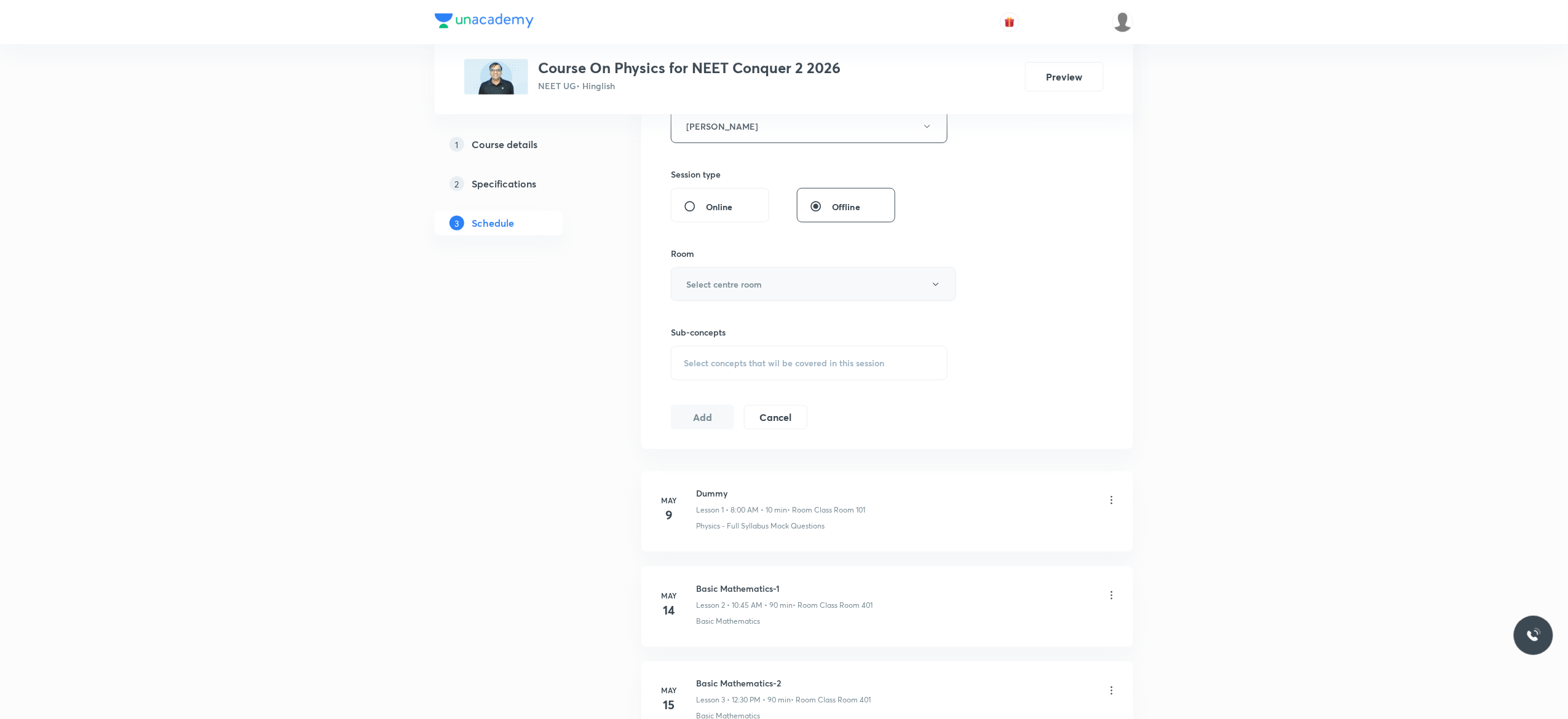
click at [936, 284] on icon "button" at bounding box center [936, 285] width 10 height 10
click at [741, 346] on span "Class Room 401" at bounding box center [807, 349] width 269 height 13
click at [711, 367] on span "Select concepts that wil be covered in this session" at bounding box center [784, 363] width 201 height 10
type input "Fuids Mechanics"
click at [686, 466] on input "checkbox" at bounding box center [689, 462] width 17 height 20
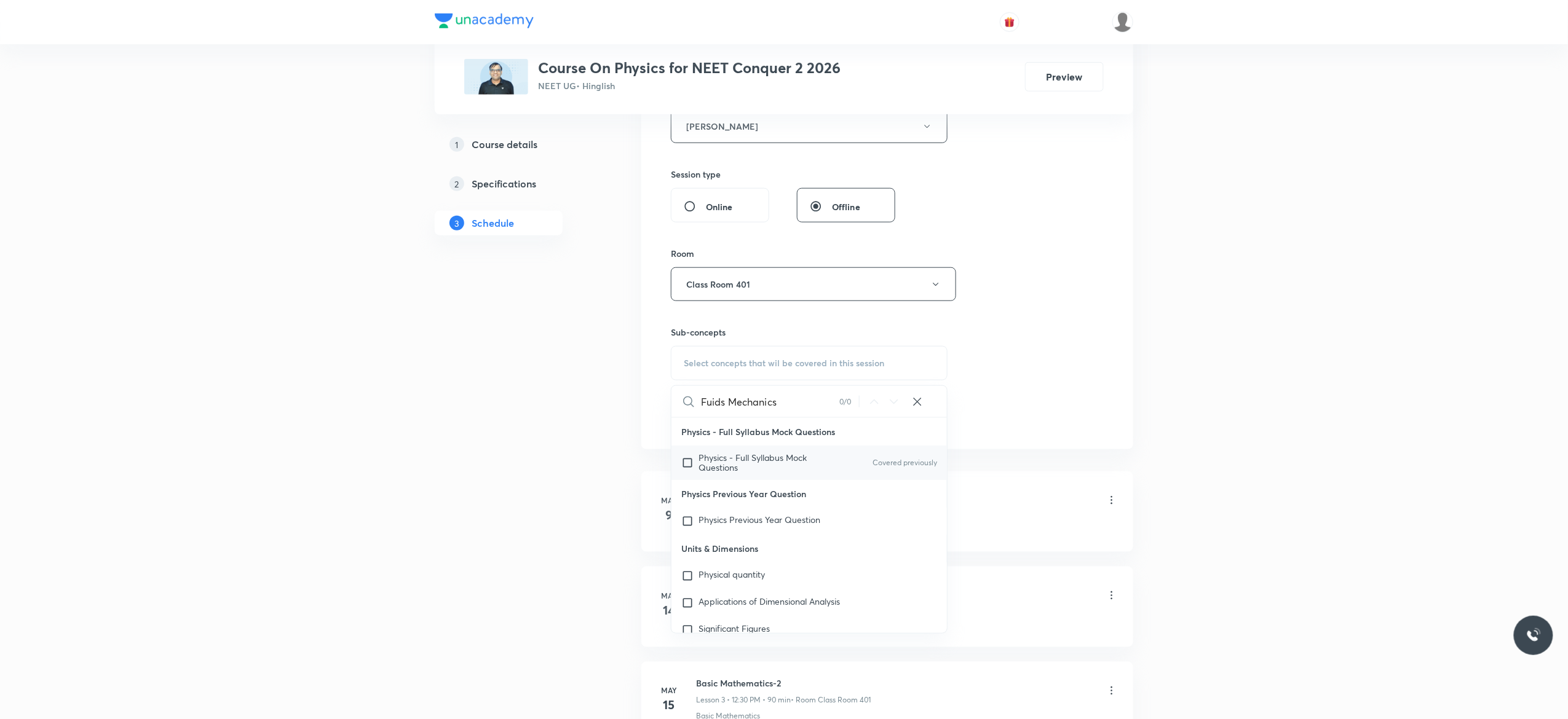
checkbox input "true"
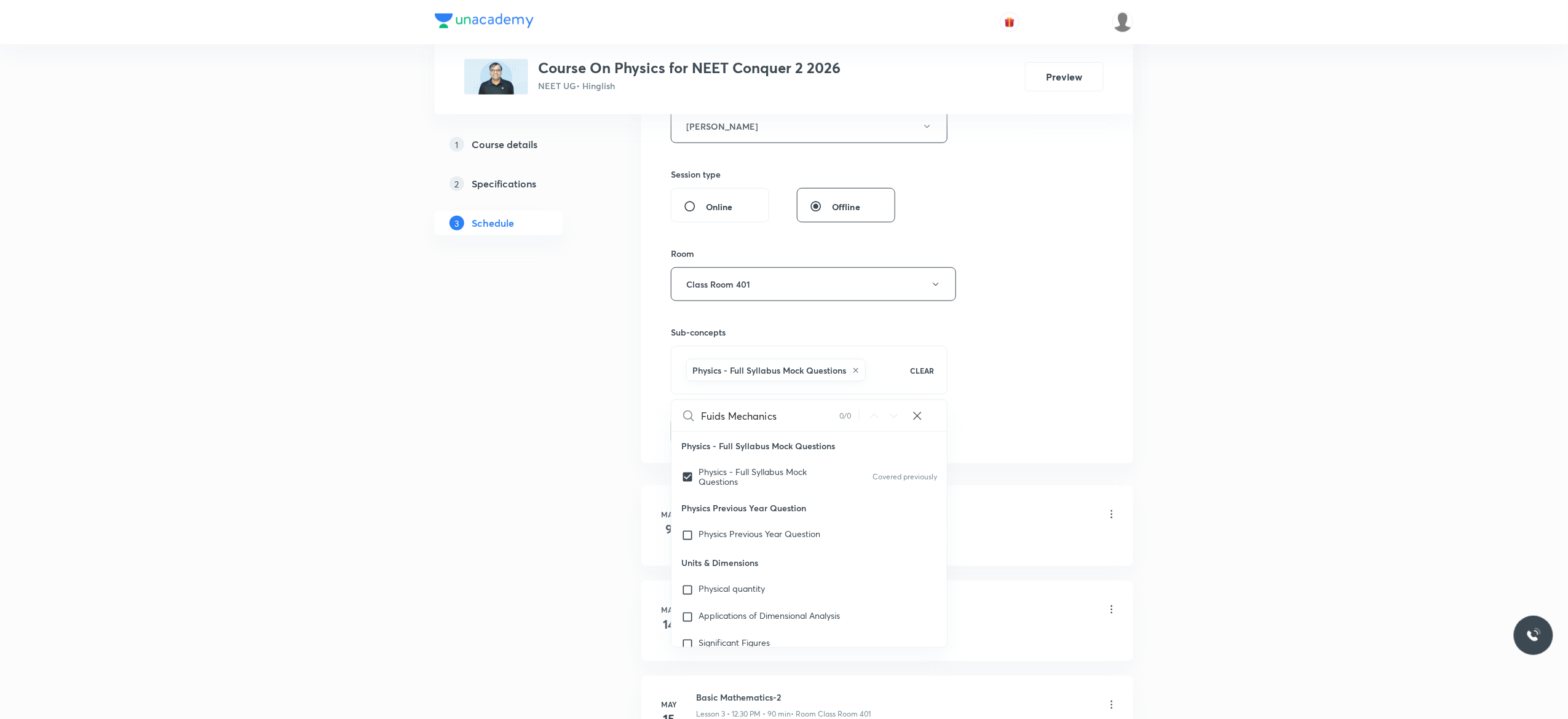
click at [694, 432] on button "Add" at bounding box center [702, 430] width 63 height 24
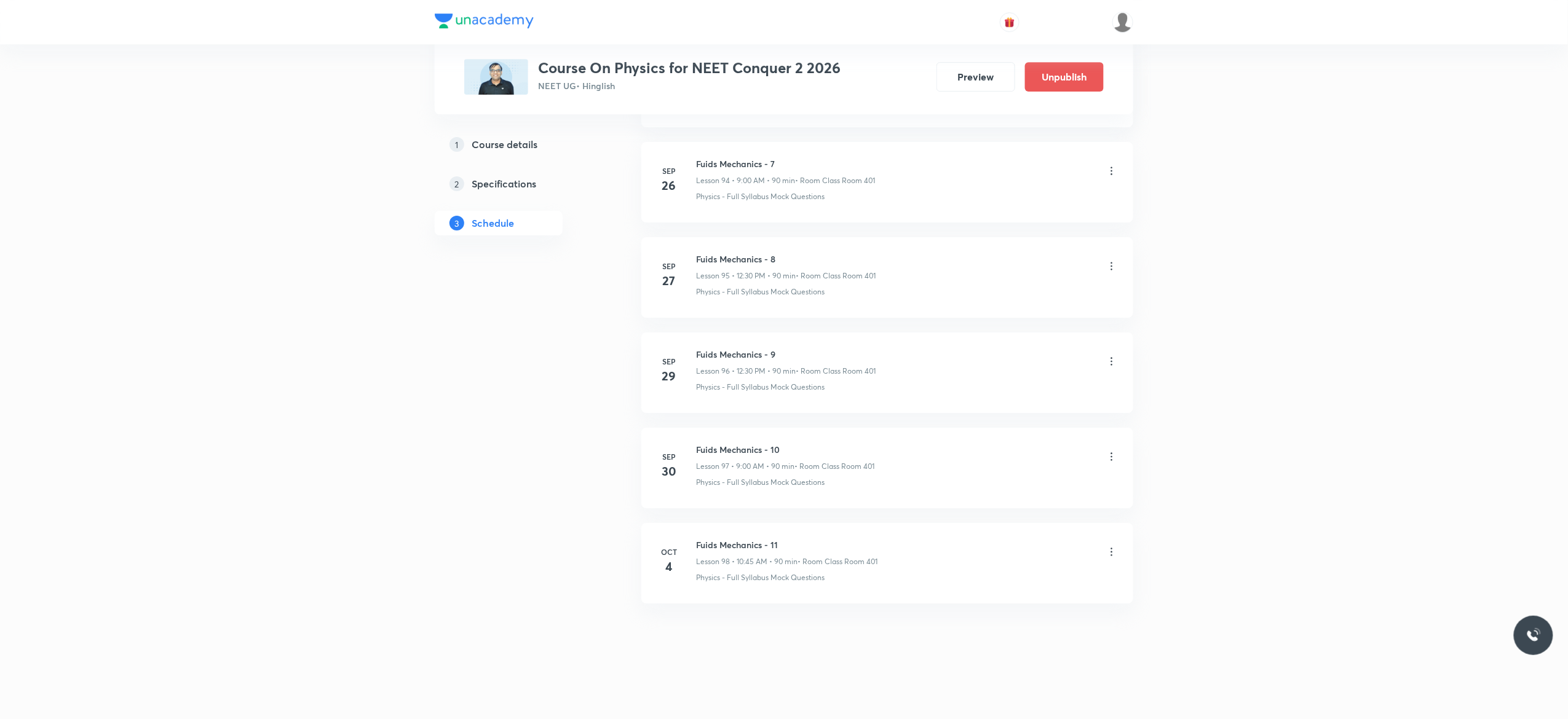
scroll to position [9077, 0]
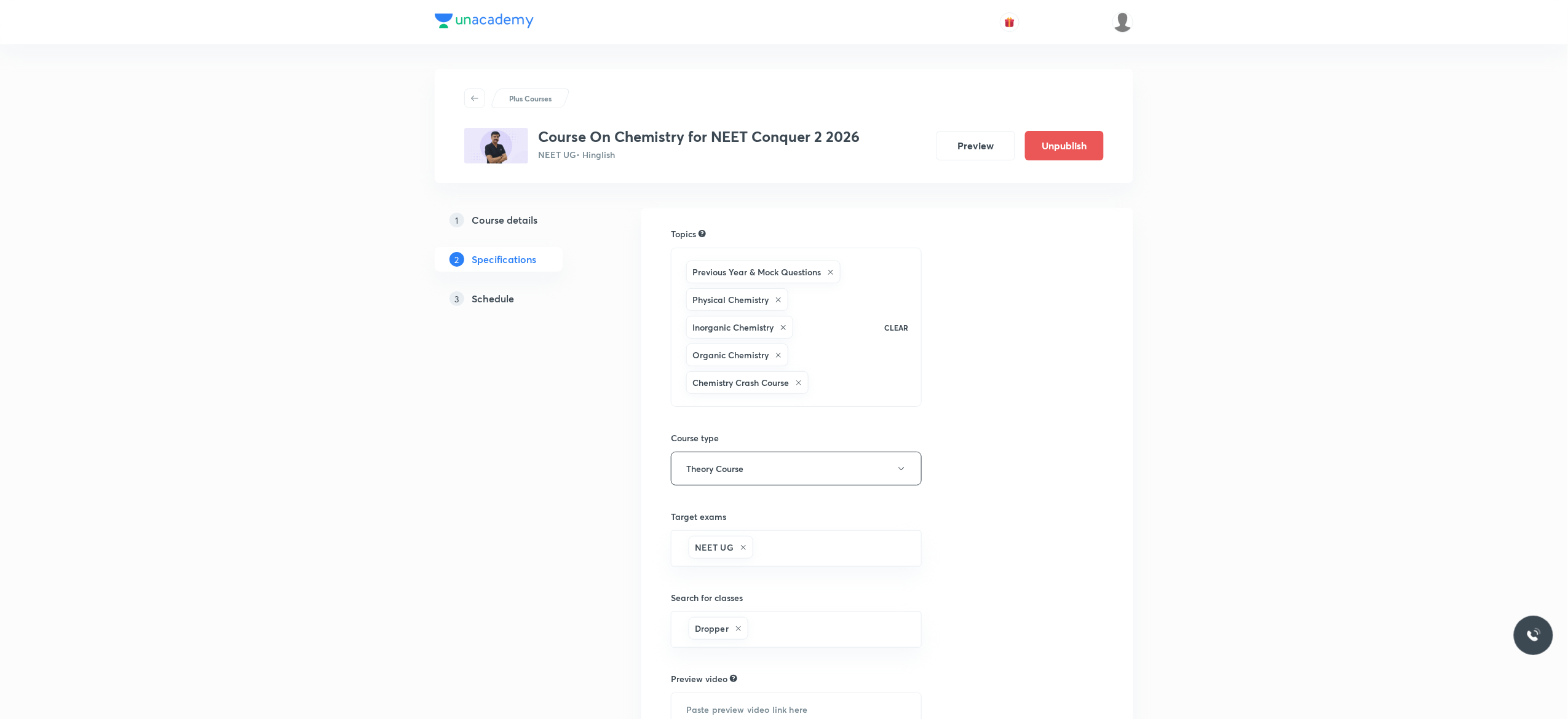
click at [497, 300] on h5 "Schedule" at bounding box center [493, 299] width 43 height 15
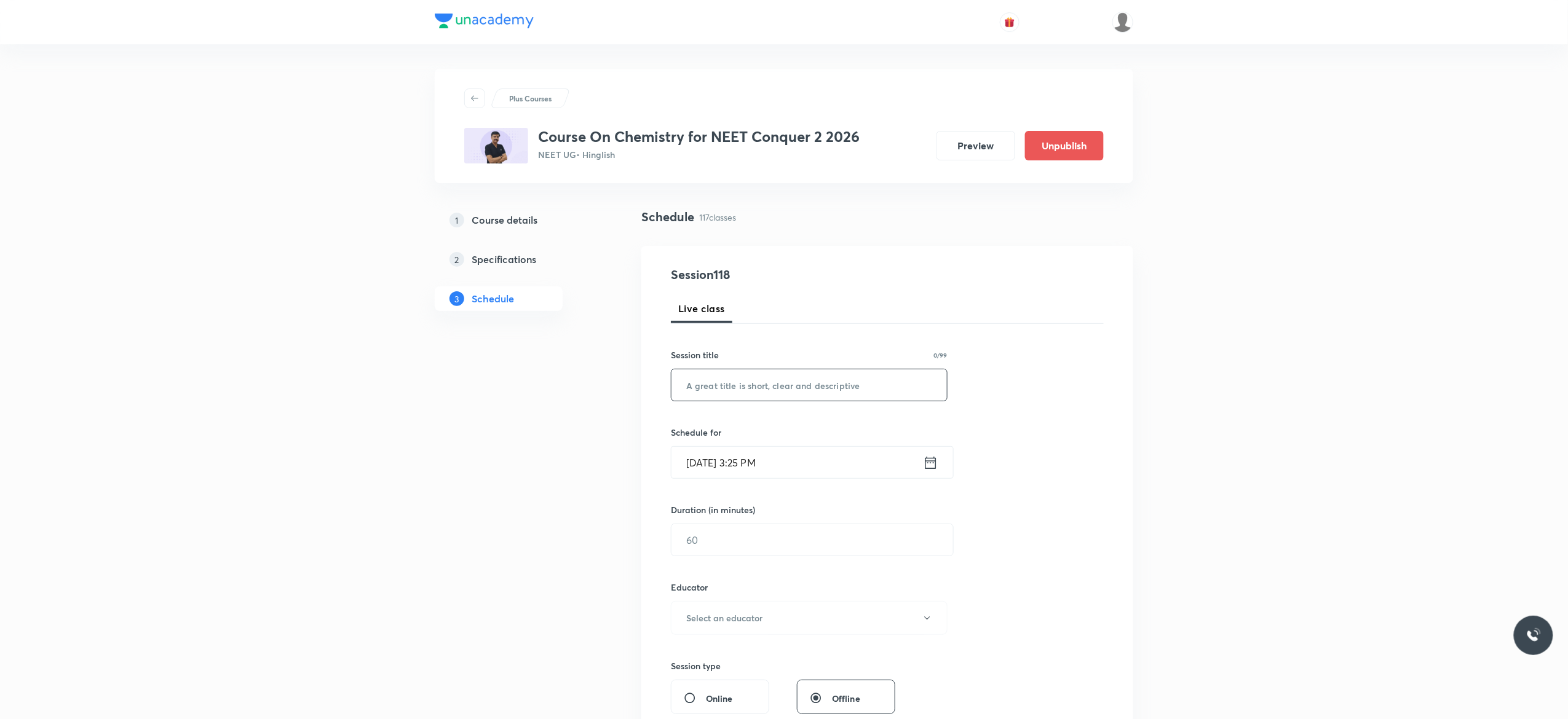
click at [723, 381] on input "text" at bounding box center [809, 385] width 275 height 31
paste input "General Organic Chemistry - 12"
type input "General Organic Chemistry - 13"
click at [932, 462] on icon at bounding box center [930, 462] width 16 height 17
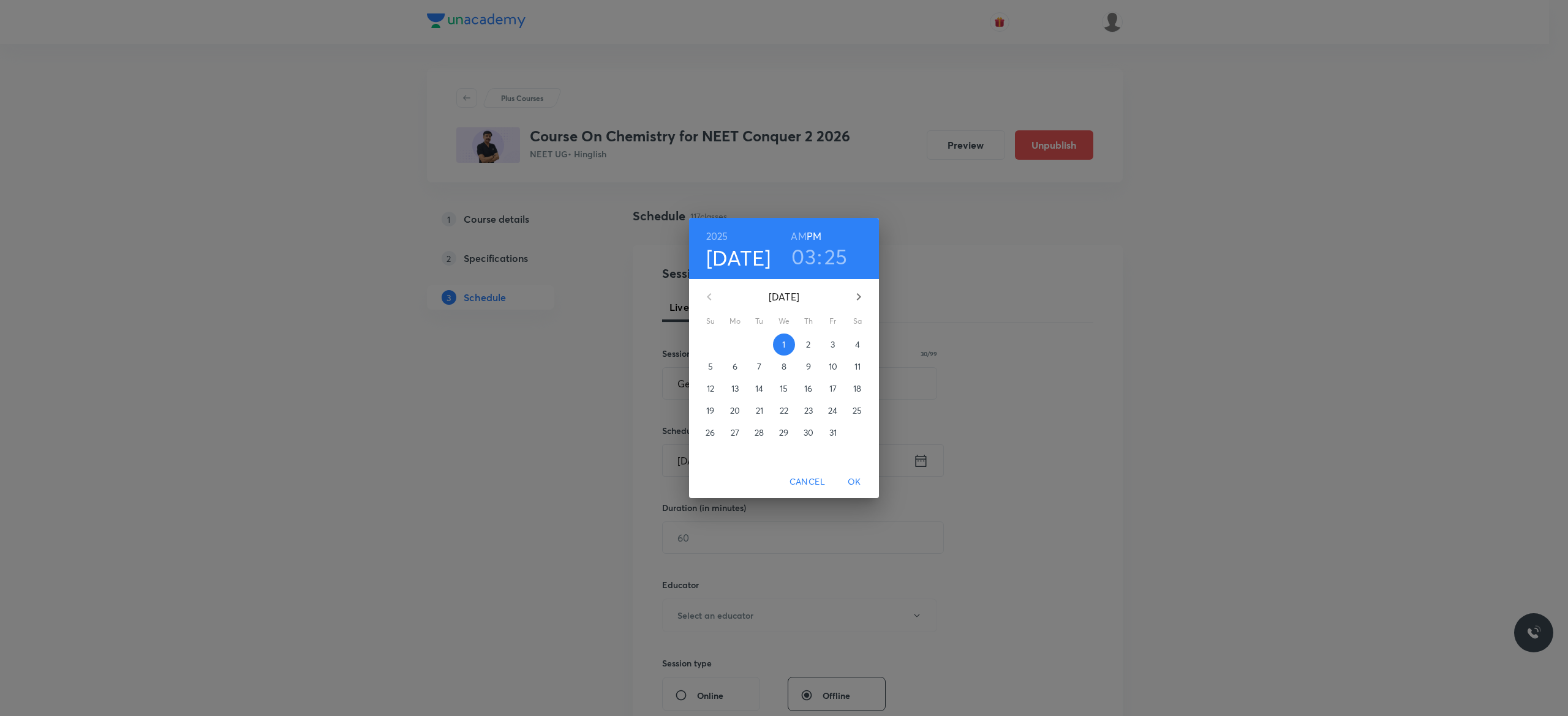
click at [858, 340] on p "4" at bounding box center [857, 345] width 5 height 12
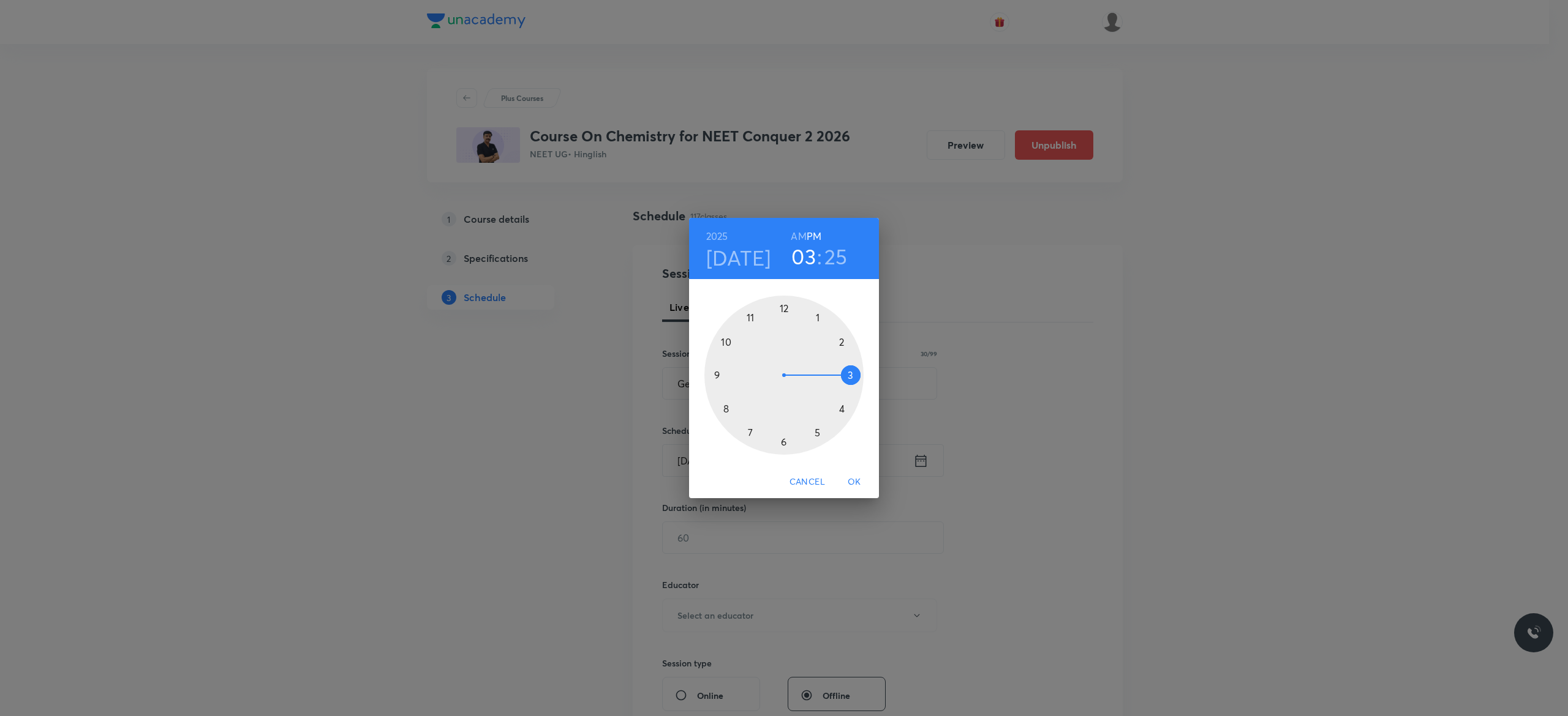
click at [782, 307] on div at bounding box center [784, 375] width 159 height 159
click at [784, 441] on div at bounding box center [784, 375] width 159 height 159
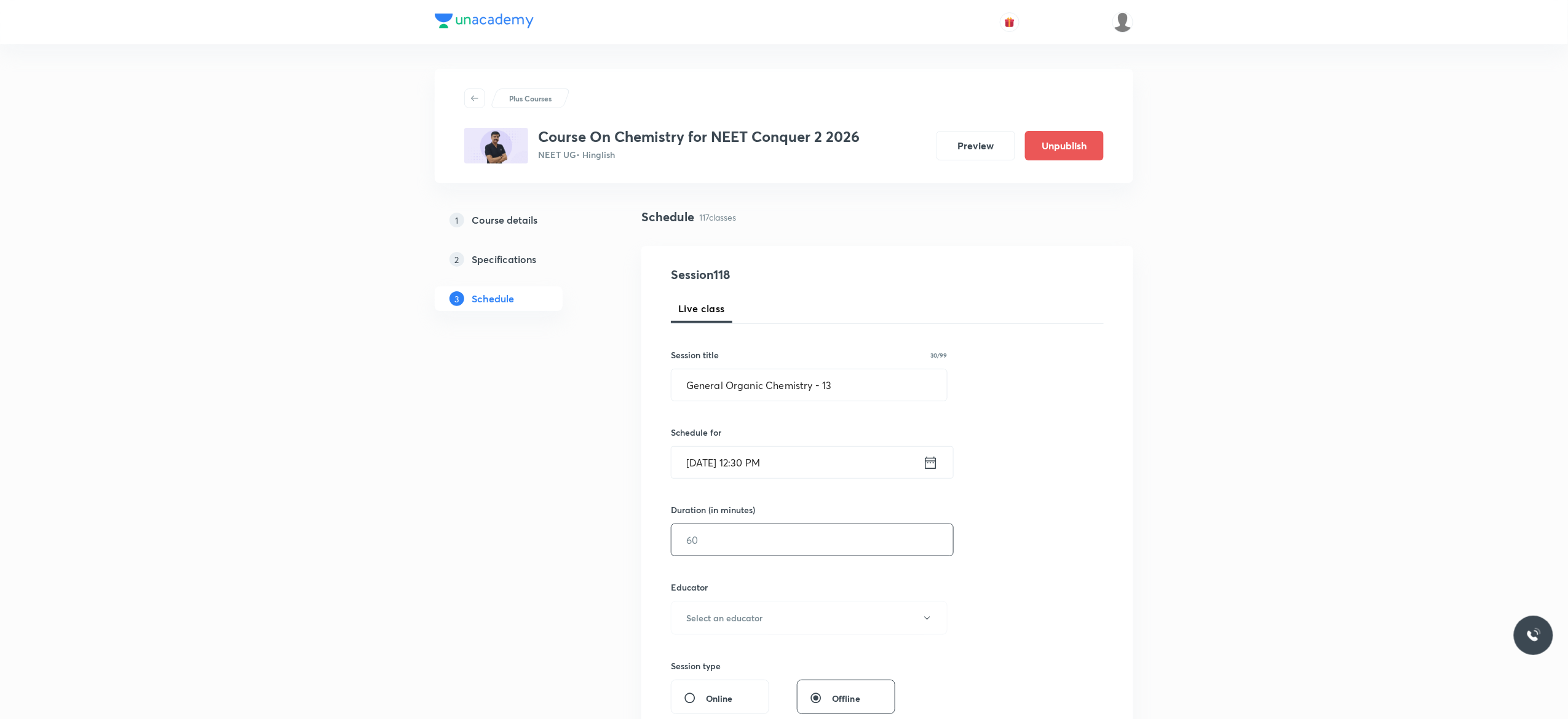
click at [757, 538] on input "text" at bounding box center [811, 540] width 281 height 31
type input "90"
click at [925, 619] on icon "button" at bounding box center [927, 618] width 5 height 3
click at [731, 657] on span "Vijai Shukla" at bounding box center [807, 659] width 269 height 13
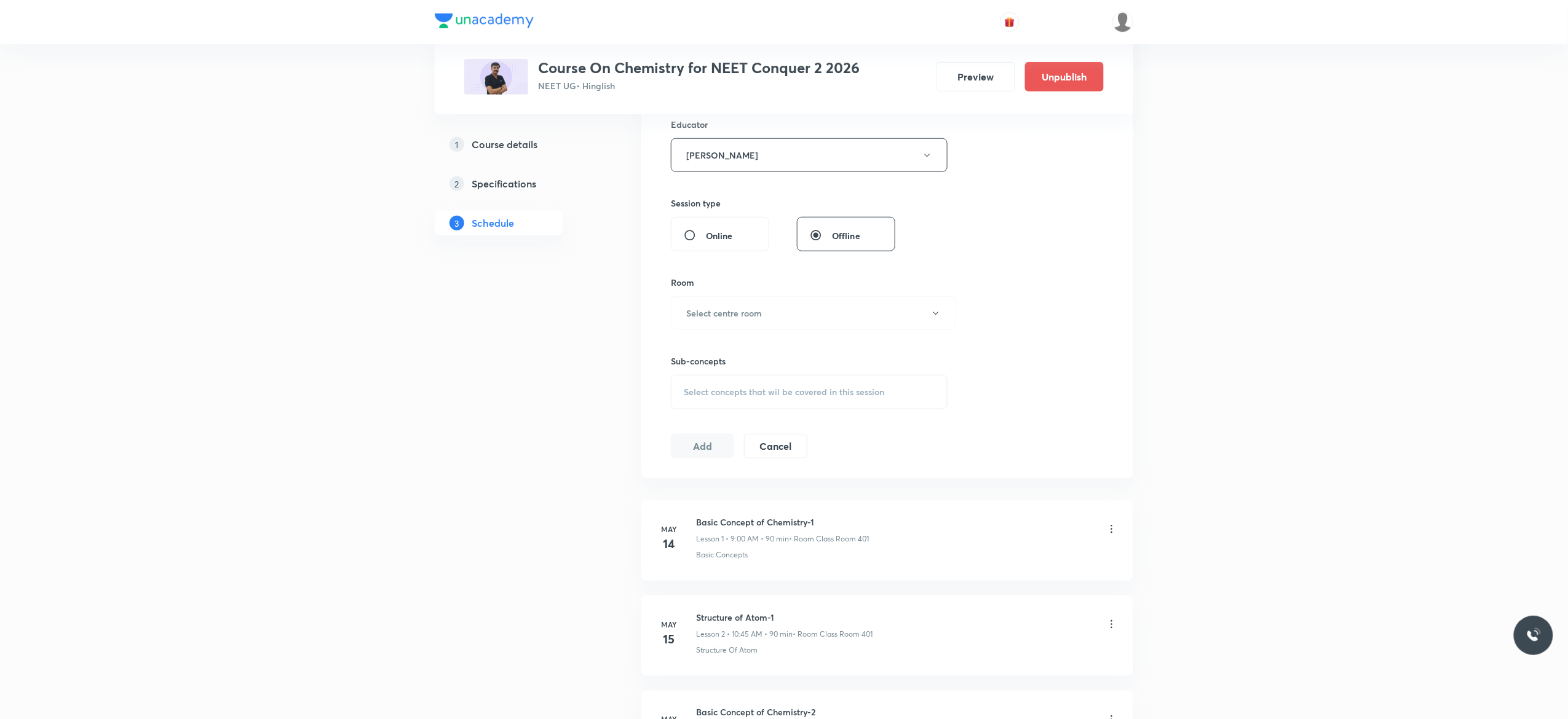
scroll to position [492, 0]
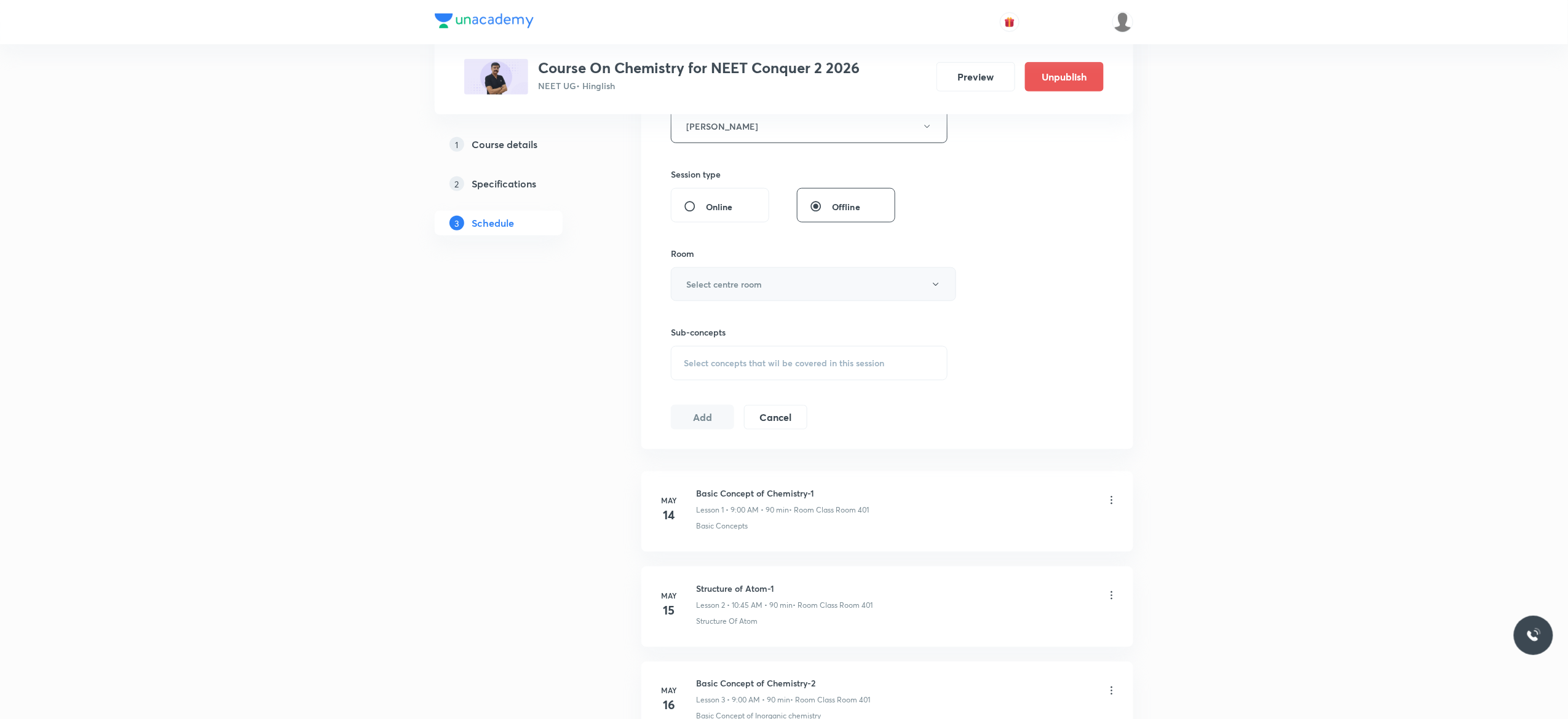
click at [938, 287] on icon "button" at bounding box center [936, 285] width 10 height 10
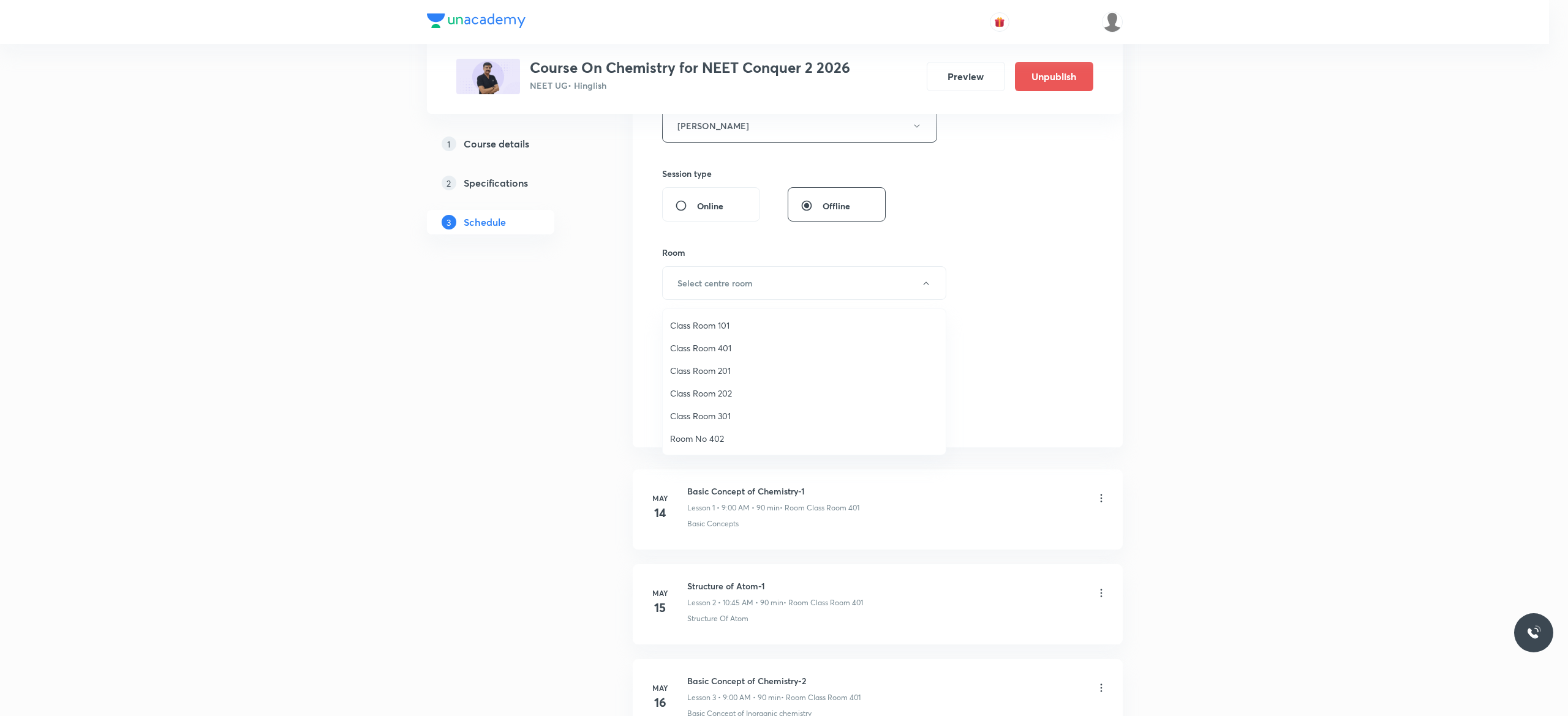
click at [733, 342] on span "Class Room 401" at bounding box center [804, 348] width 268 height 13
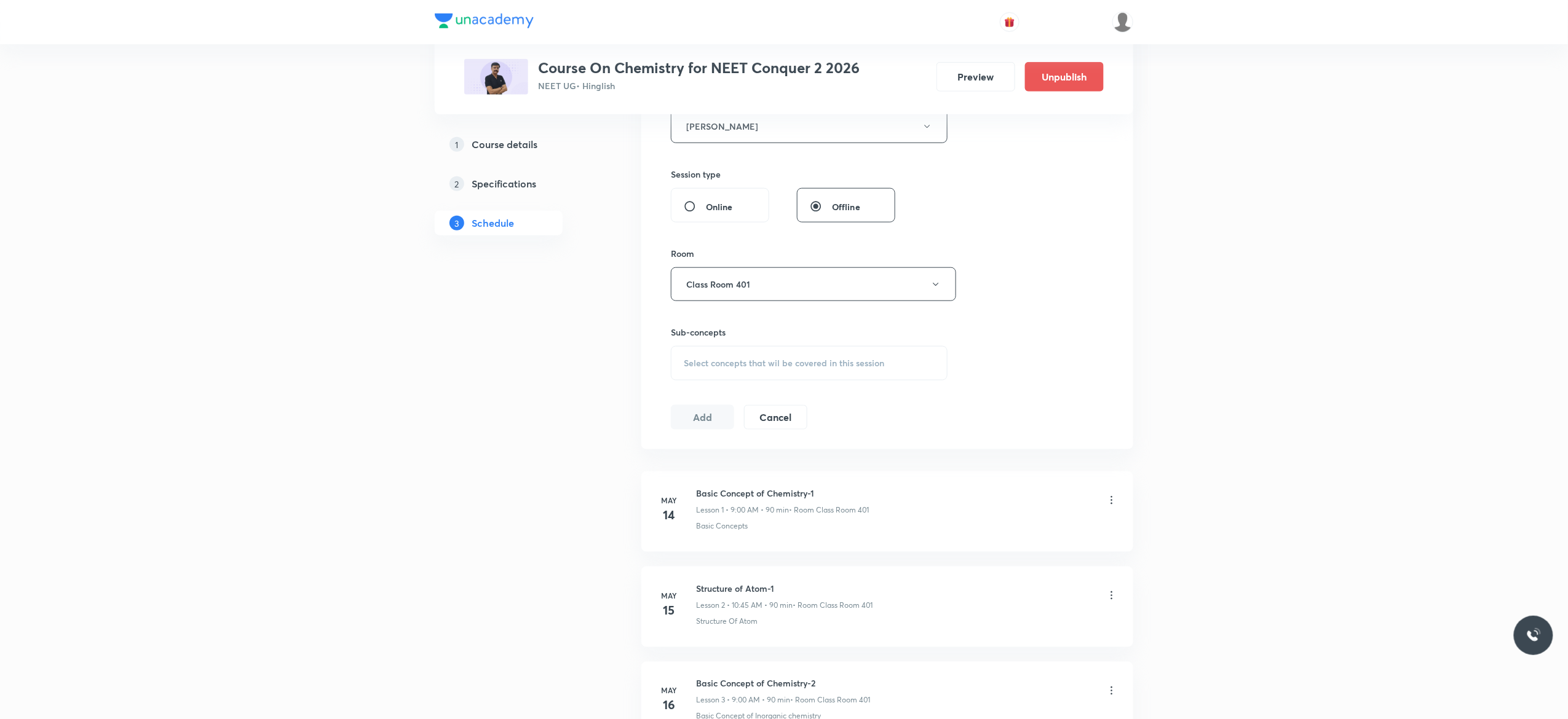
click at [708, 368] on span "Select concepts that wil be covered in this session" at bounding box center [784, 363] width 201 height 10
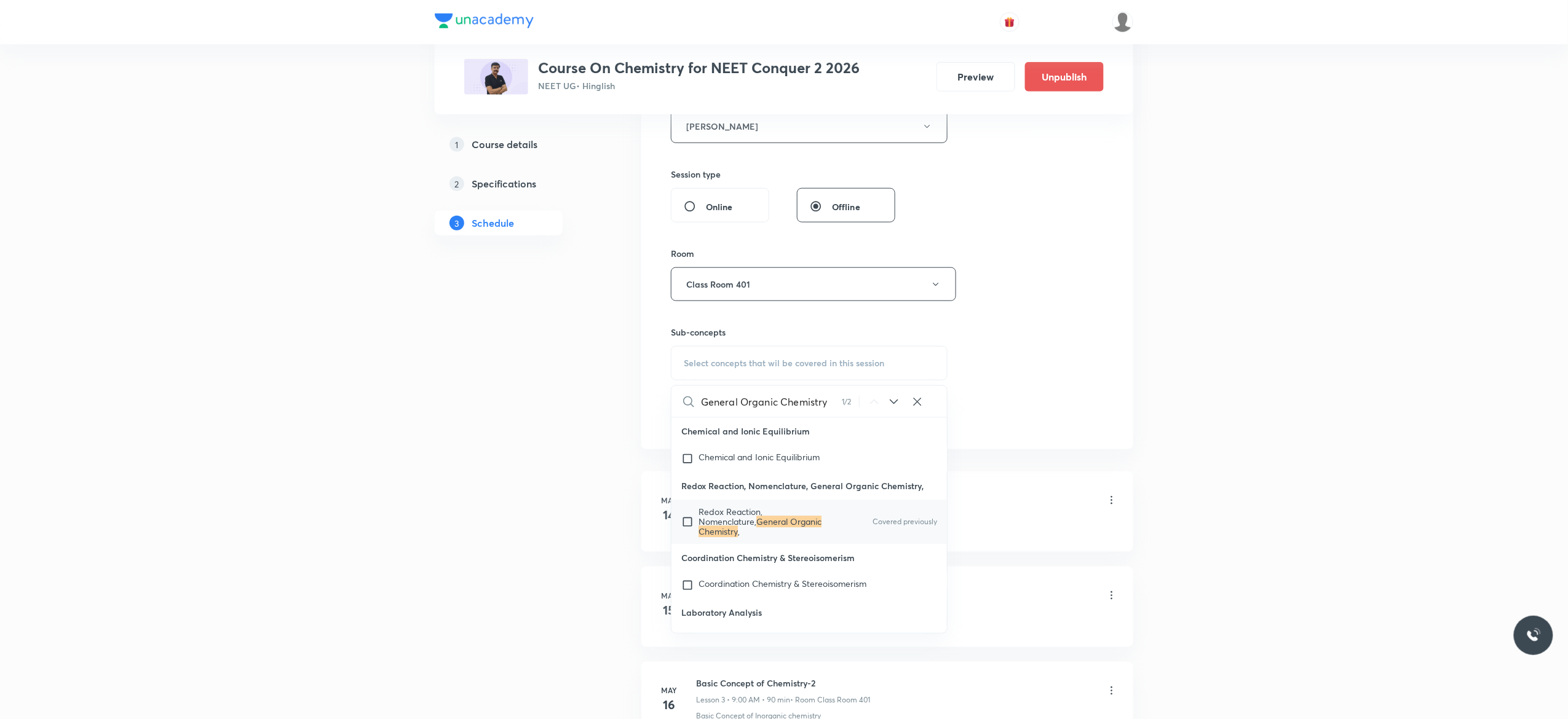
scroll to position [13728, 0]
type input "General Organic Chemistry"
click at [689, 535] on input "checkbox" at bounding box center [689, 520] width 17 height 30
checkbox input "true"
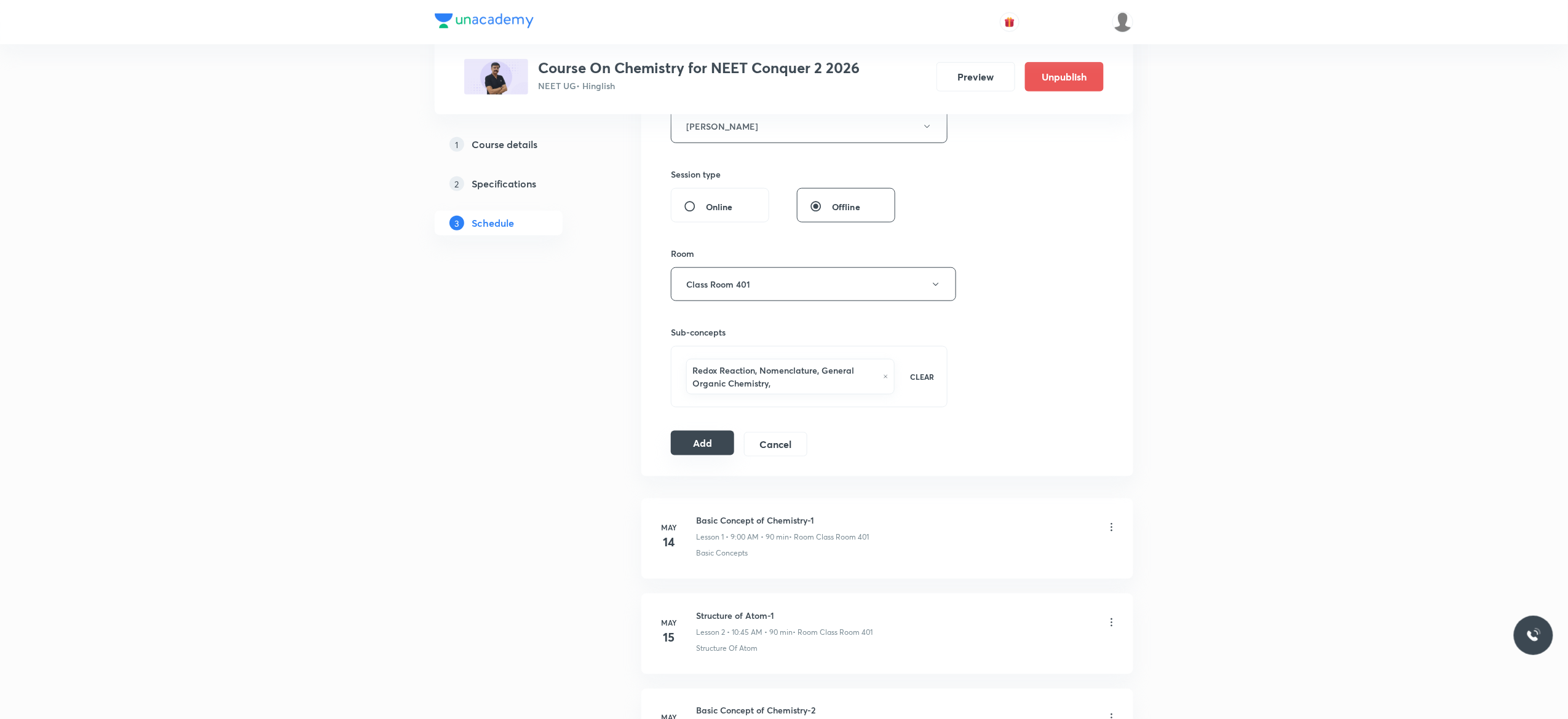
click at [699, 444] on button "Add" at bounding box center [702, 443] width 63 height 24
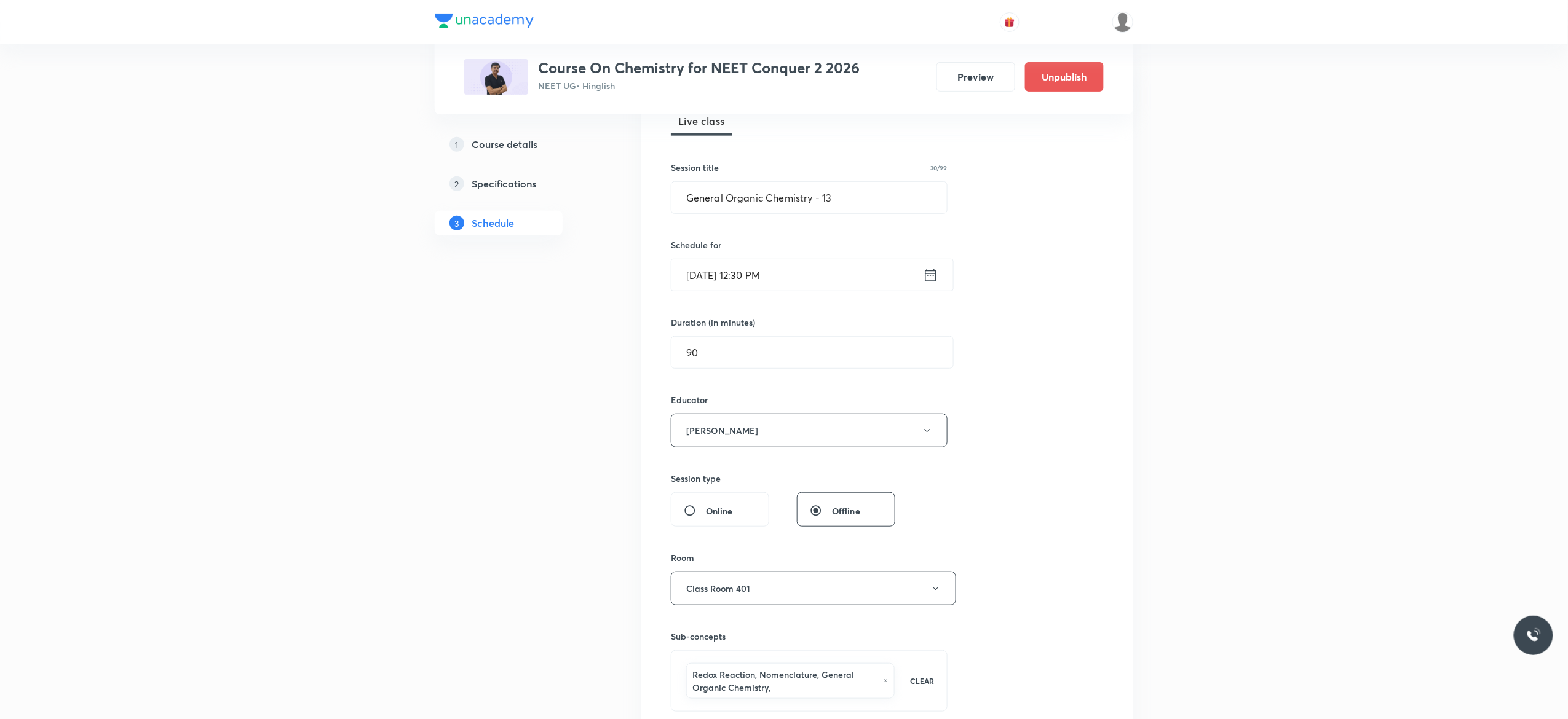
scroll to position [98, 0]
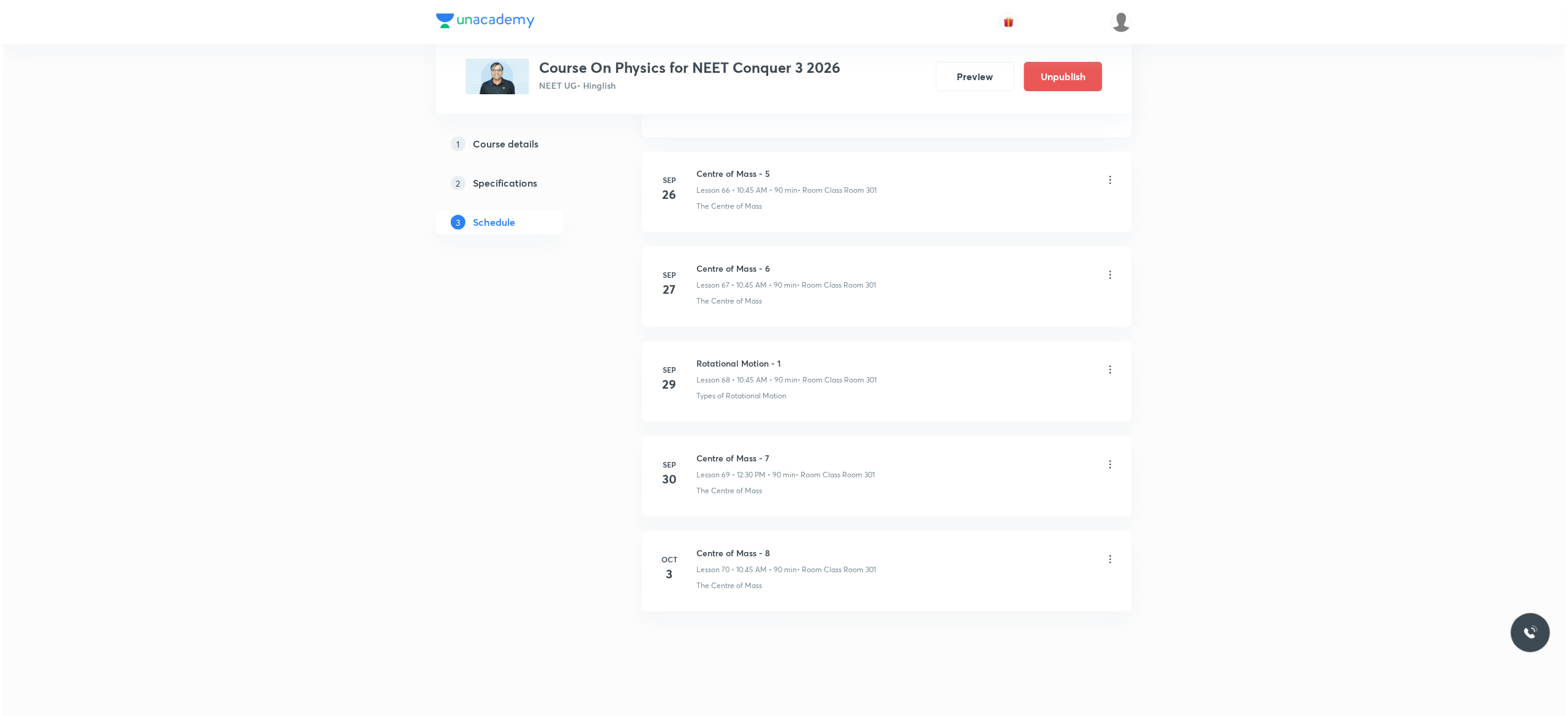
scroll to position [7015, 0]
click at [1108, 549] on icon at bounding box center [1107, 549] width 12 height 12
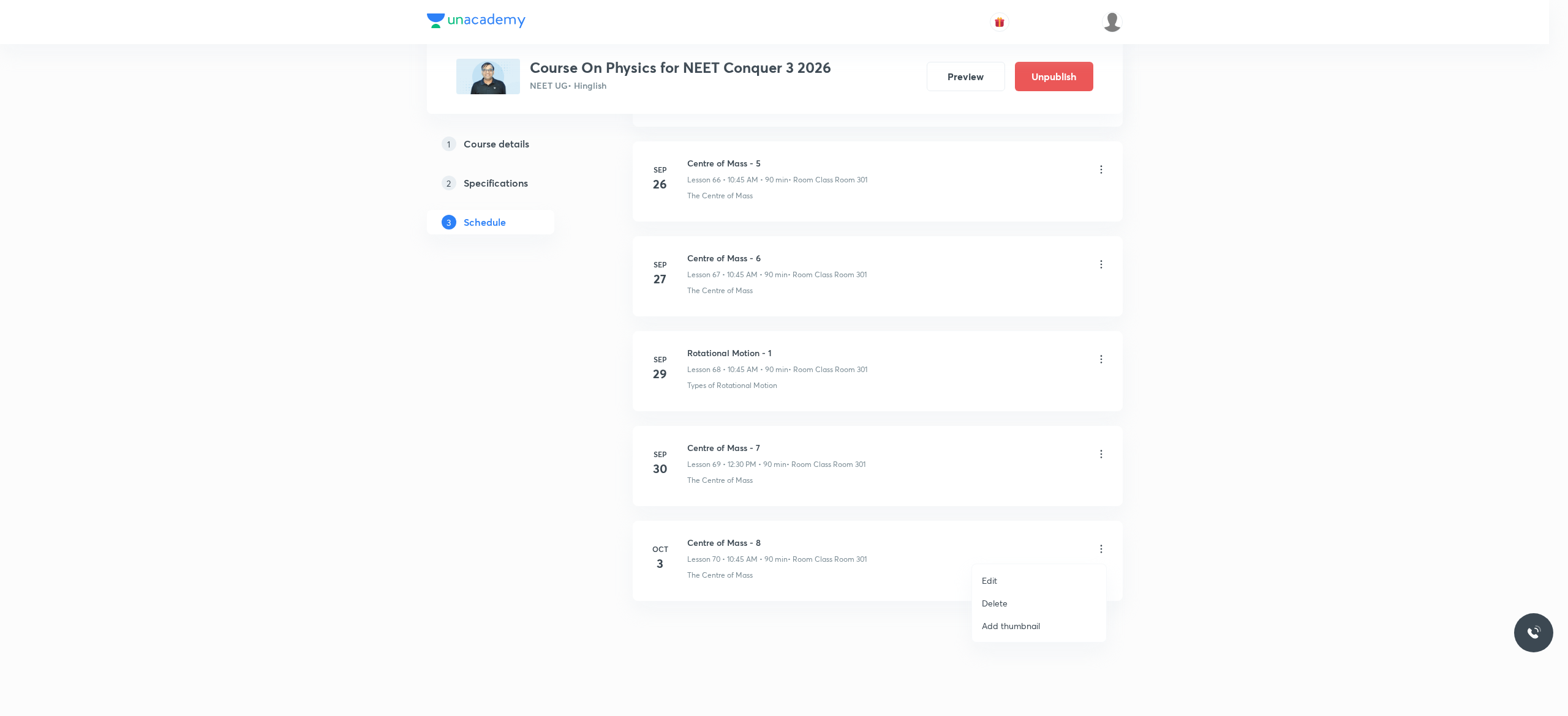
click at [1015, 578] on li "Edit" at bounding box center [1039, 580] width 134 height 23
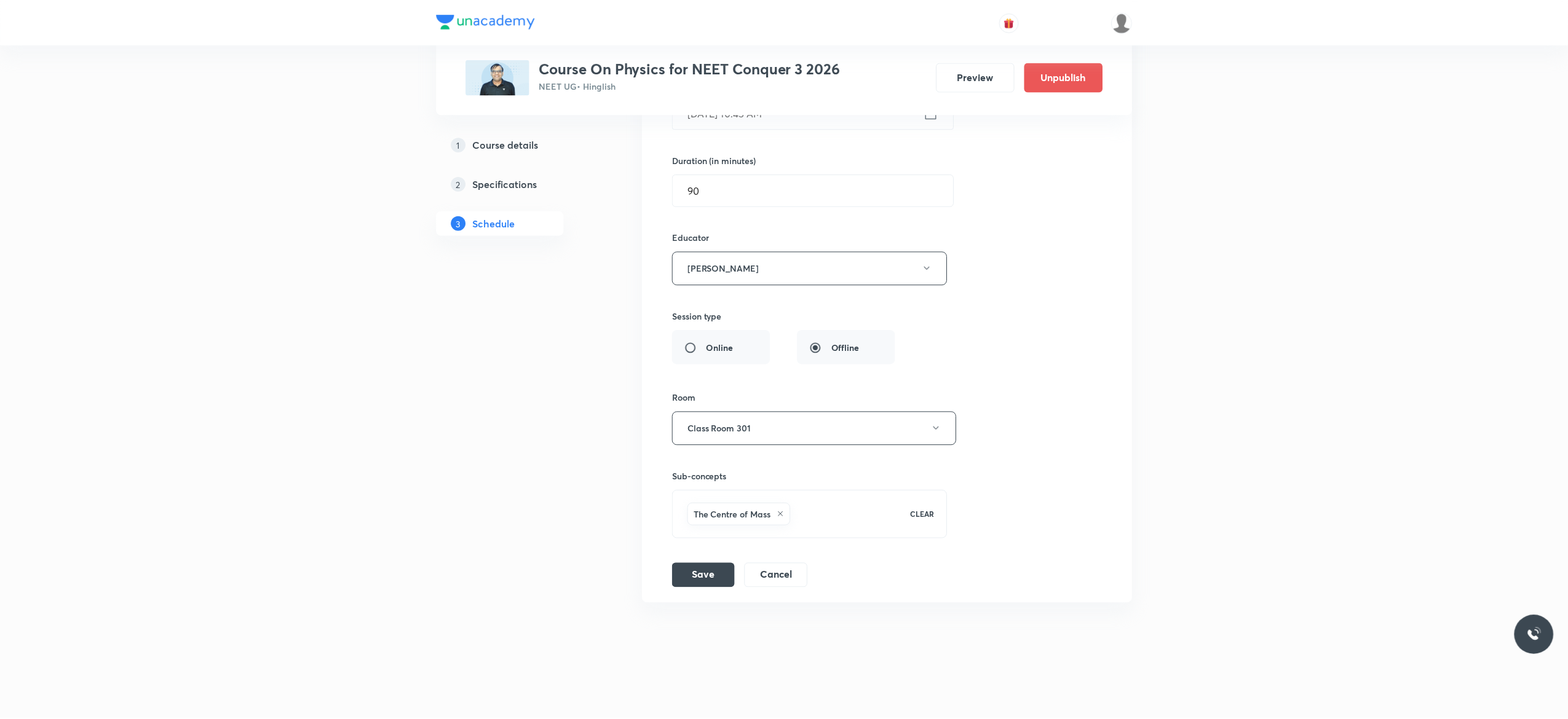
scroll to position [6953, 0]
click at [790, 579] on button "Cancel" at bounding box center [775, 575] width 63 height 24
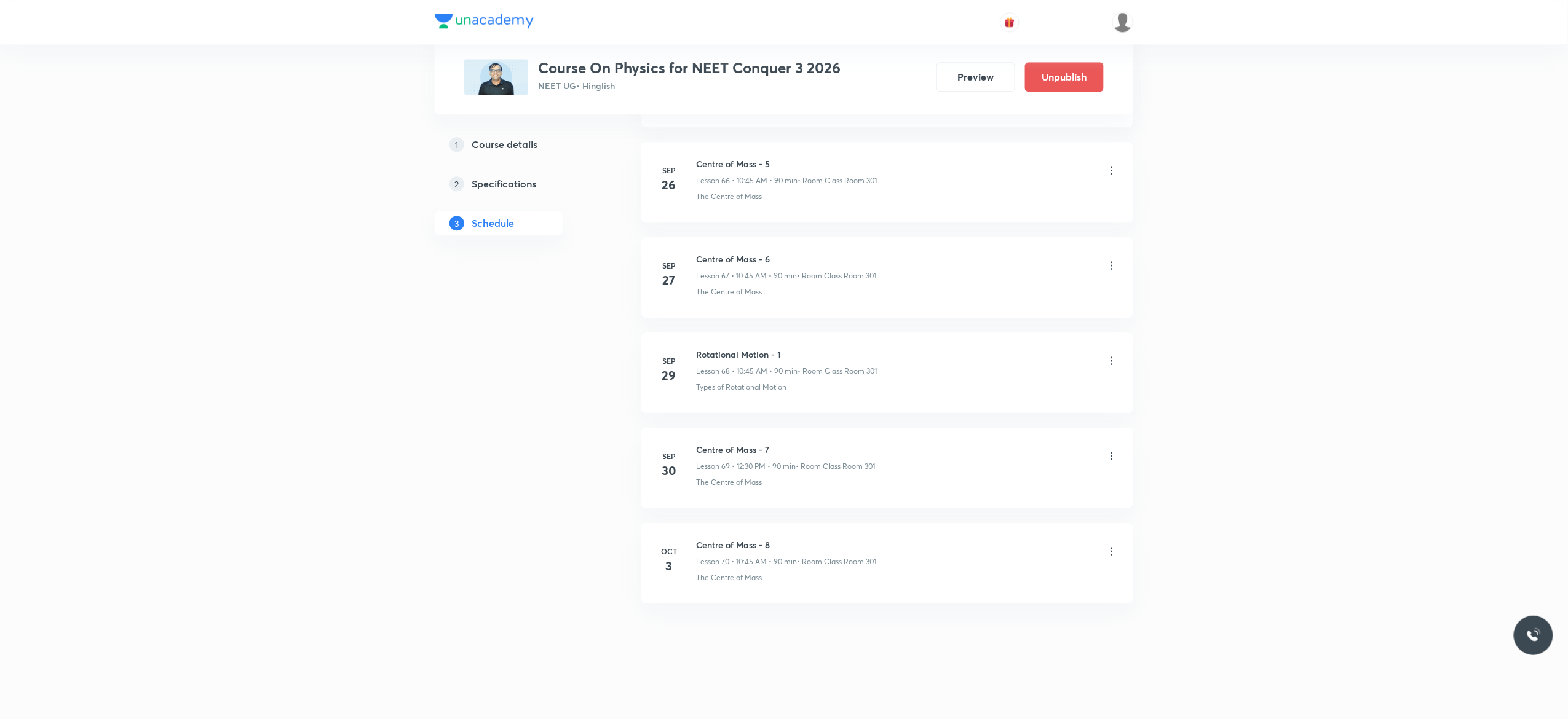
scroll to position [6399, 0]
drag, startPoint x: 790, startPoint y: 346, endPoint x: 694, endPoint y: 338, distance: 96.3
click at [694, 338] on li "[DATE] Rotational Motion - 1 Lesson 68 • 10:45 AM • 90 min • Room Class Room 30…" at bounding box center [887, 373] width 492 height 81
copy h6 "Rotational Motion - 1"
click at [1112, 359] on icon at bounding box center [1112, 361] width 12 height 12
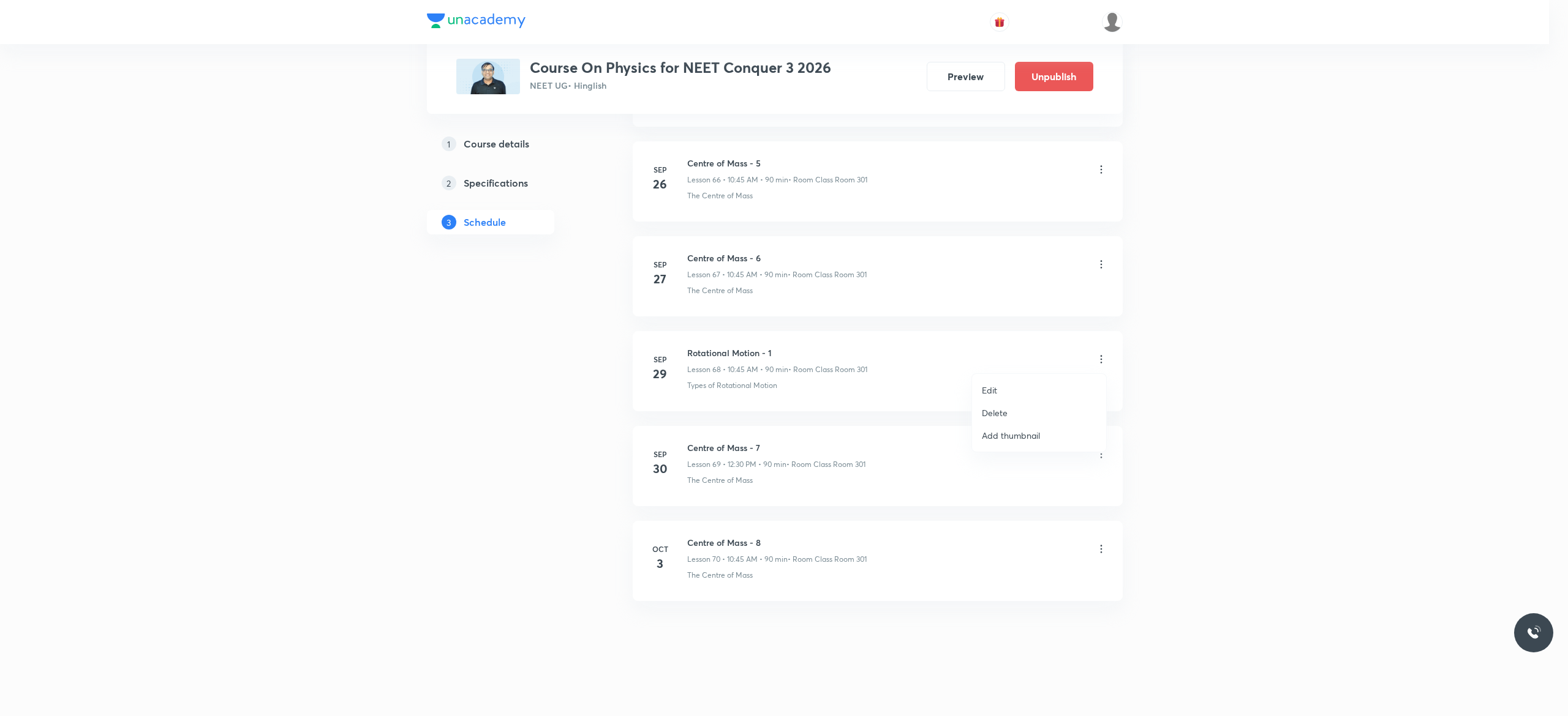
click at [1027, 389] on li "Edit" at bounding box center [1039, 390] width 134 height 23
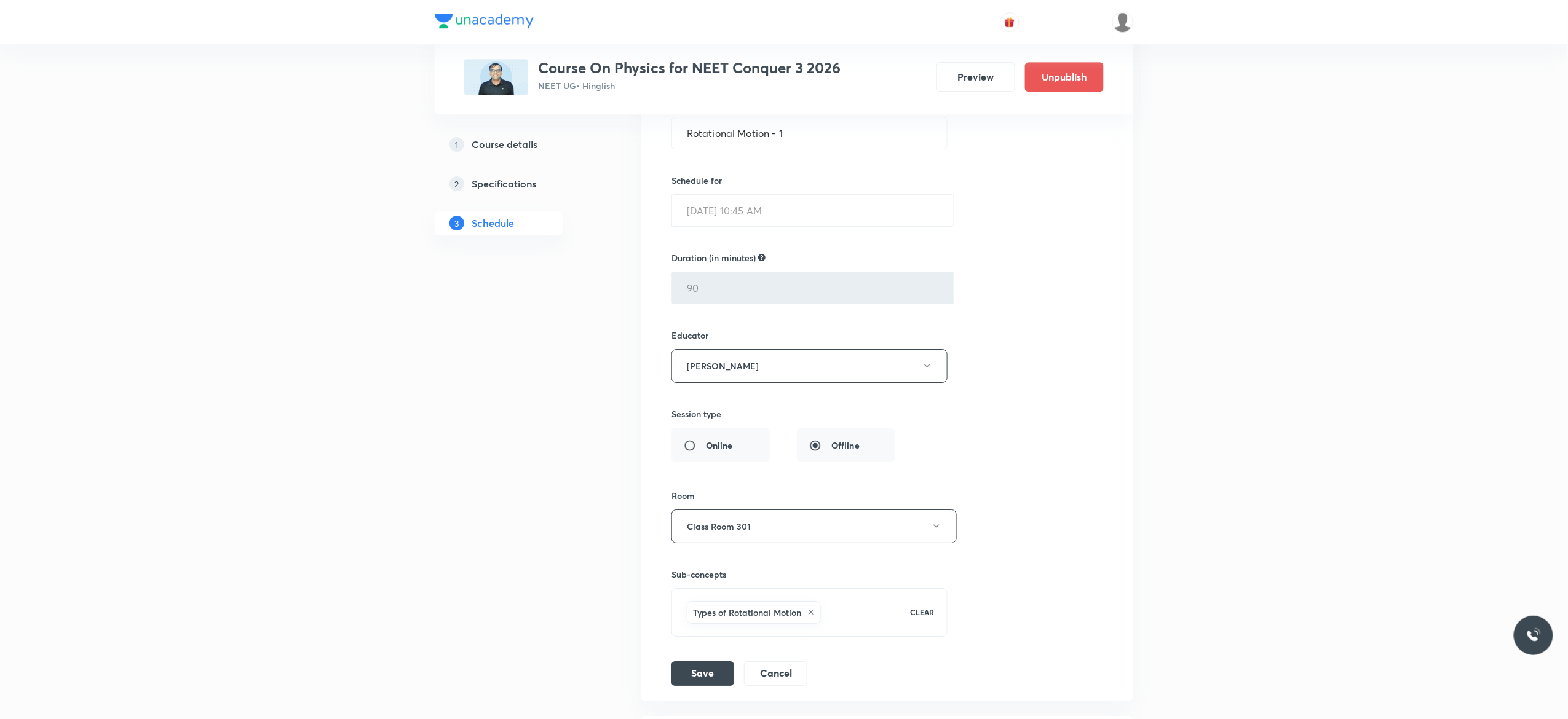
scroll to position [6694, 0]
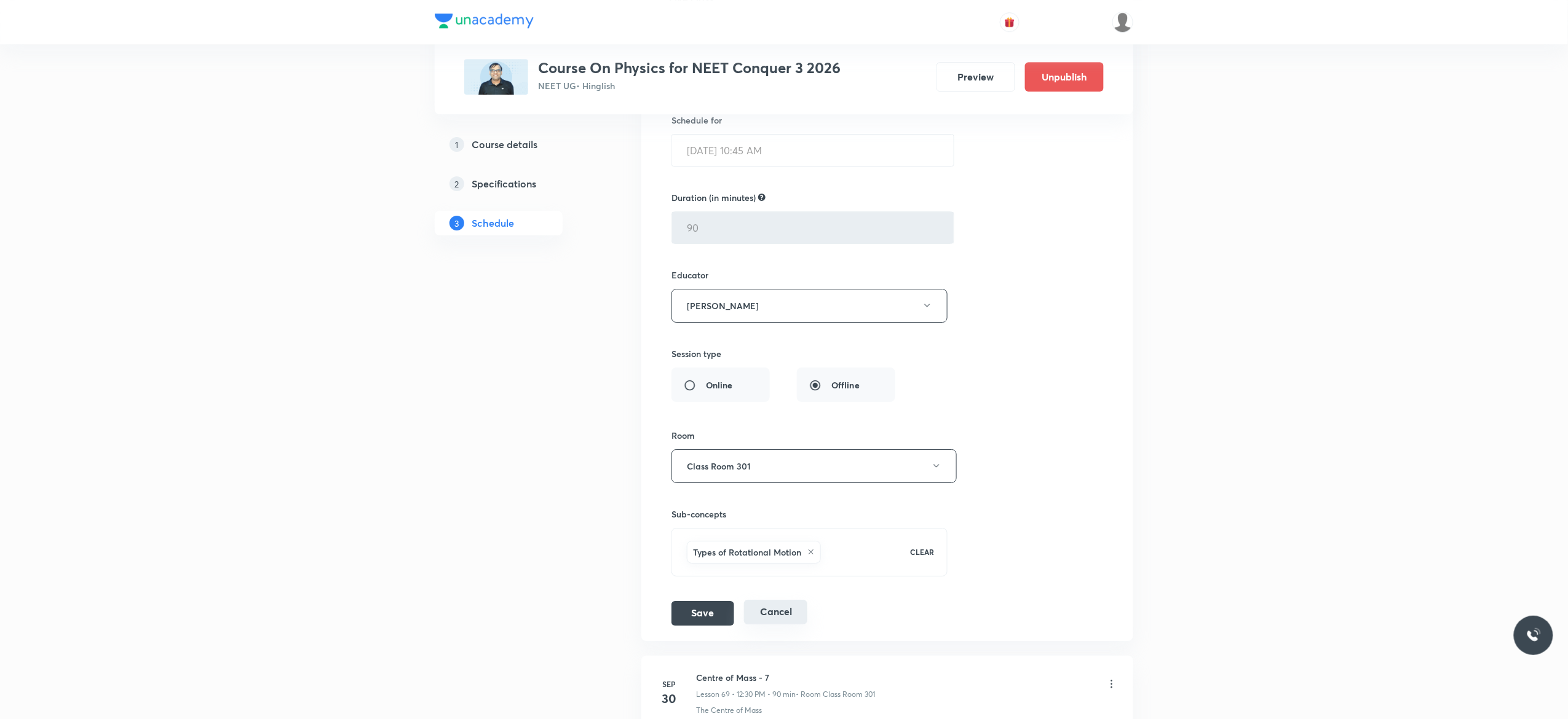
click at [780, 624] on button "Cancel" at bounding box center [775, 612] width 63 height 24
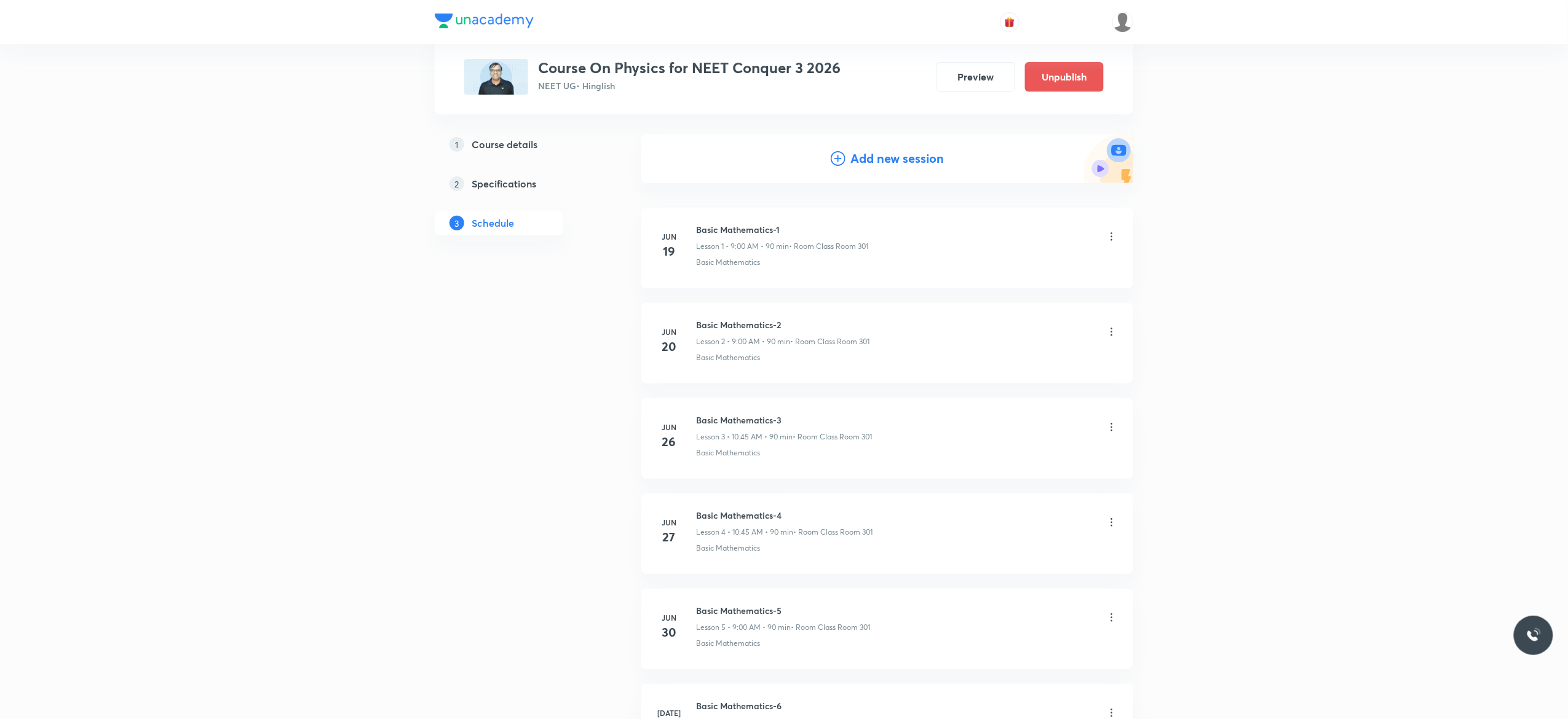
scroll to position [0, 0]
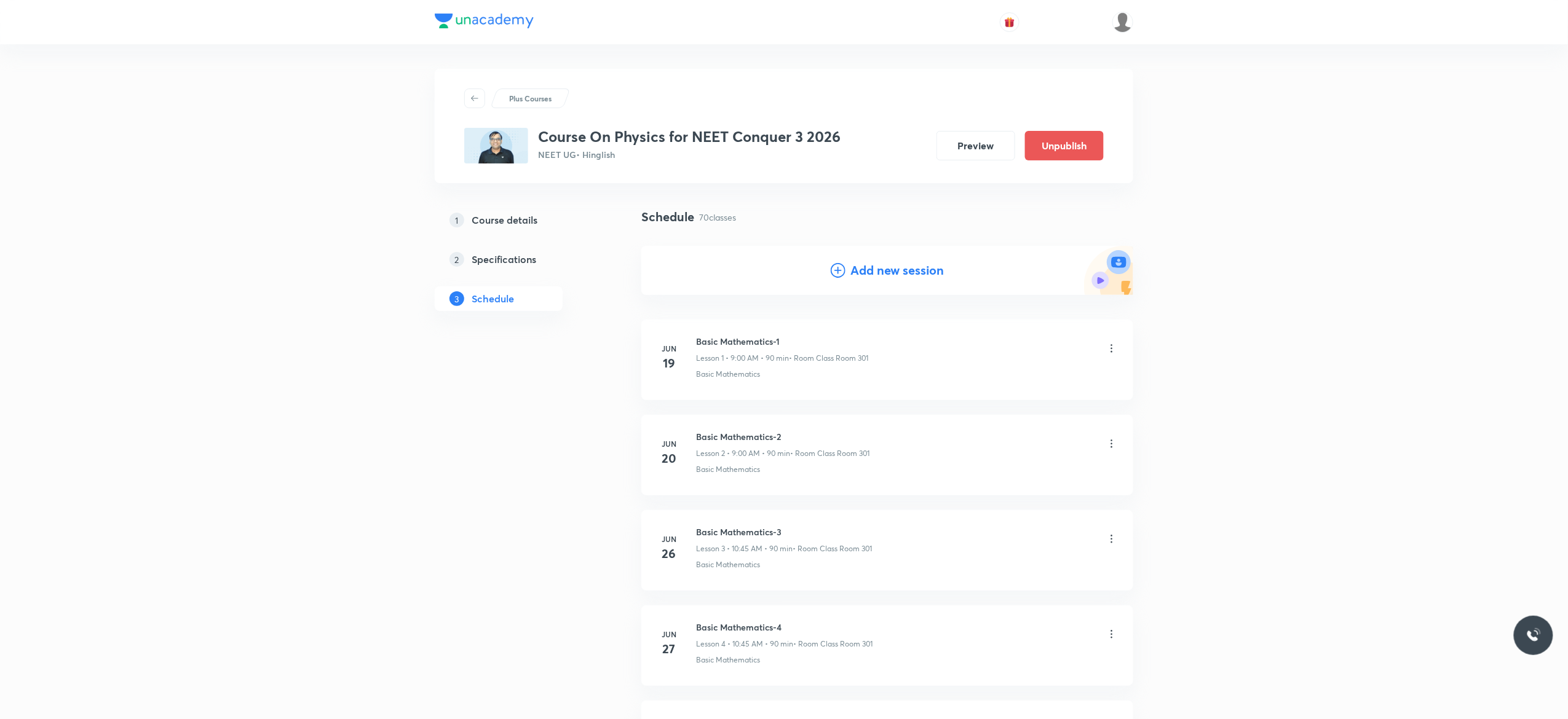
click at [839, 272] on icon at bounding box center [838, 270] width 15 height 15
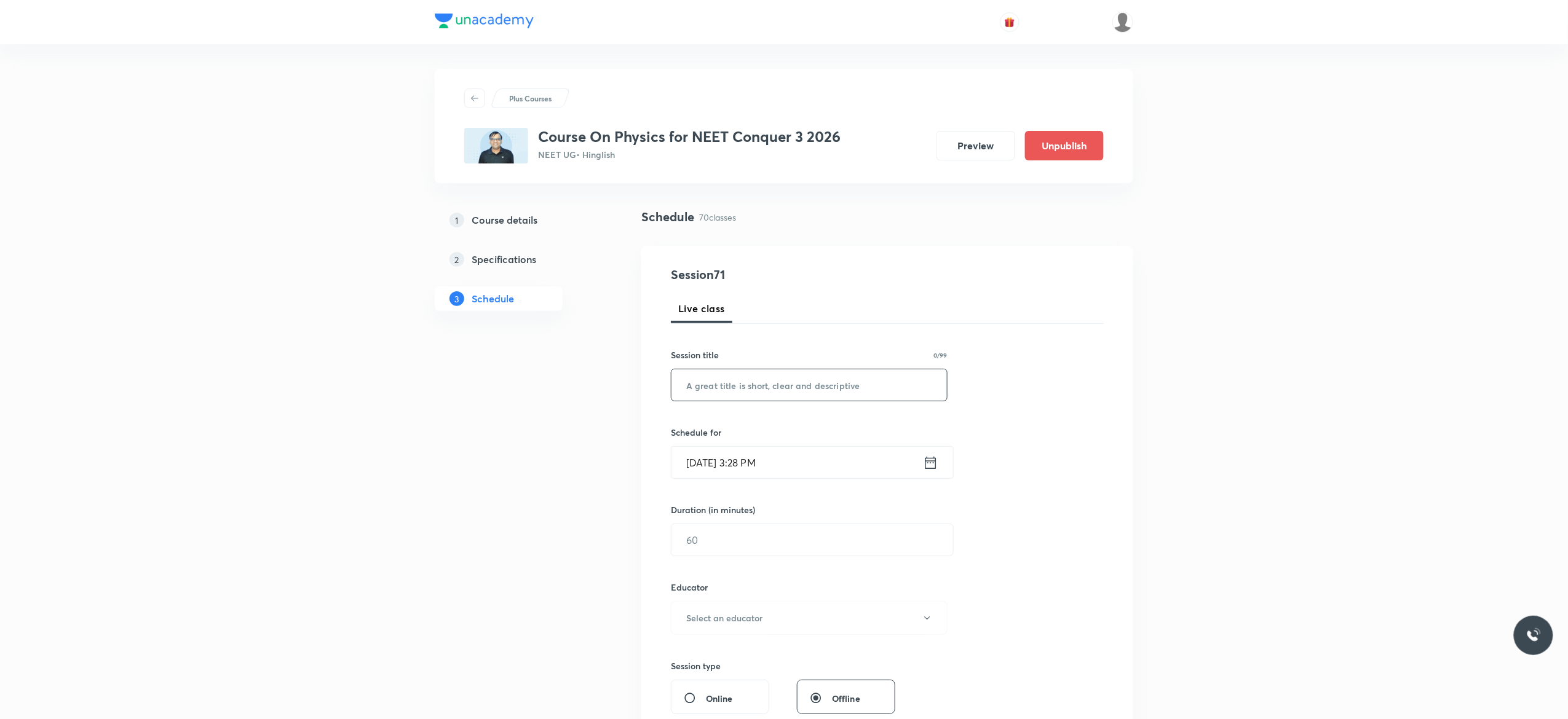
click at [749, 380] on input "text" at bounding box center [809, 385] width 275 height 31
paste input "Rotational Motion - 1"
type input "Rotational Motion - 2"
click at [931, 467] on icon at bounding box center [930, 462] width 16 height 17
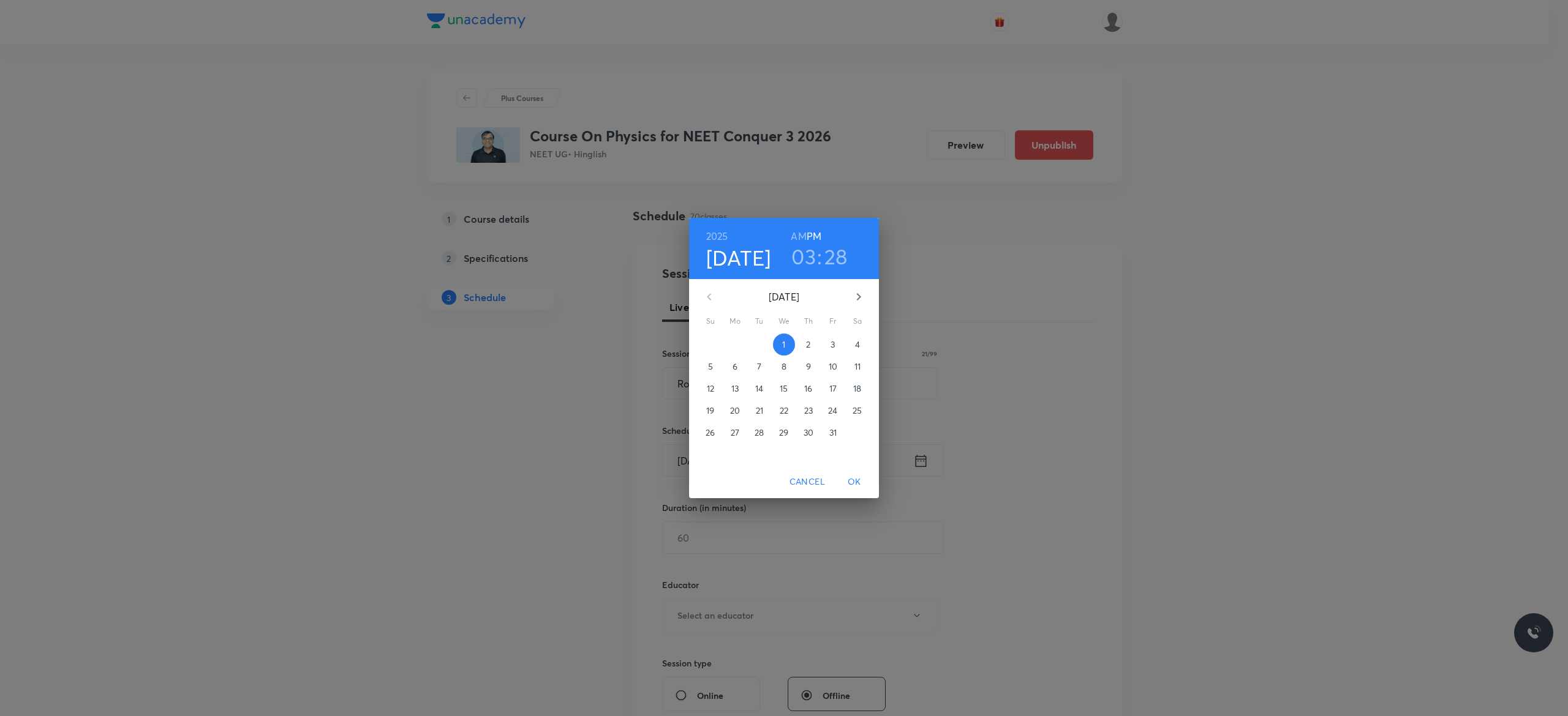
click at [858, 343] on p "4" at bounding box center [857, 345] width 5 height 12
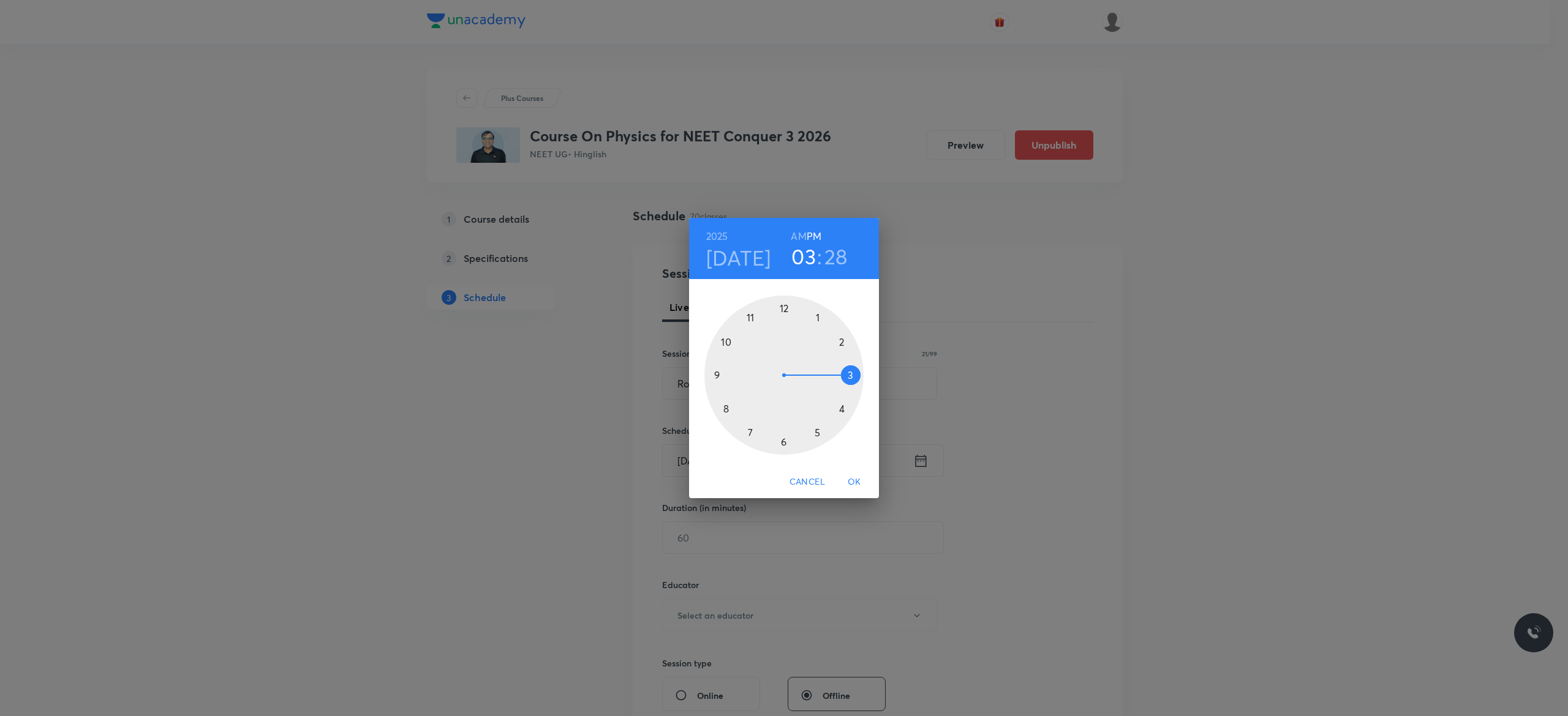
click at [796, 233] on h6 "AM" at bounding box center [798, 236] width 16 height 17
click at [718, 373] on div at bounding box center [784, 375] width 159 height 159
click at [782, 305] on div at bounding box center [784, 375] width 159 height 159
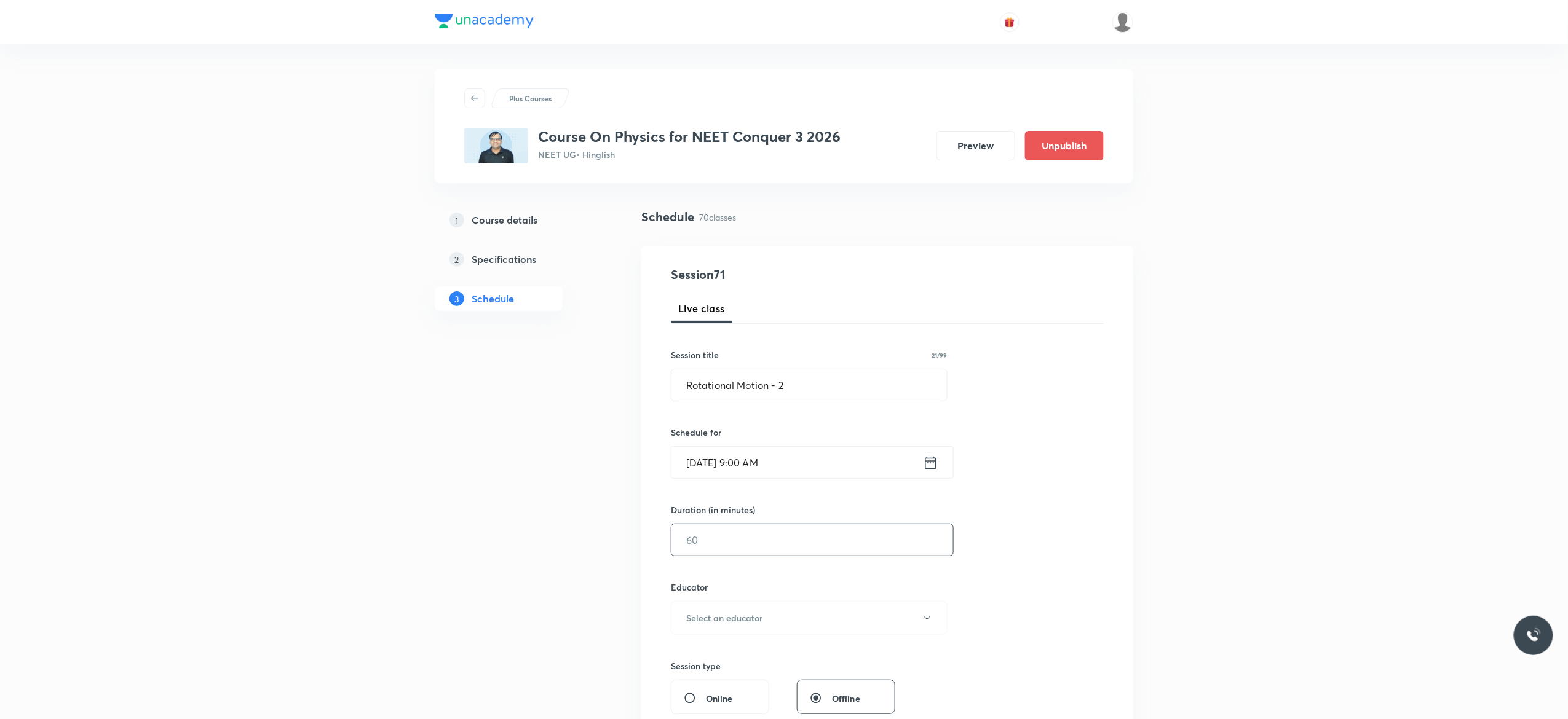
click at [771, 535] on input "text" at bounding box center [811, 540] width 281 height 31
type input "90"
click at [929, 619] on icon "button" at bounding box center [927, 618] width 10 height 10
click at [778, 680] on span "[PERSON_NAME]" at bounding box center [807, 682] width 269 height 13
click at [994, 574] on div "Session 71 Live class Session title 21/99 Rotational Motion - 2 ​ Schedule for …" at bounding box center [887, 594] width 433 height 656
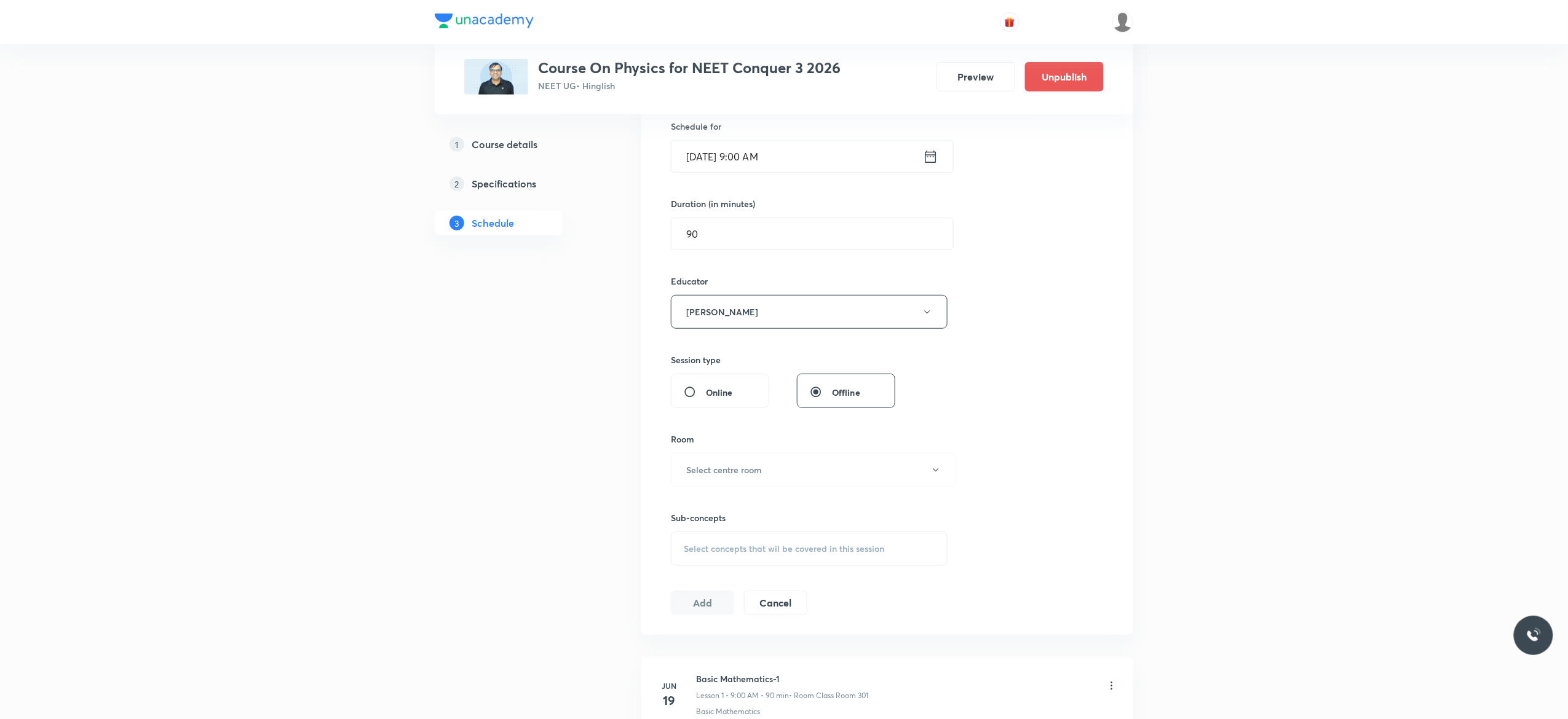
scroll to position [344, 0]
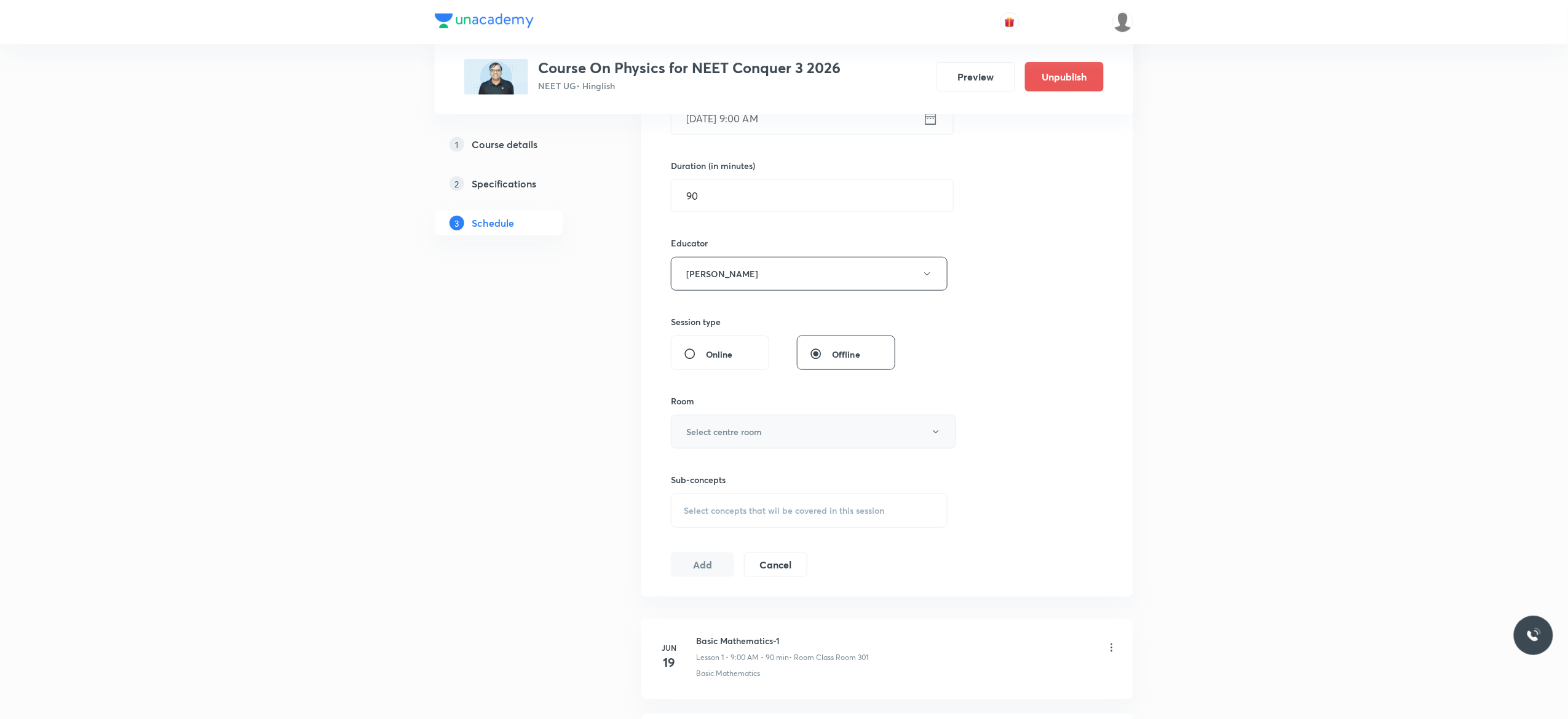
click at [942, 432] on button "Select centre room" at bounding box center [813, 432] width 285 height 34
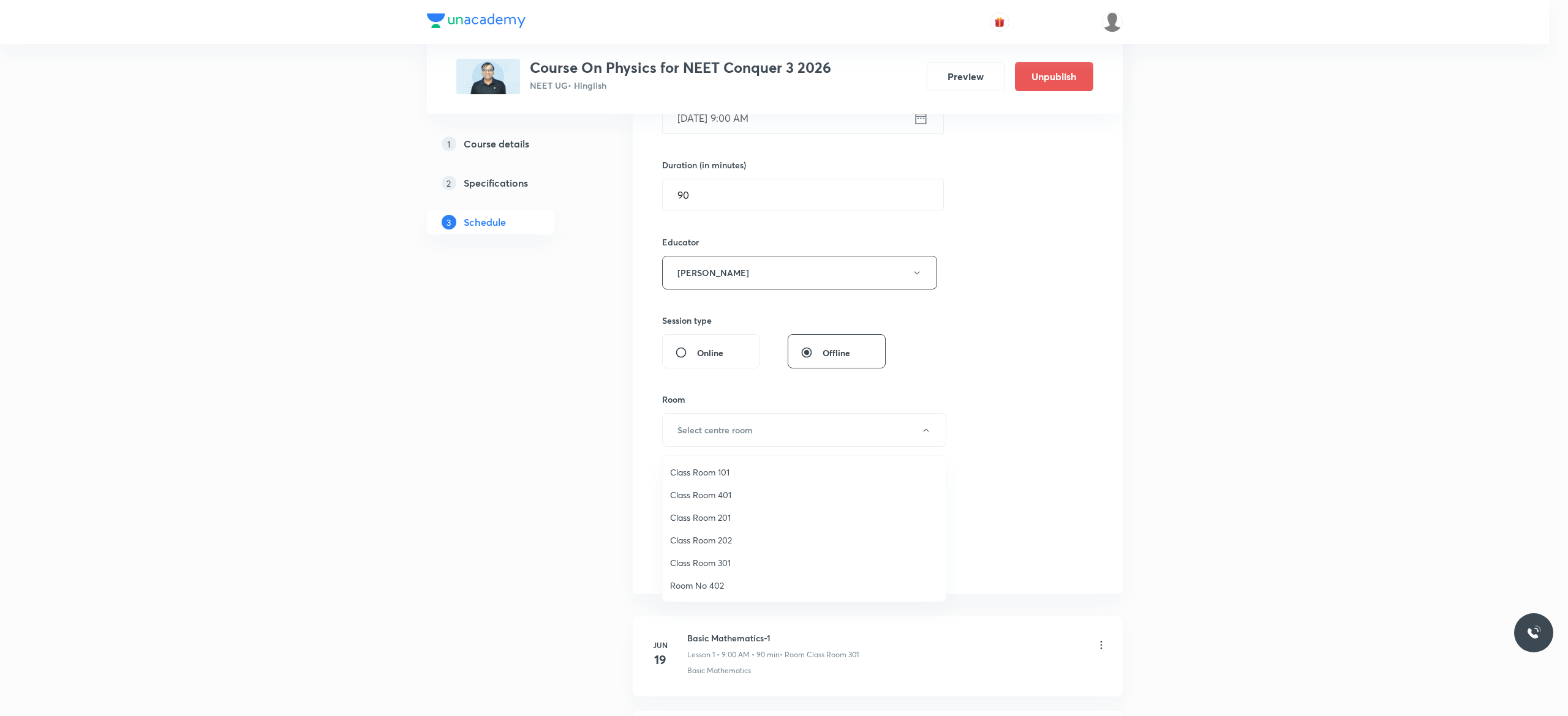
click at [733, 564] on span "Class Room 301" at bounding box center [804, 562] width 268 height 13
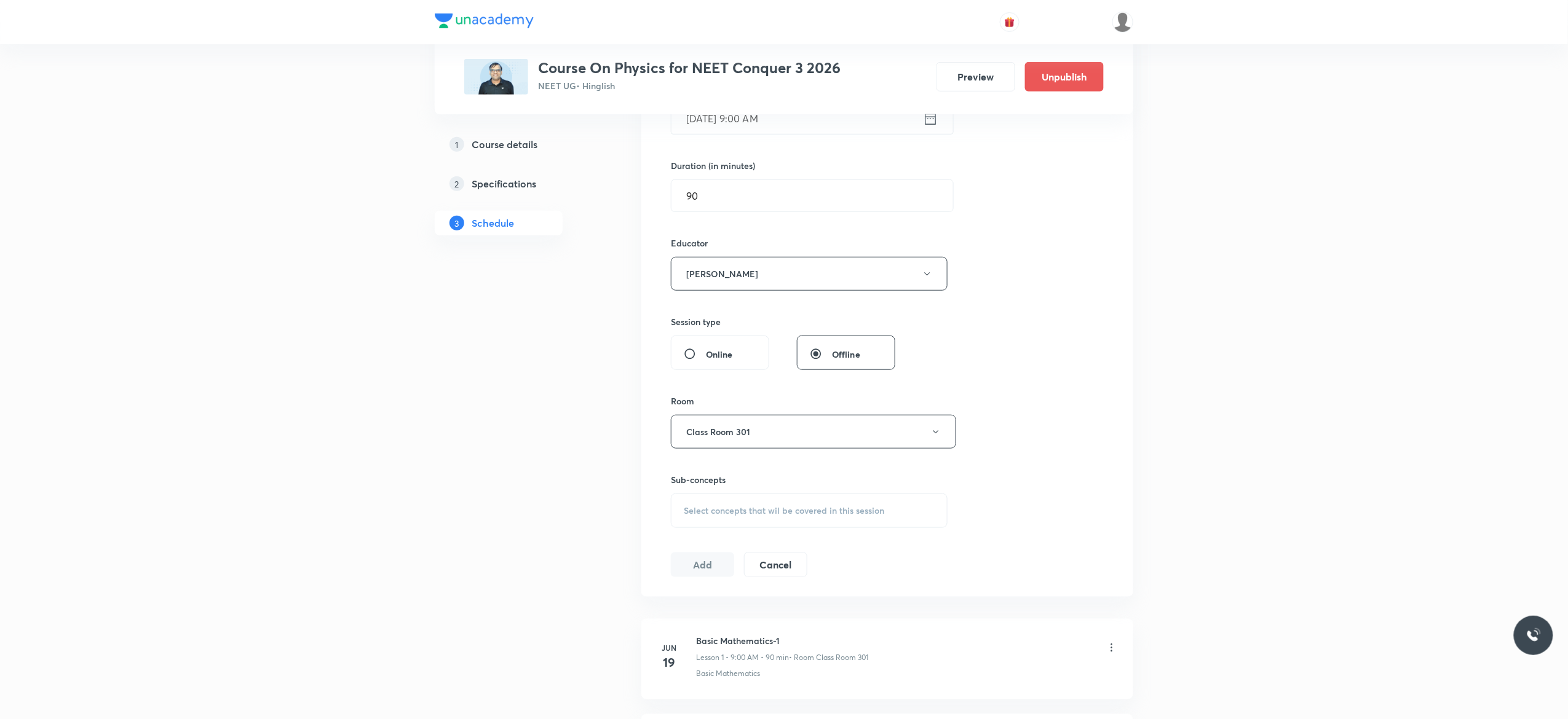
click at [723, 520] on div "Select concepts that wil be covered in this session" at bounding box center [809, 510] width 277 height 35
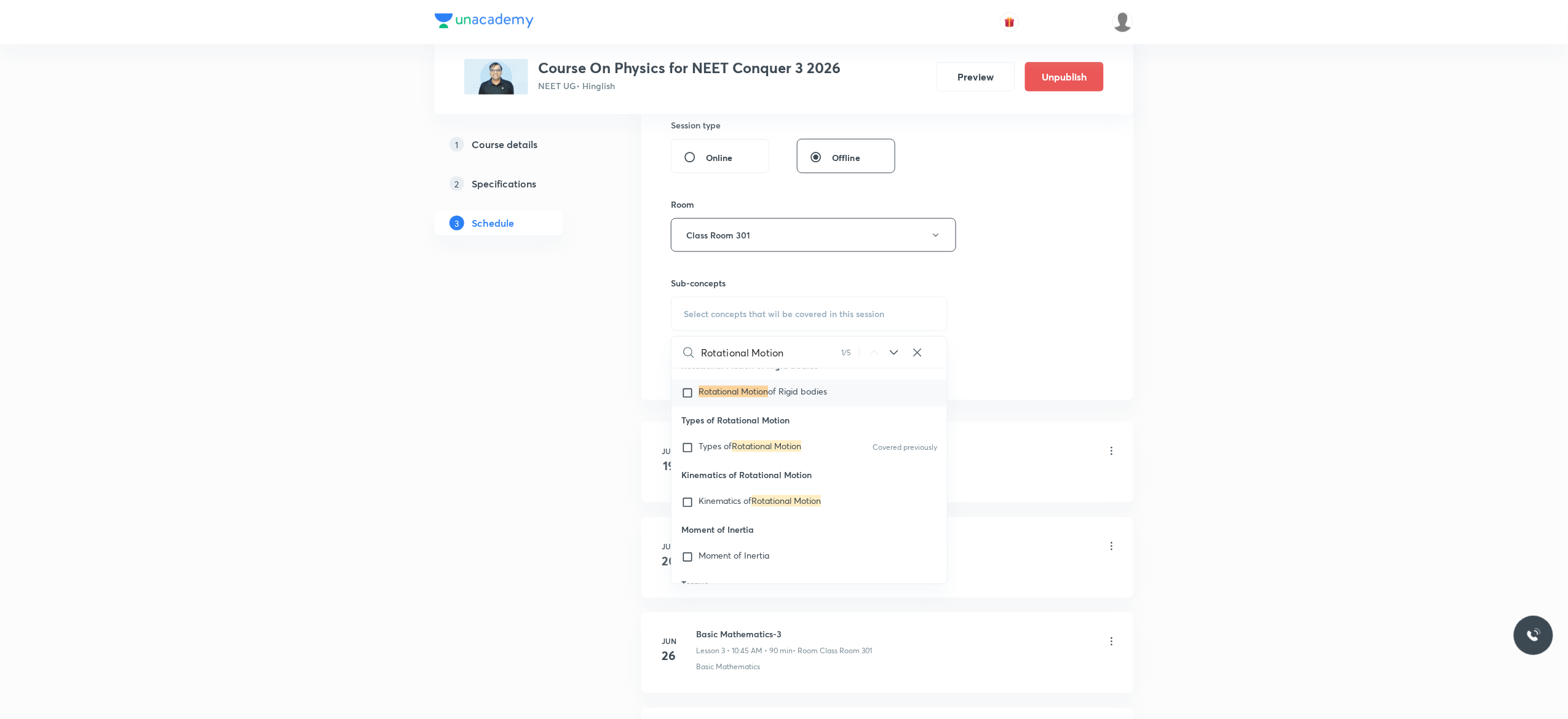
scroll to position [25008, 0]
type input "Rotational Motion"
click at [689, 398] on input "checkbox" at bounding box center [689, 392] width 17 height 12
checkbox input "true"
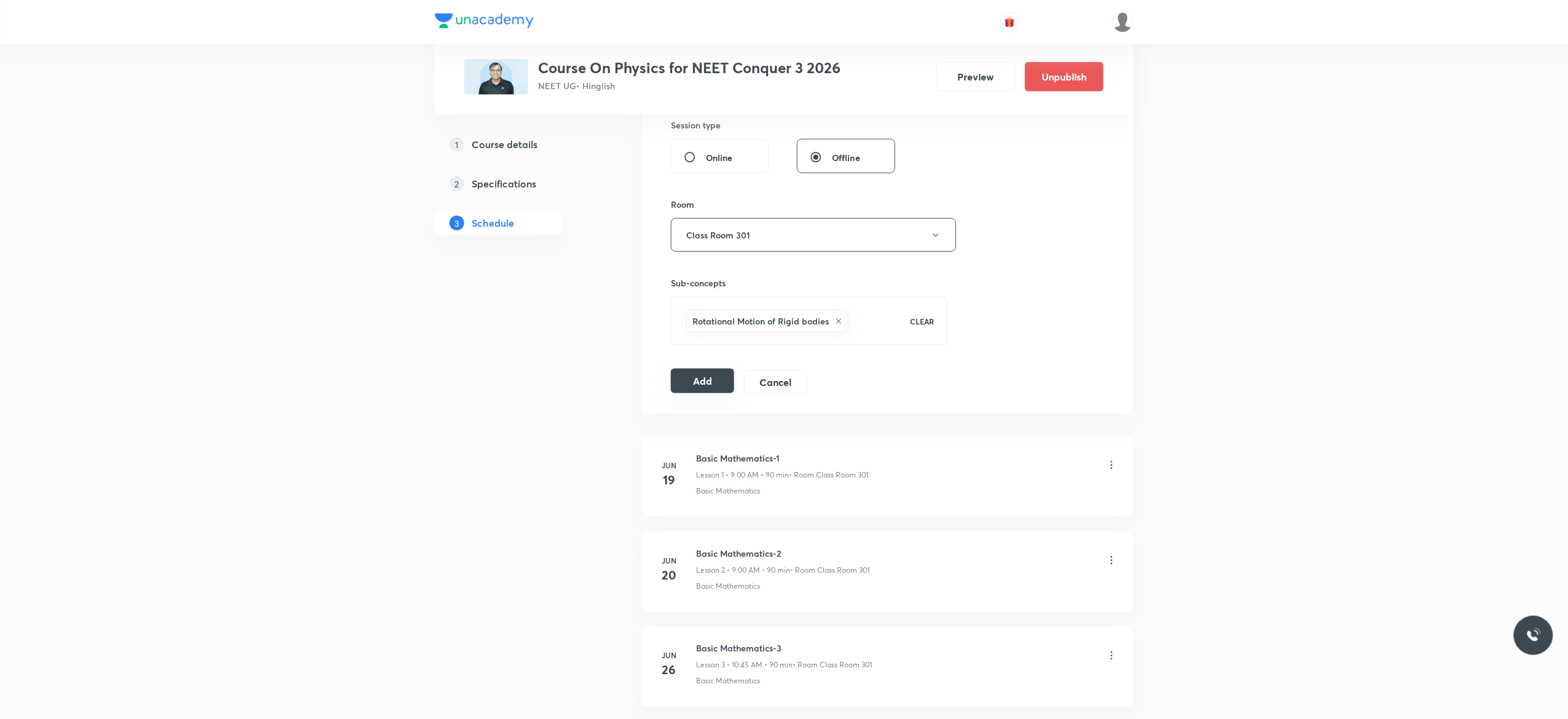
click at [709, 381] on button "Add" at bounding box center [702, 381] width 63 height 24
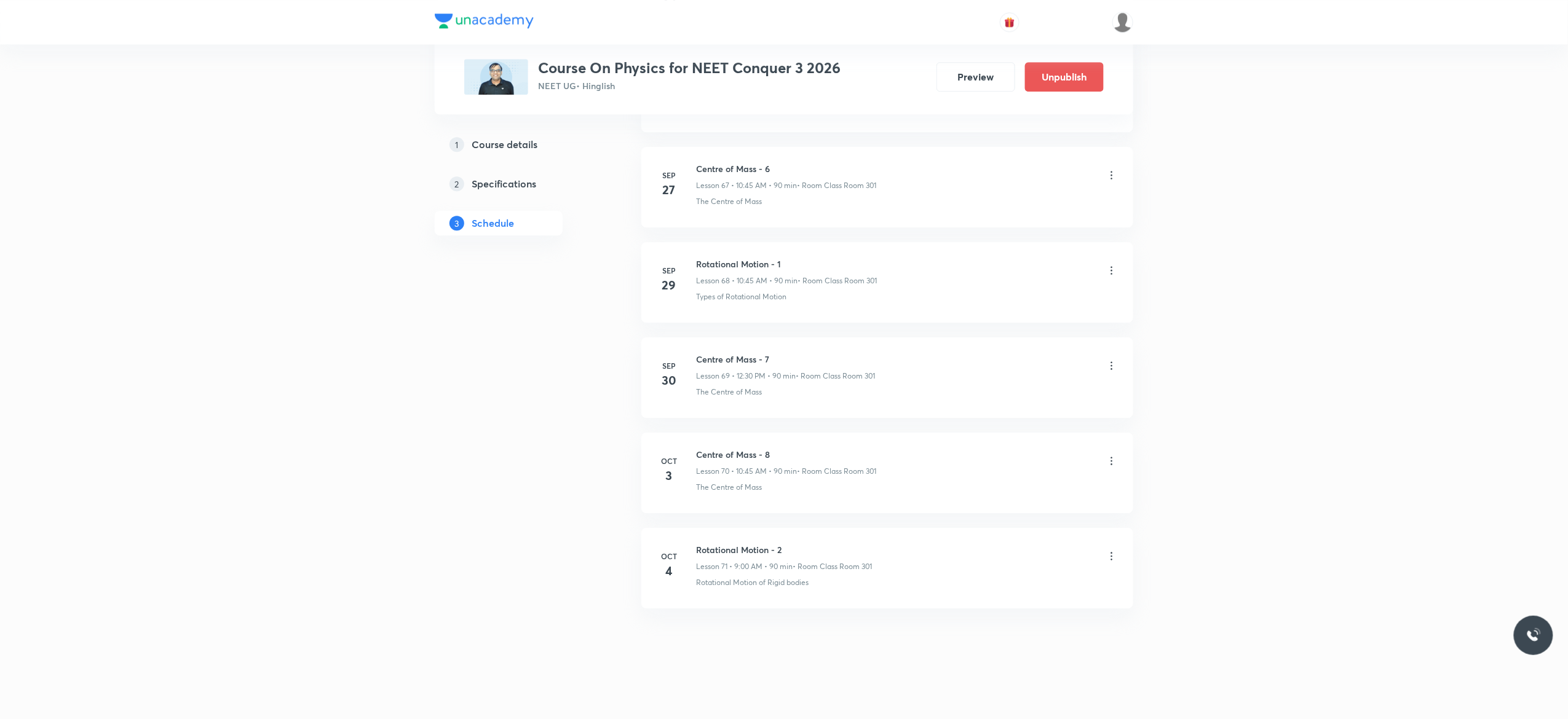
scroll to position [6493, 0]
